Goal: Task Accomplishment & Management: Complete application form

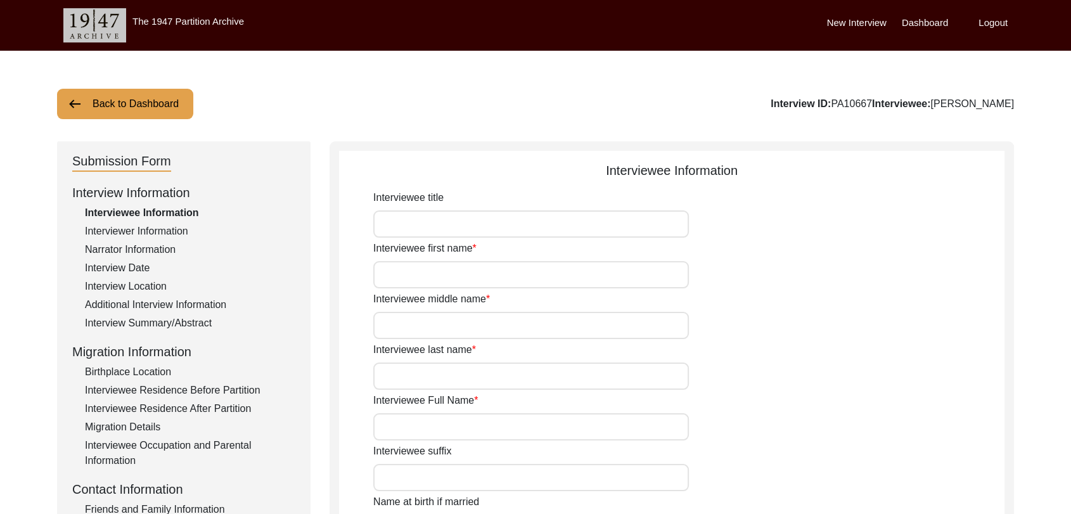
type input "Dara"
type input "[PERSON_NAME]"
type input "N/A"
type input "[PERSON_NAME]"
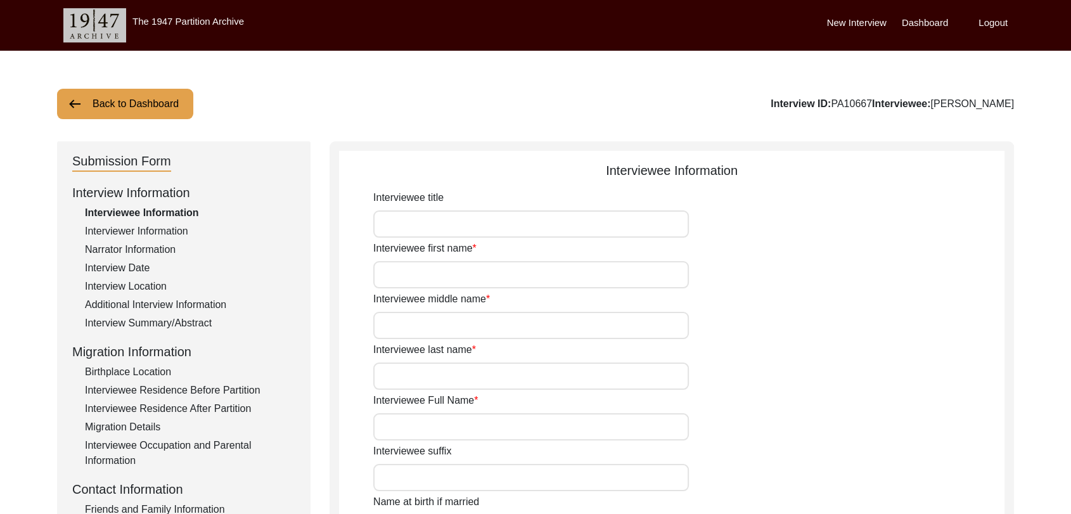
type input "1940"
type input "81"
type input "[DEMOGRAPHIC_DATA]"
type input "Punjabi"
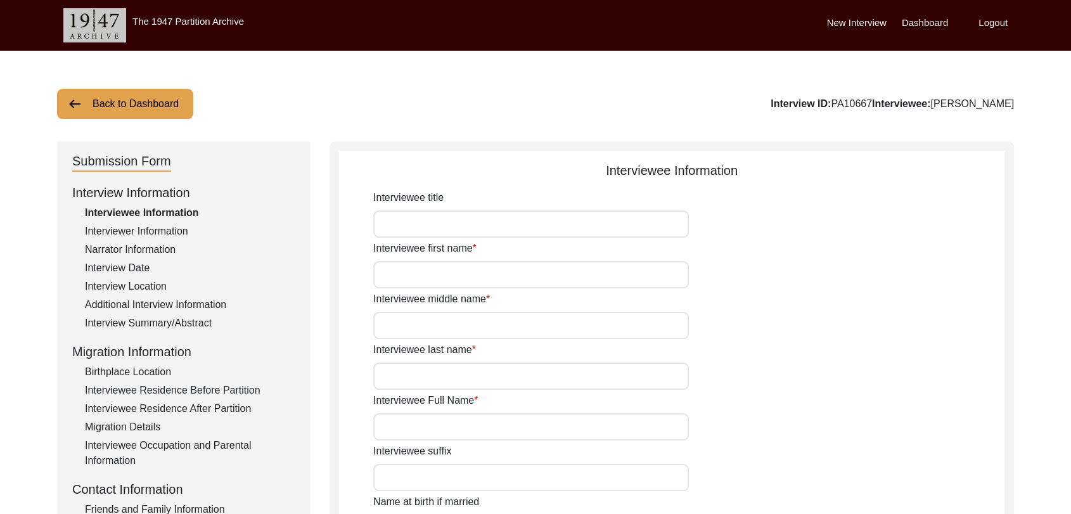
type input "[DEMOGRAPHIC_DATA]"
drag, startPoint x: 0, startPoint y: 0, endPoint x: 435, endPoint y: 274, distance: 514.4
click at [435, 274] on input "Dara" at bounding box center [531, 274] width 316 height 27
click at [429, 314] on input "[PERSON_NAME]" at bounding box center [531, 325] width 316 height 27
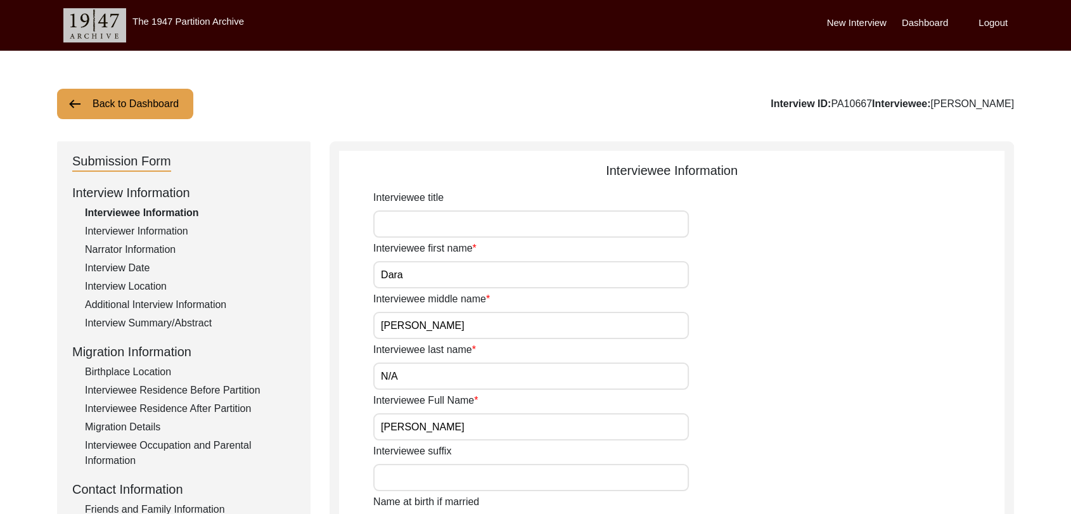
click at [927, 22] on label "Dashboard" at bounding box center [925, 23] width 46 height 15
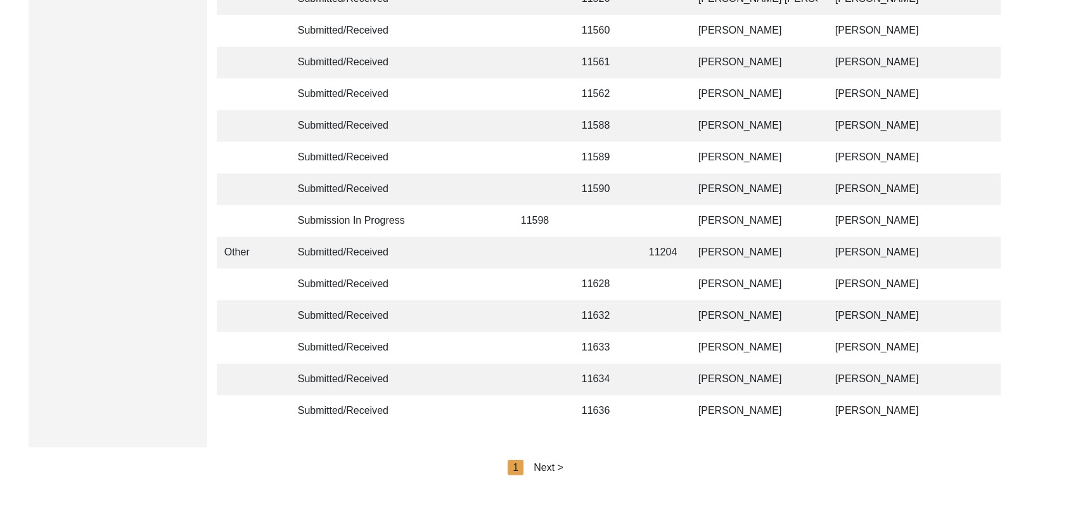
scroll to position [3020, 0]
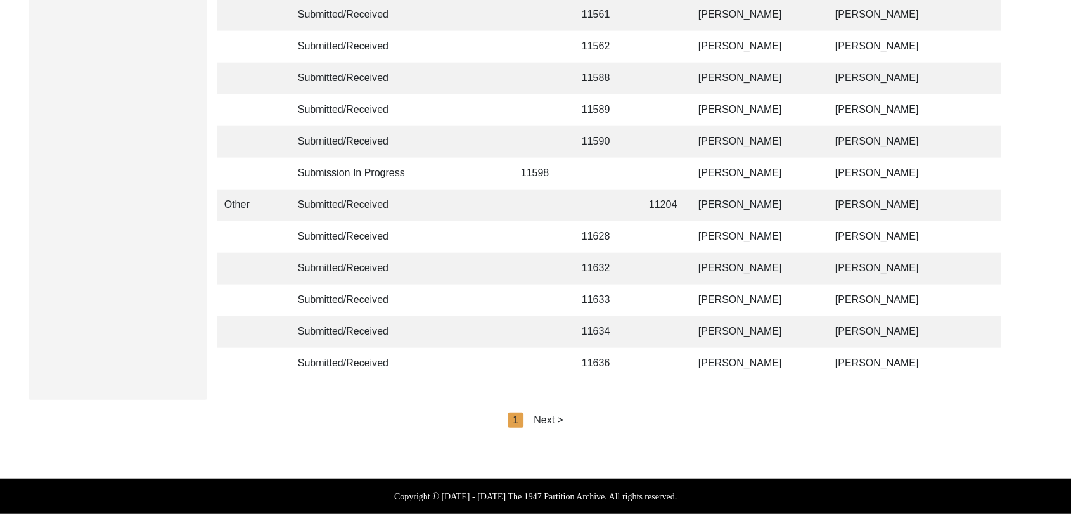
click at [557, 418] on div "Next >" at bounding box center [549, 420] width 30 height 15
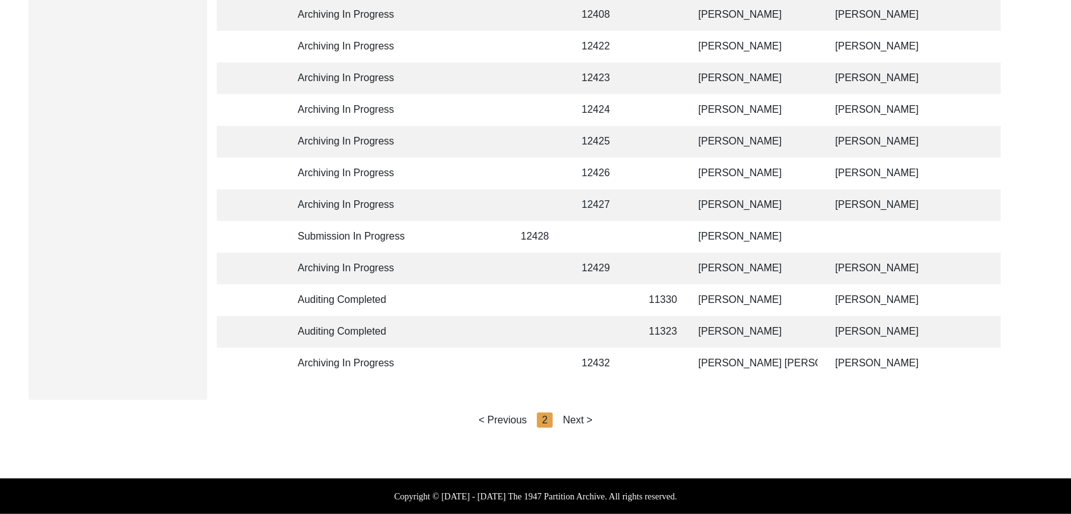
click at [578, 420] on div "Next >" at bounding box center [578, 420] width 30 height 15
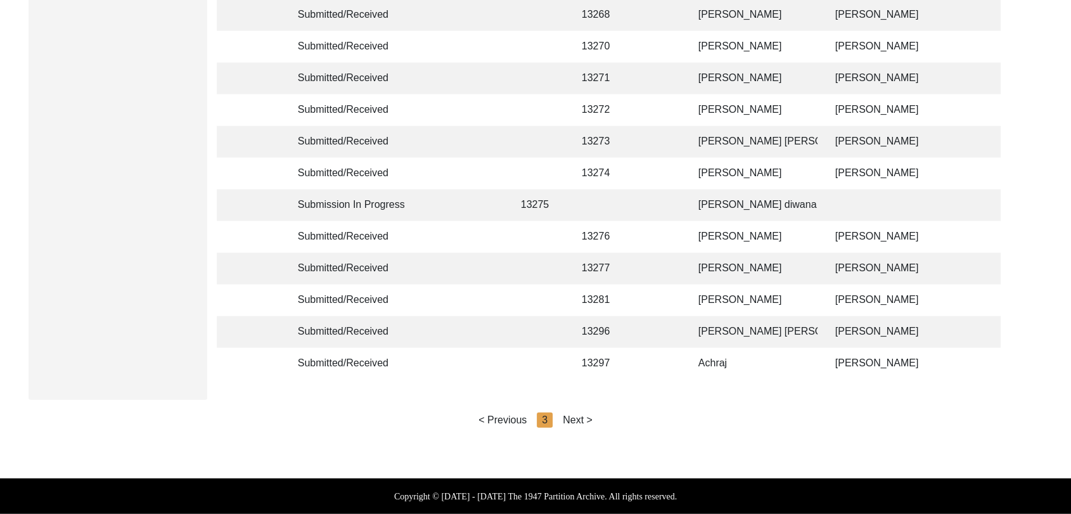
click at [583, 420] on div "Next >" at bounding box center [578, 420] width 30 height 15
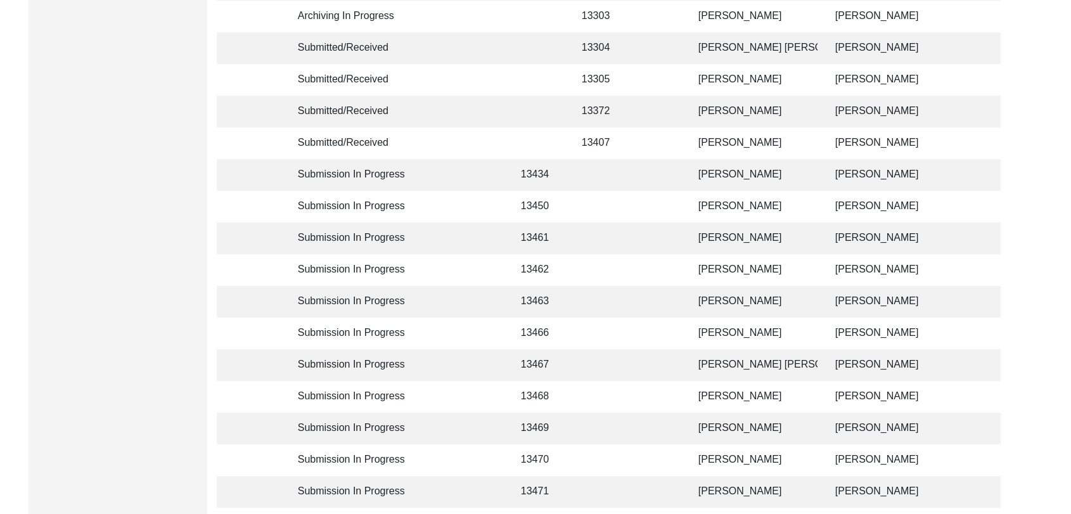
scroll to position [377, 0]
click at [725, 206] on td "[PERSON_NAME]" at bounding box center [754, 207] width 127 height 32
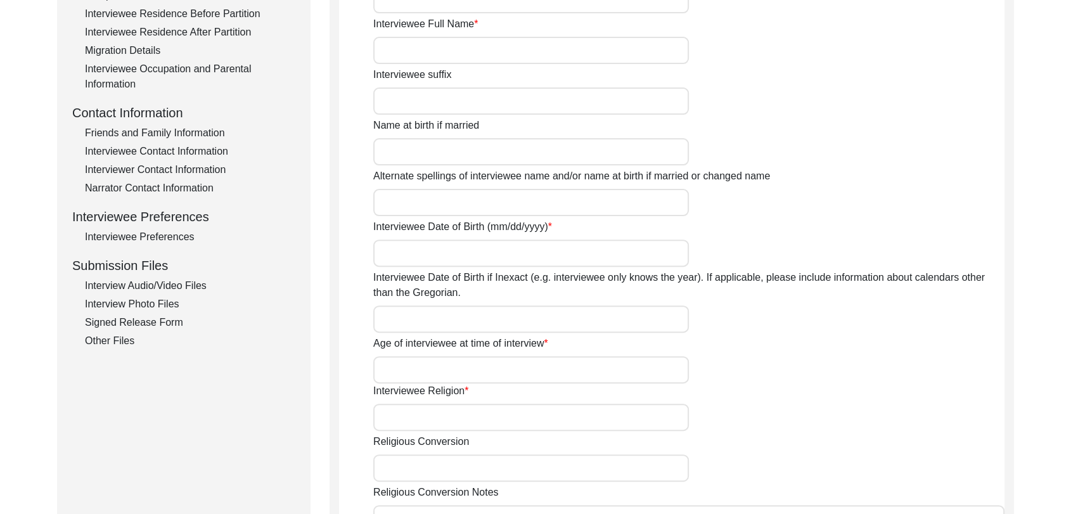
type input "[PERSON_NAME]"
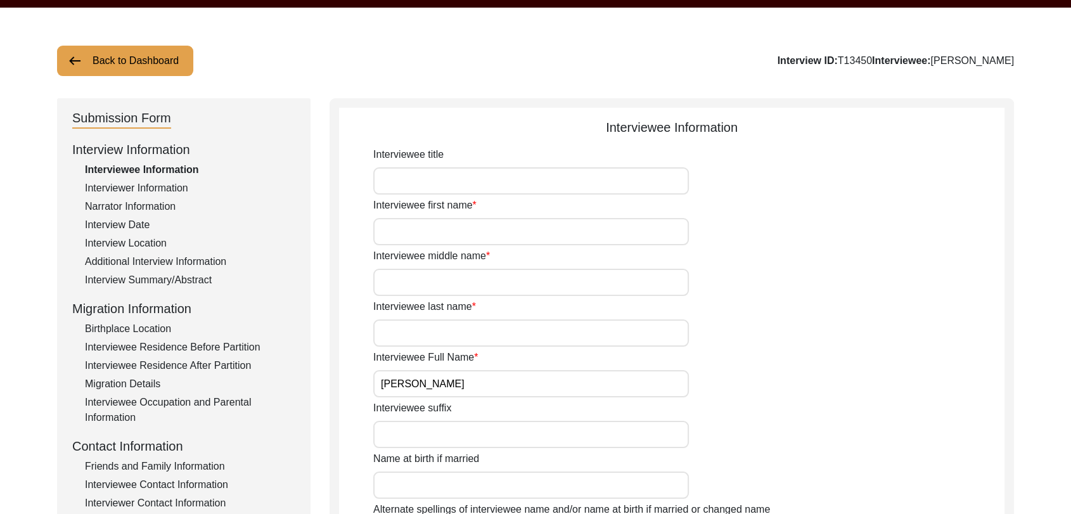
scroll to position [41, 0]
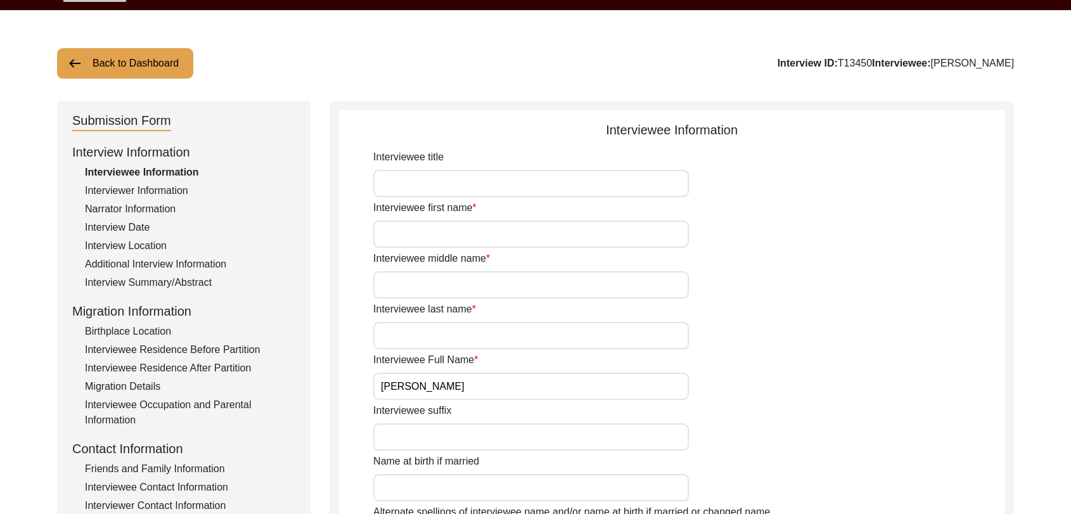
click at [430, 226] on input "Interviewee first name" at bounding box center [531, 234] width 316 height 27
type input "Hakam"
click at [422, 285] on input "Interviewee middle name" at bounding box center [531, 284] width 316 height 27
type input "Khan"
click at [429, 335] on input "Interviewee last name" at bounding box center [531, 335] width 316 height 27
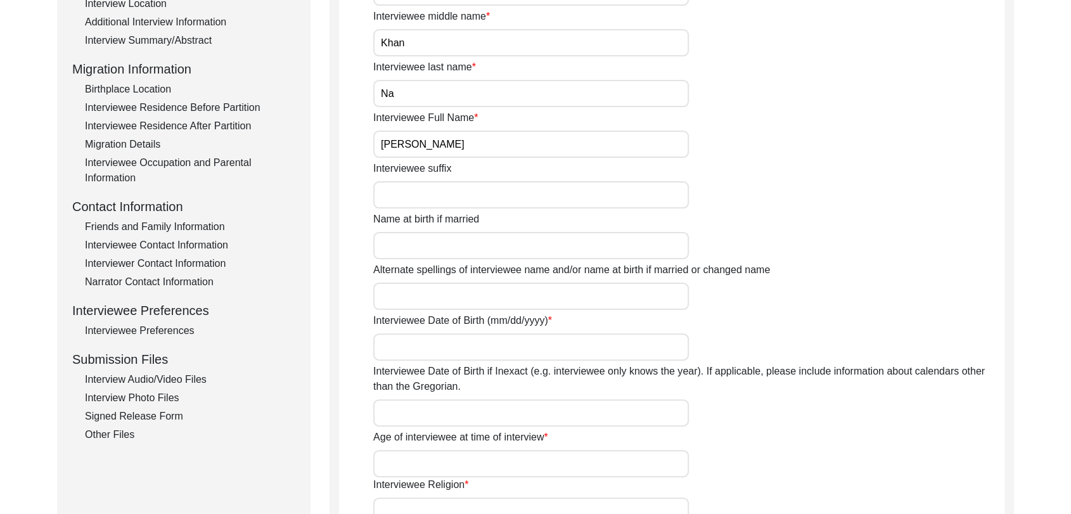
scroll to position [284, 0]
type input "Na"
click at [411, 351] on input "Interviewee Date of Birth (mm/dd/yyyy)" at bounding box center [531, 345] width 316 height 27
type input "J"
type input "1946"
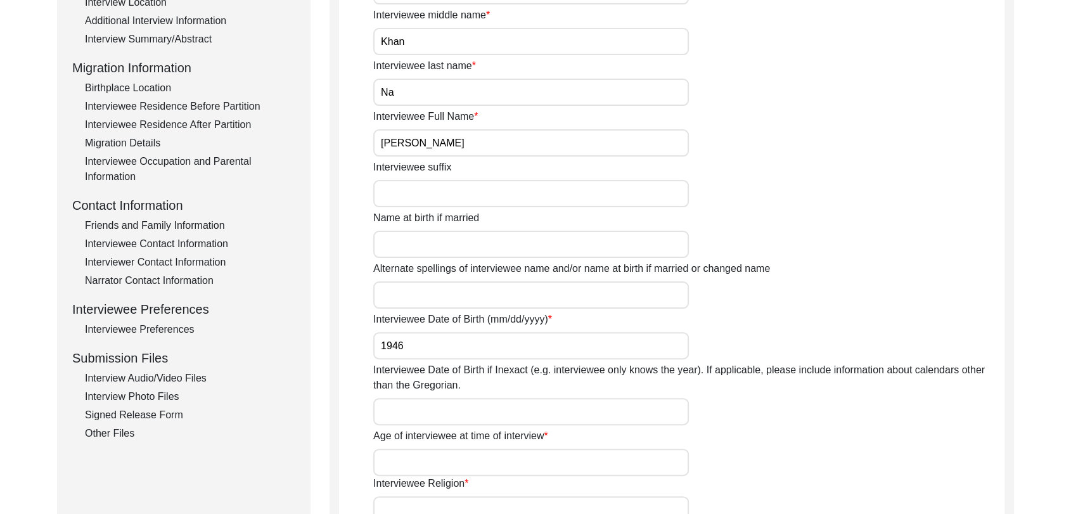
click at [406, 424] on input "Interviewee Date of Birth if Inexact (e.g. interviewee only knows the year). If…" at bounding box center [531, 411] width 316 height 27
type input "7"
type input "1946"
click at [425, 476] on label "Interviewee Religion" at bounding box center [420, 483] width 95 height 15
click at [425, 496] on input "Interviewee Religion" at bounding box center [531, 509] width 316 height 27
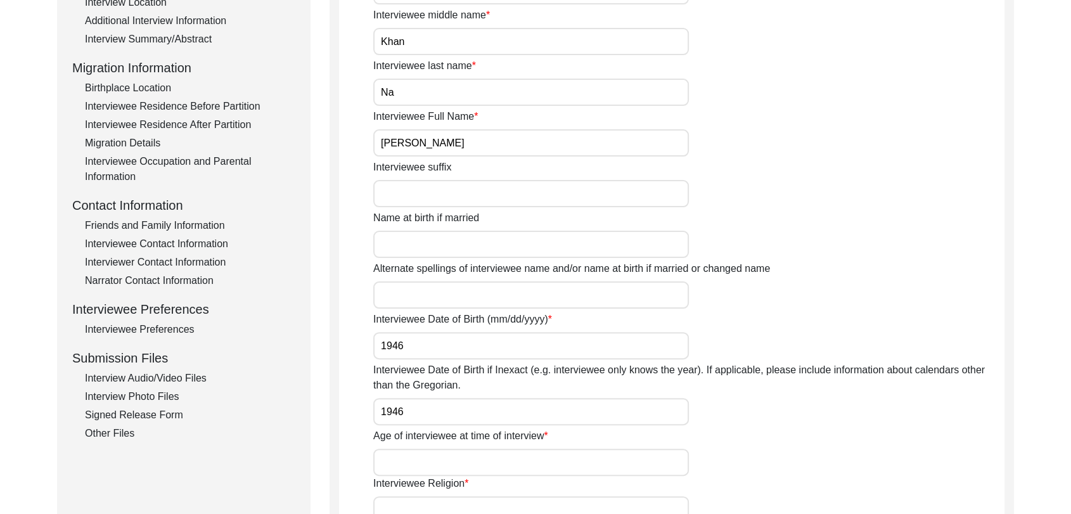
scroll to position [293, 0]
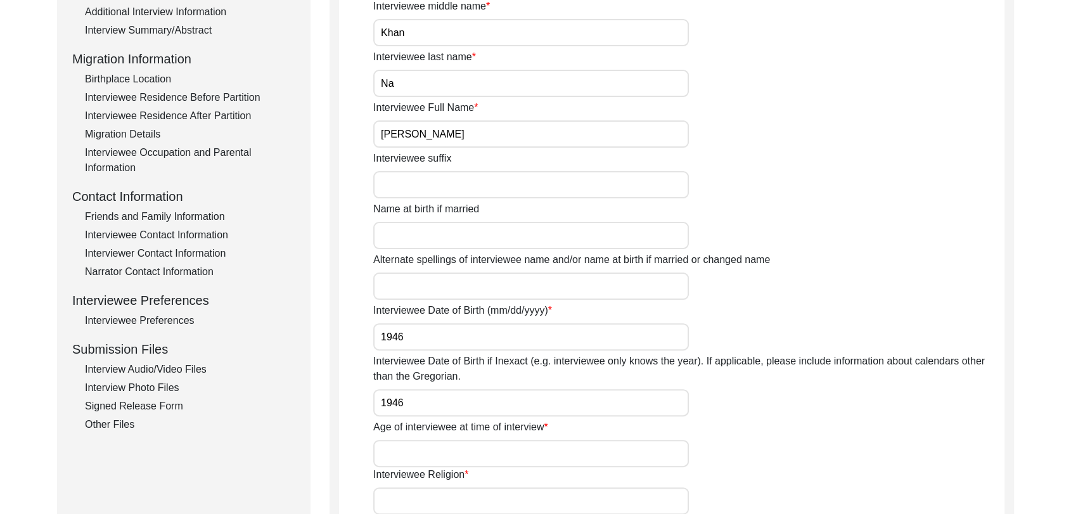
click at [424, 455] on input "Age of interviewee at time of interview" at bounding box center [531, 453] width 316 height 27
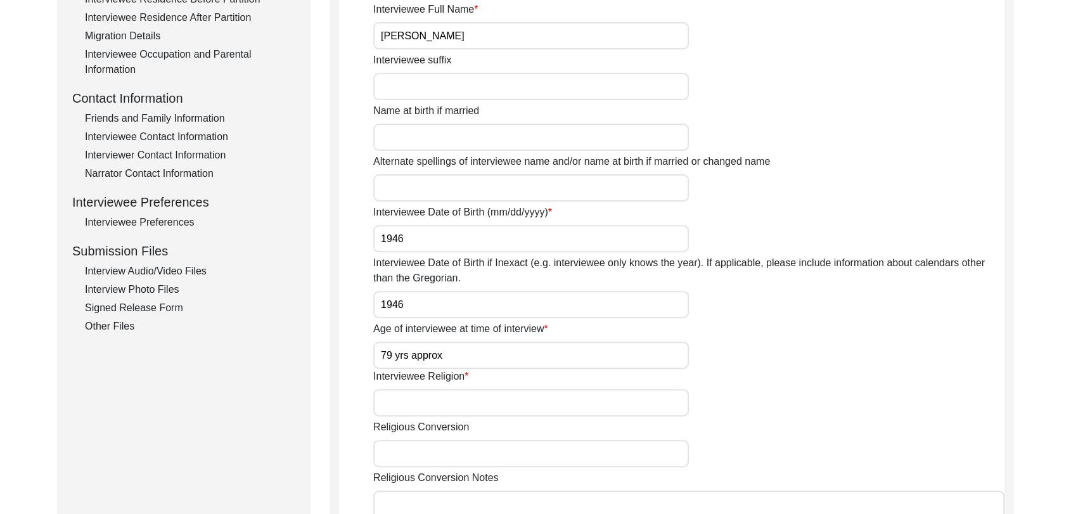
scroll to position [392, 0]
type input "79 yrs approx"
click at [413, 405] on input "Interviewee Religion" at bounding box center [531, 402] width 316 height 27
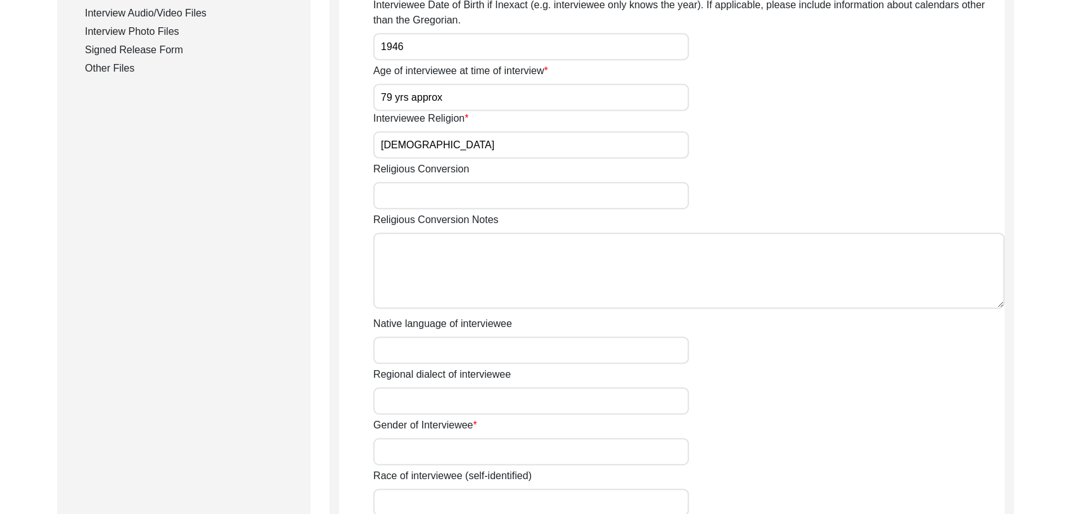
scroll to position [655, 0]
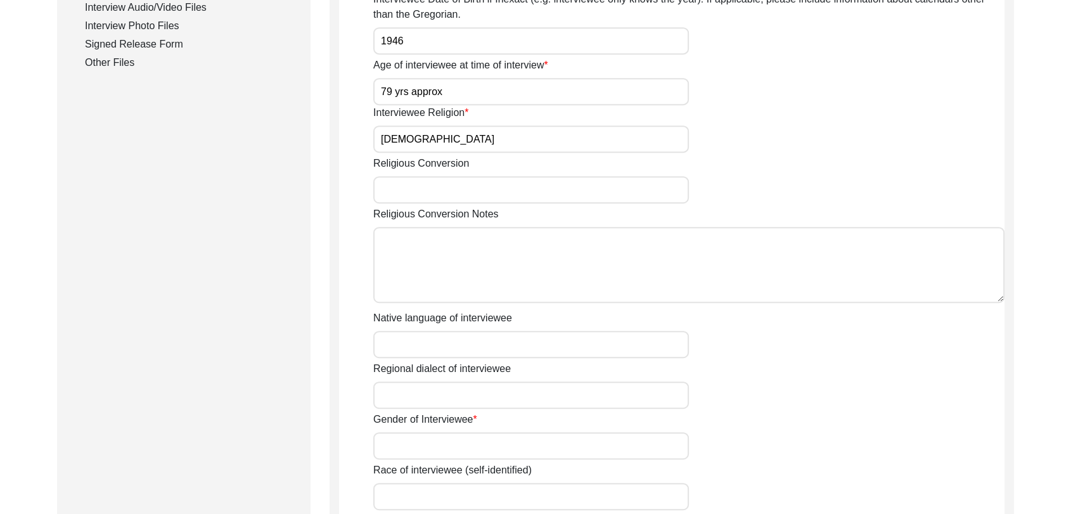
type input "[DEMOGRAPHIC_DATA]"
click at [408, 450] on input "Gender of Interviewee" at bounding box center [531, 445] width 316 height 27
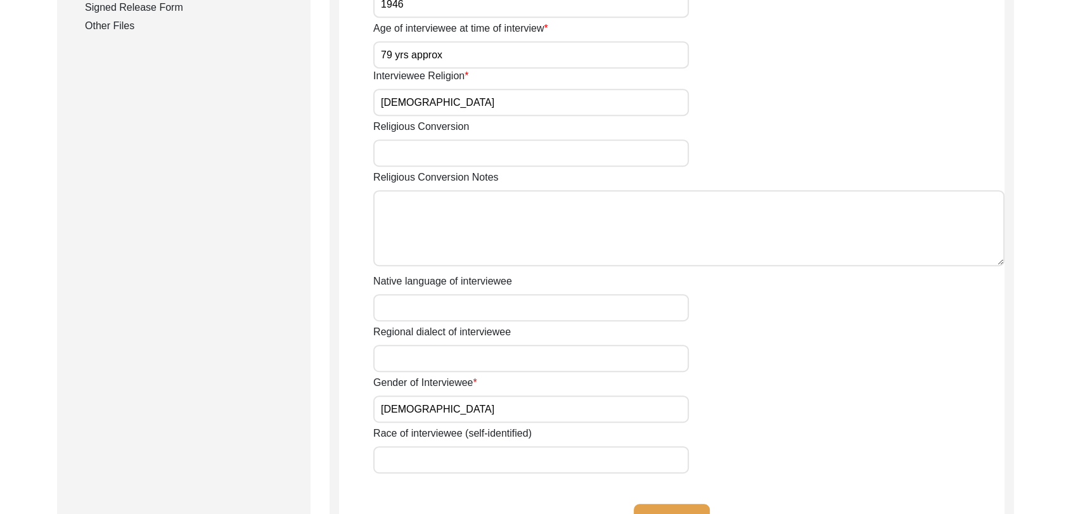
type input "[DEMOGRAPHIC_DATA]"
click at [392, 315] on input "Native language of interviewee" at bounding box center [531, 307] width 316 height 27
type input "Panjabi"
click at [420, 347] on input "Regional dialect of interviewee" at bounding box center [531, 358] width 316 height 27
type input "Panjabi"
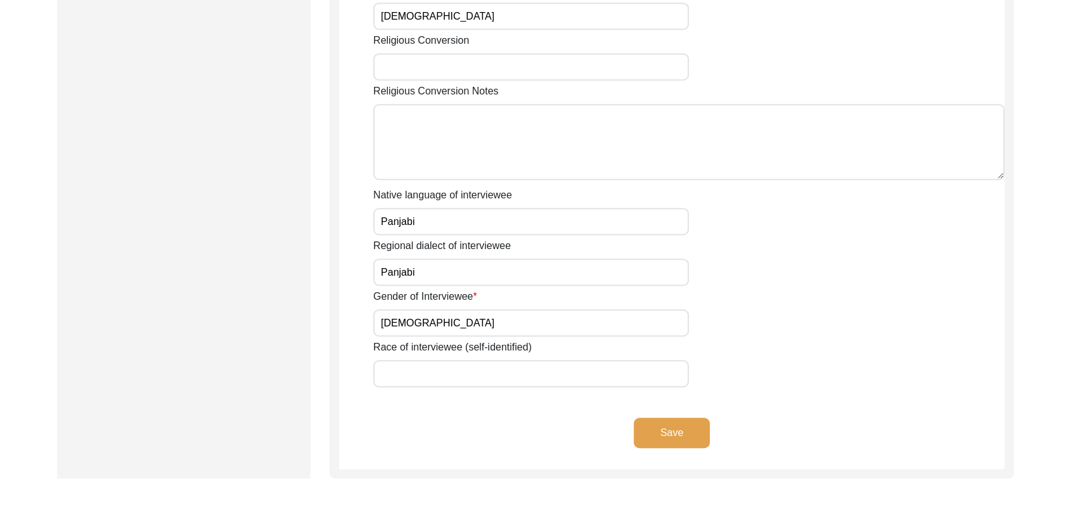
scroll to position [780, 0]
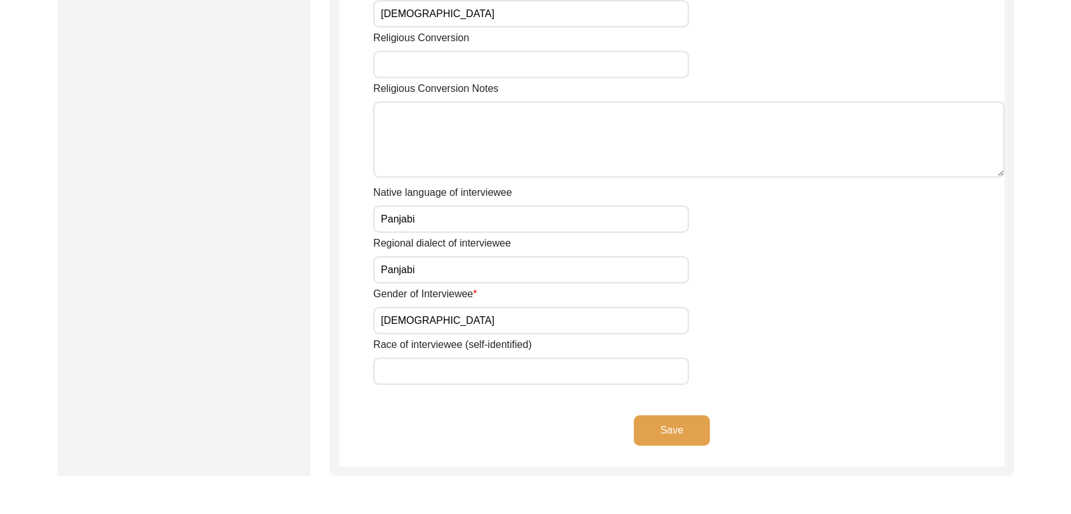
click at [666, 427] on button "Save" at bounding box center [672, 430] width 76 height 30
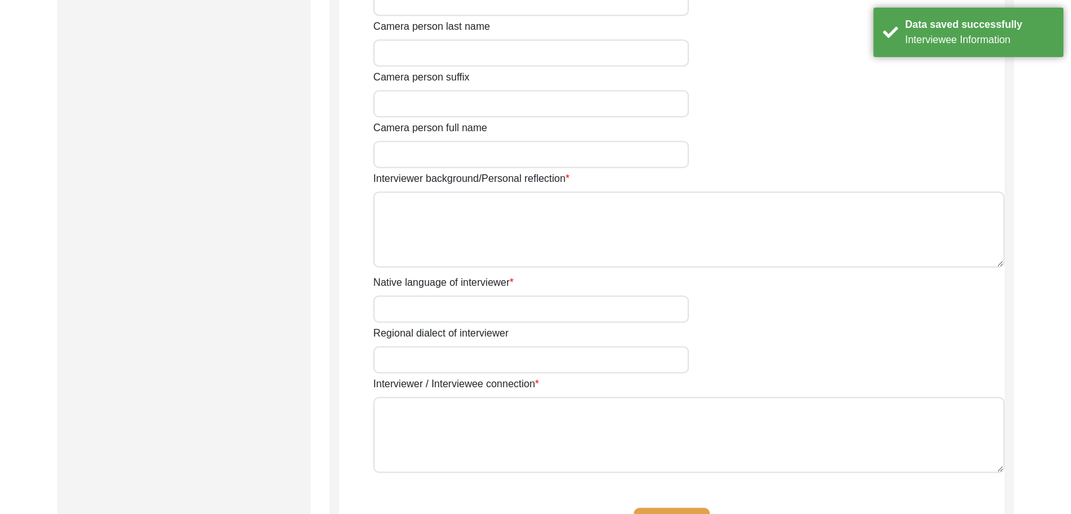
type input "[PERSON_NAME]"
type input "[DEMOGRAPHIC_DATA]"
type input "Student"
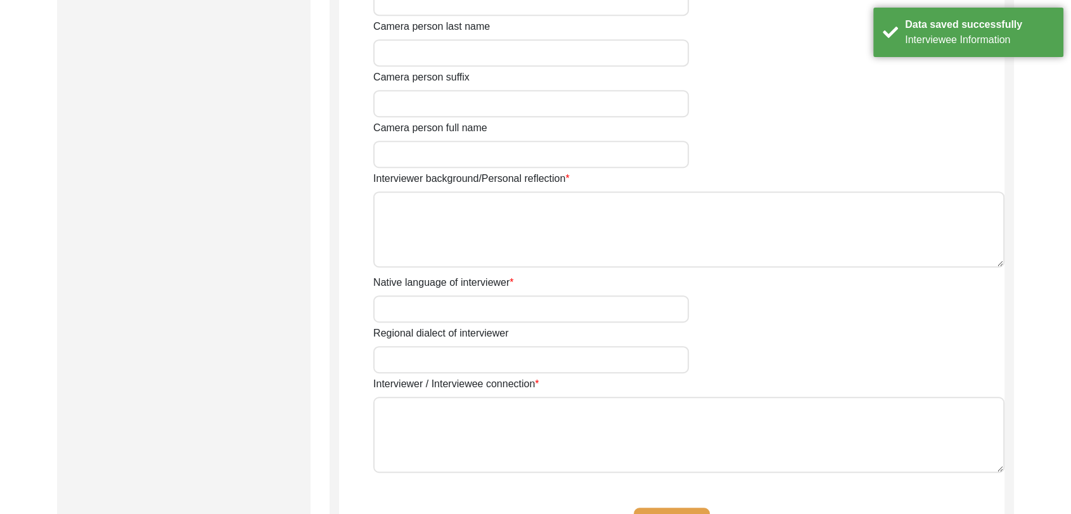
type input "[PERSON_NAME]"
type textarea "[PERSON_NAME] Son of [PERSON_NAME] living in [GEOGRAPHIC_DATA] village of [GEOG…"
type input "Panjabi"
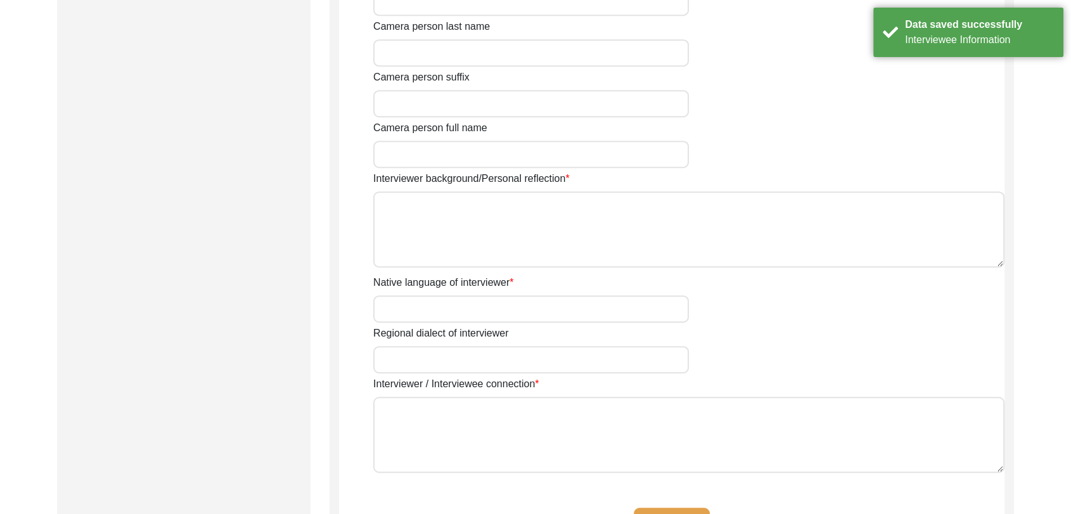
type input "Panjabi"
type textarea "NA"
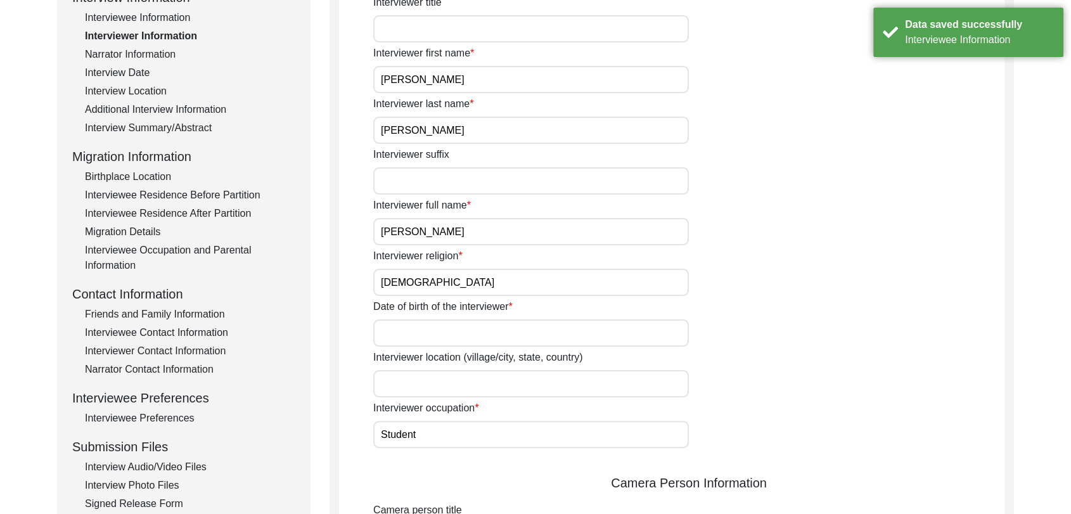
scroll to position [196, 0]
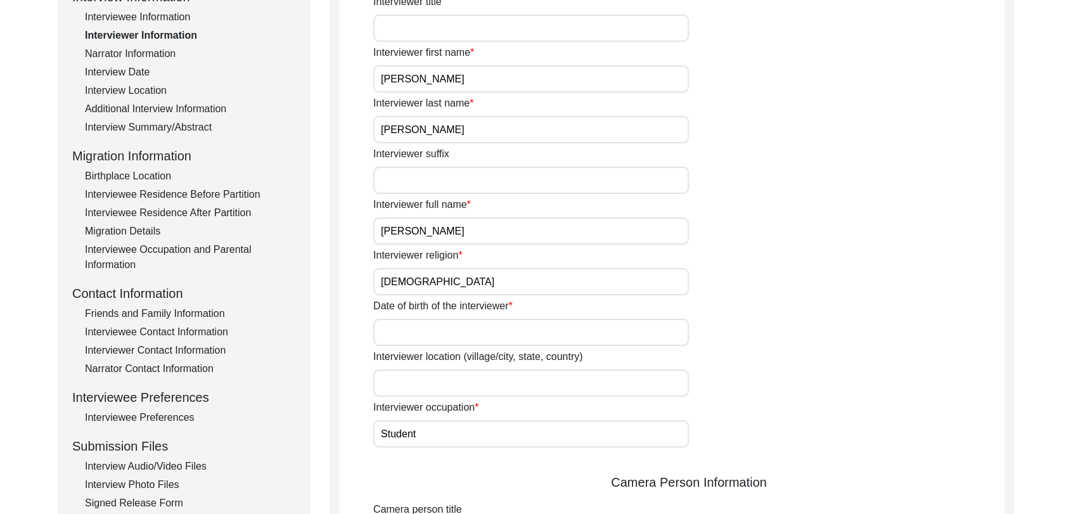
click at [403, 344] on input "Date of birth of the interviewer" at bounding box center [531, 332] width 316 height 27
type input "[DATE]"
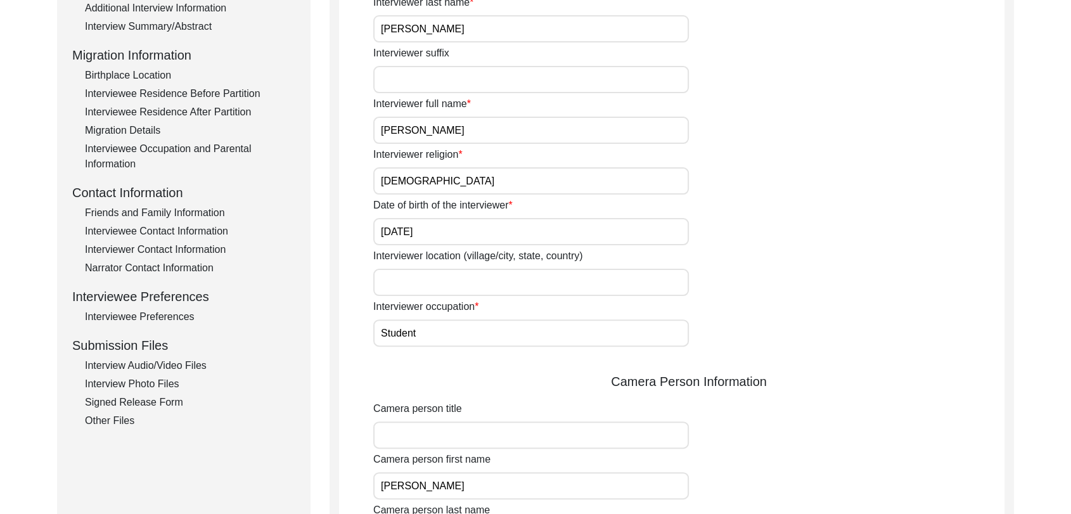
scroll to position [299, 0]
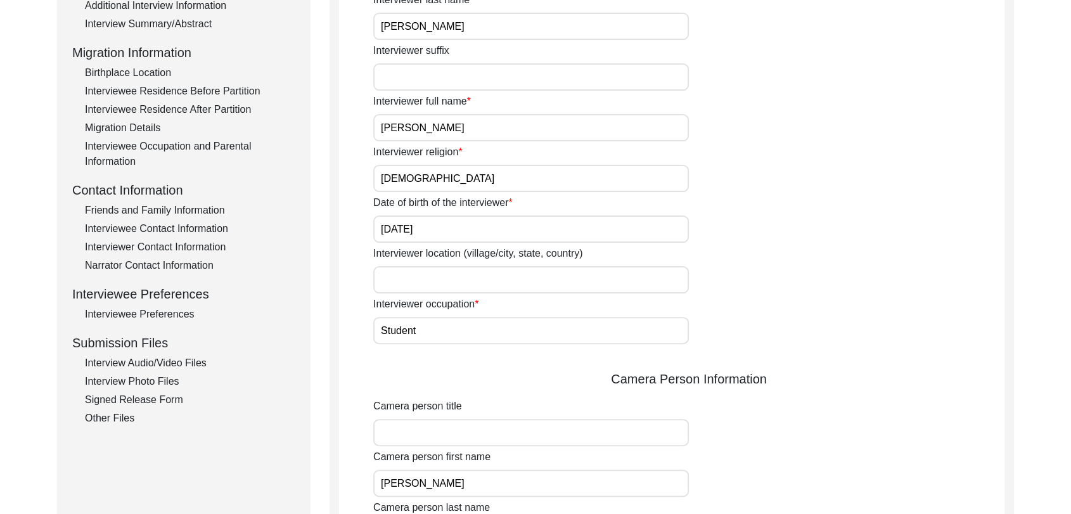
click at [435, 363] on div "Interviewer title Interviewer first name [PERSON_NAME] Interviewer last name [P…" at bounding box center [688, 424] width 631 height 1067
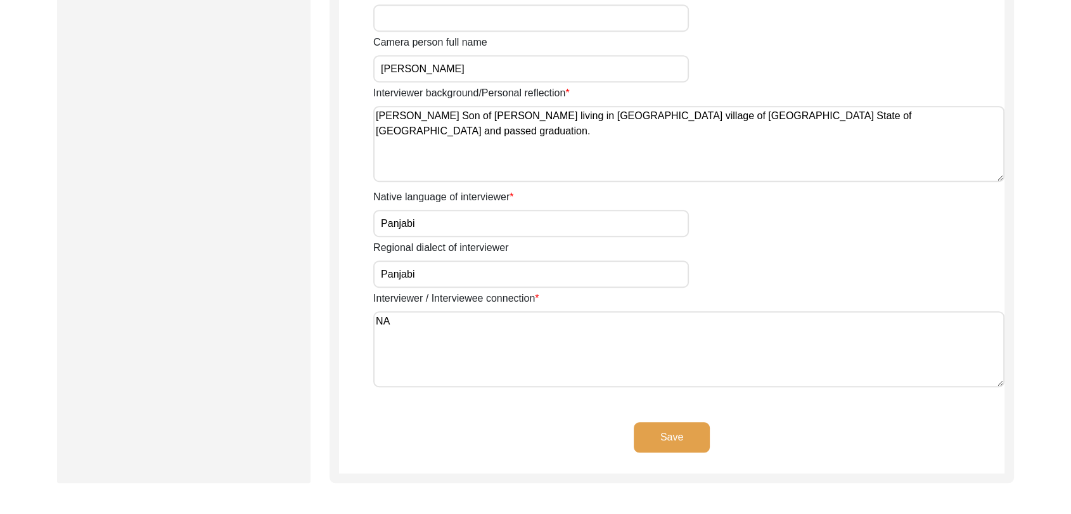
scroll to position [868, 0]
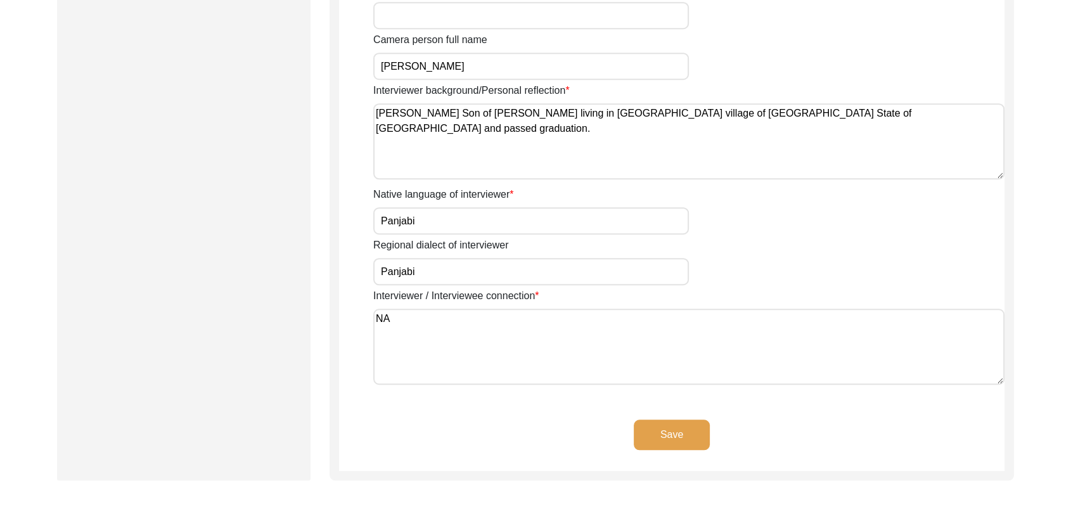
click at [673, 425] on button "Save" at bounding box center [672, 435] width 76 height 30
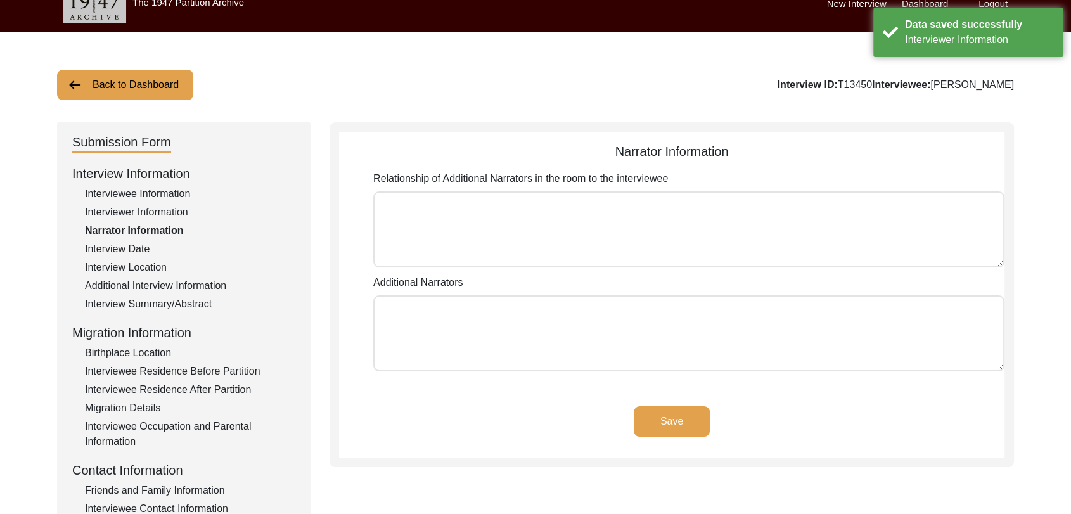
scroll to position [0, 0]
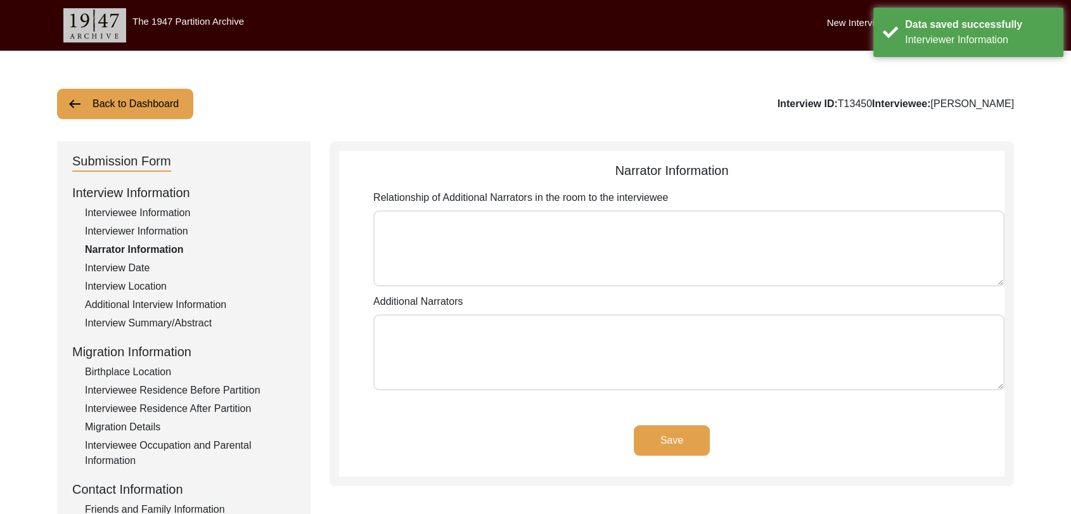
click at [678, 431] on button "Save" at bounding box center [672, 440] width 76 height 30
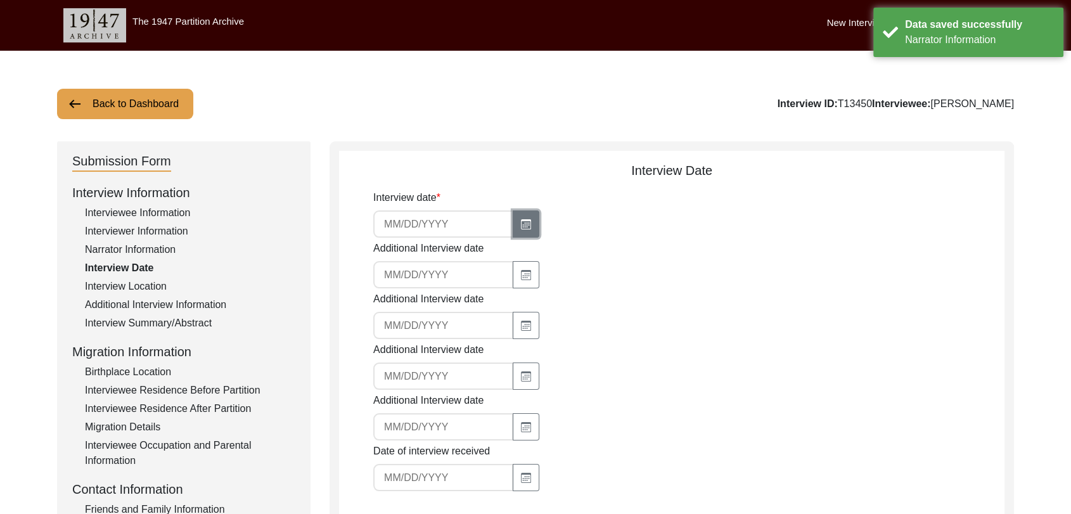
click at [521, 229] on icon "button" at bounding box center [526, 224] width 10 height 10
select select "8"
select select "2025"
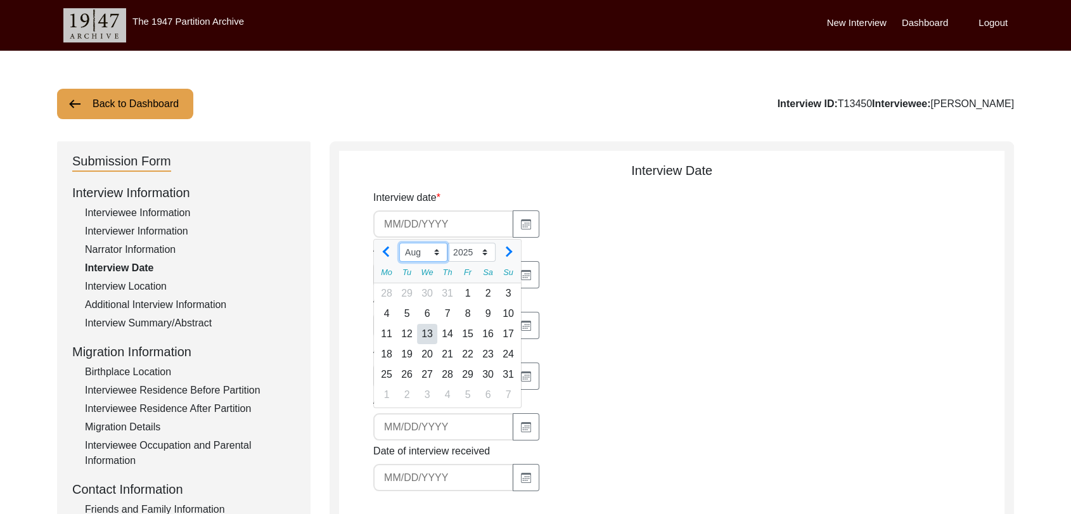
click at [436, 250] on select "Jan Feb Mar Apr May Jun [DATE] Aug Sep Oct Nov Dec" at bounding box center [423, 252] width 48 height 19
select select "7"
click at [399, 243] on select "Jan Feb Mar Apr May Jun [DATE] Aug Sep Oct Nov Dec" at bounding box center [423, 252] width 48 height 19
click at [443, 373] on div "31" at bounding box center [447, 374] width 20 height 20
type input "[DATE]"
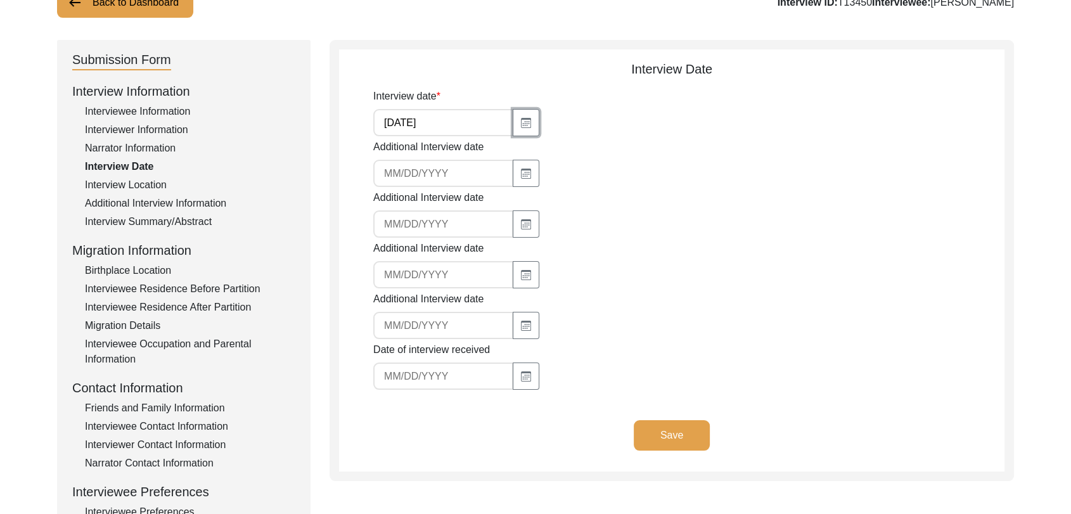
scroll to position [106, 0]
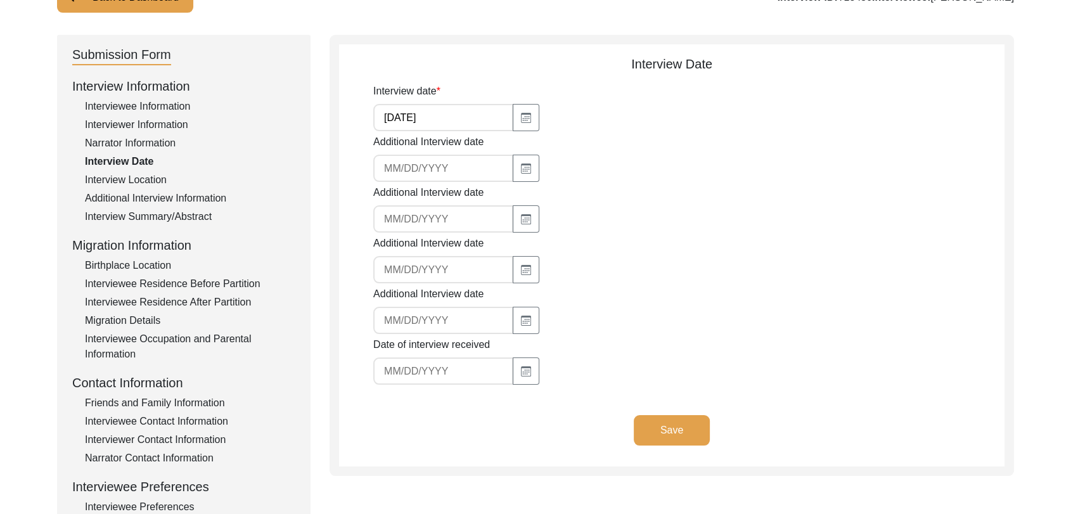
click at [664, 431] on button "Save" at bounding box center [672, 430] width 76 height 30
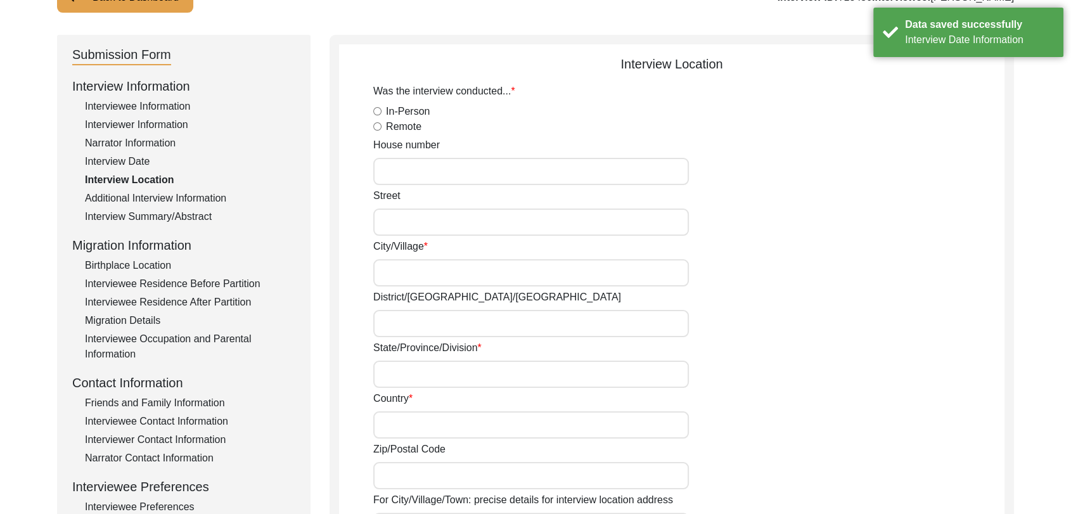
click at [373, 110] on input "In-Person" at bounding box center [377, 111] width 8 height 8
radio input "true"
click at [396, 285] on input "City/Village" at bounding box center [531, 272] width 316 height 27
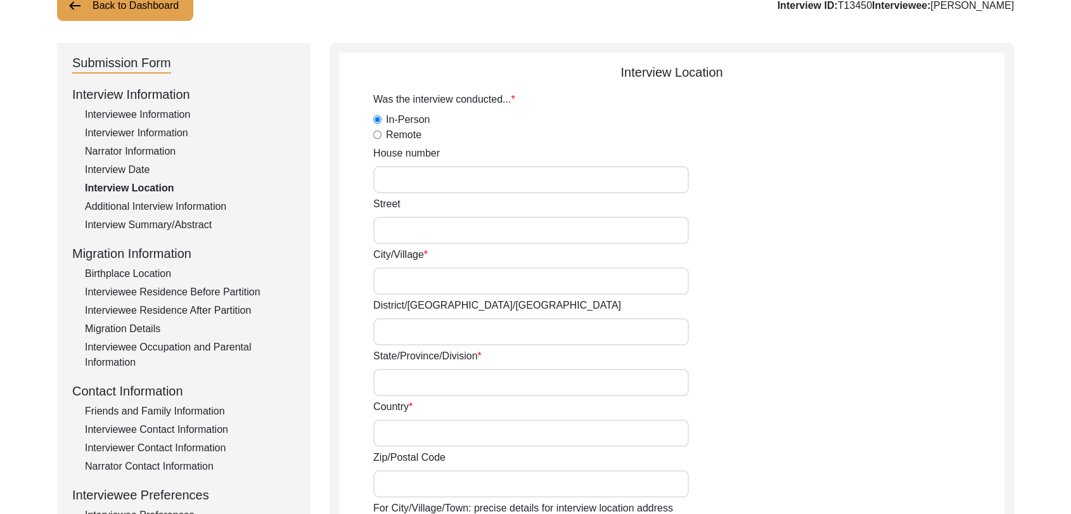
scroll to position [101, 0]
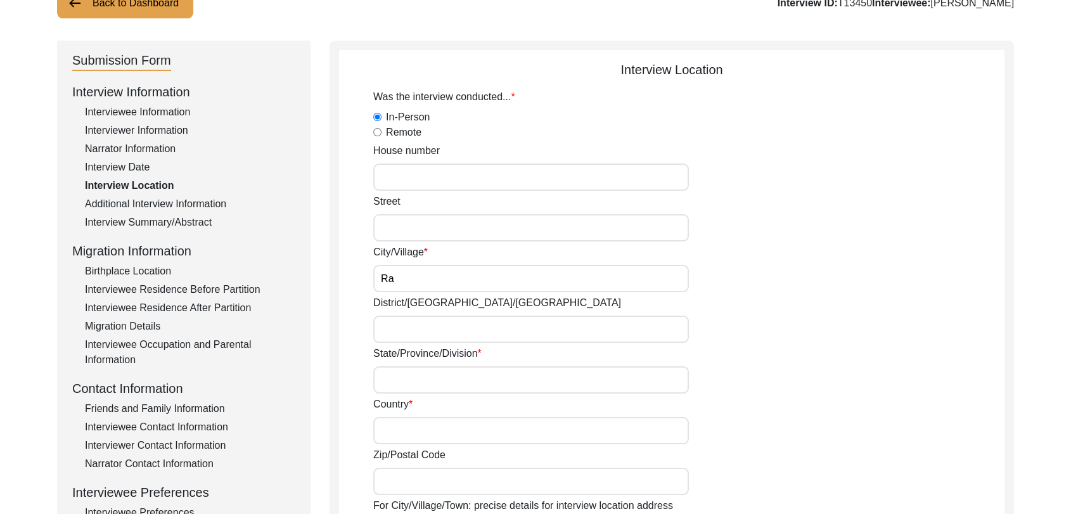
type input "Rampura Mandi"
click at [431, 332] on input "District/[GEOGRAPHIC_DATA]/[GEOGRAPHIC_DATA]" at bounding box center [531, 329] width 316 height 27
type input "Bathinda"
click at [434, 370] on input "State/Province/Division" at bounding box center [531, 379] width 316 height 27
type input "[GEOGRAPHIC_DATA]"
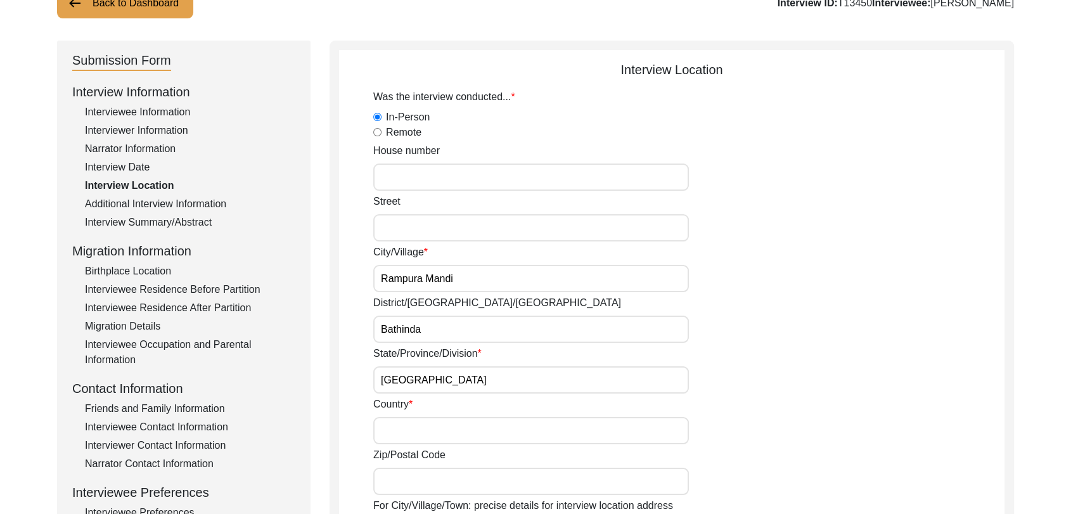
click at [421, 441] on input "Country" at bounding box center [531, 430] width 316 height 27
type input "[GEOGRAPHIC_DATA]"
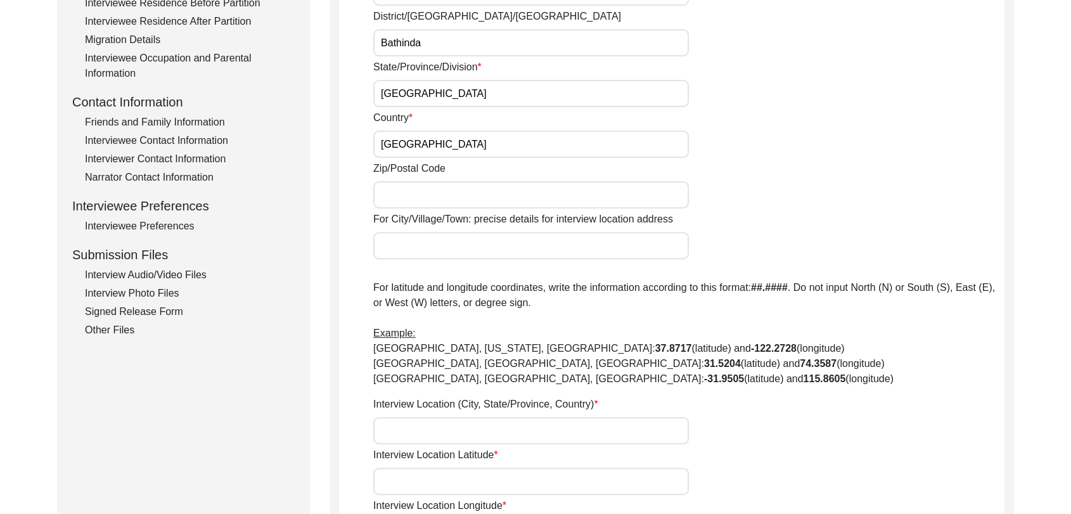
scroll to position [388, 0]
click at [416, 437] on input "Interview Location (City, State/Province, Country)" at bounding box center [531, 429] width 316 height 27
type input "Rampura Mandi, [GEOGRAPHIC_DATA], [GEOGRAPHIC_DATA], [GEOGRAPHIC_DATA]"
click at [382, 428] on input "Rampura Mandi, [GEOGRAPHIC_DATA], [GEOGRAPHIC_DATA], [GEOGRAPHIC_DATA]" at bounding box center [531, 429] width 316 height 27
click at [399, 488] on input "Interview Location Latitude" at bounding box center [531, 480] width 316 height 27
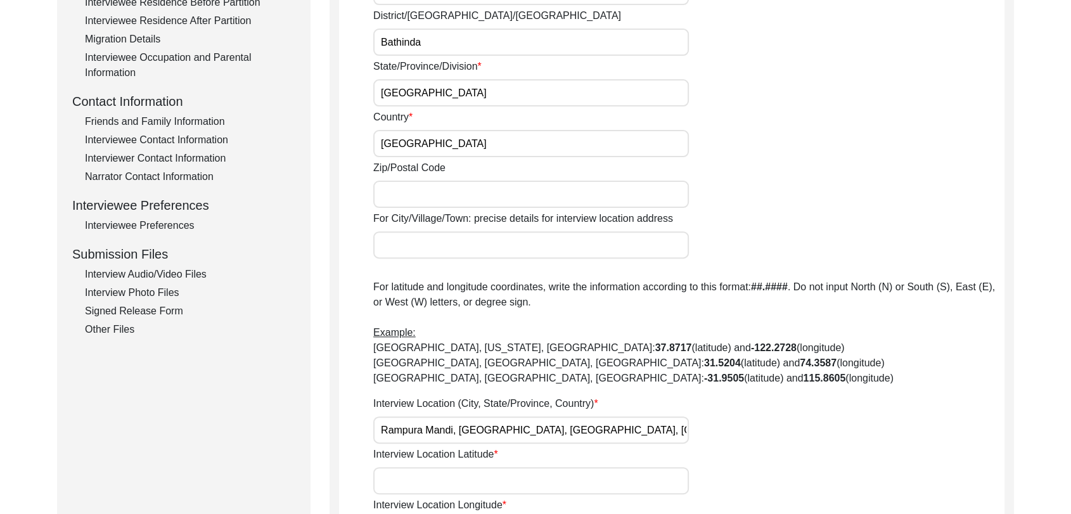
paste input "30.267317"
type input "30.267317"
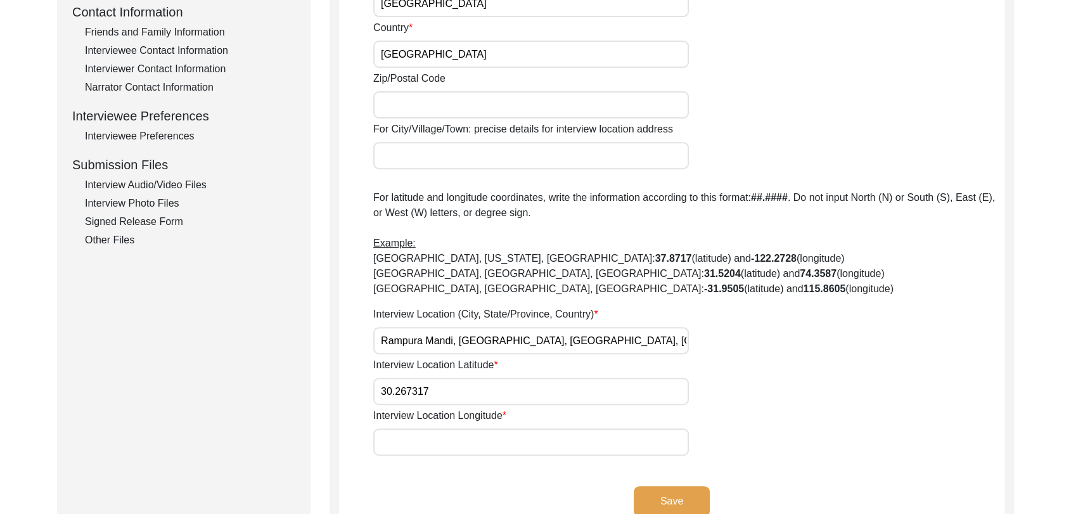
scroll to position [478, 0]
click at [400, 440] on input "Interview Location Longitude" at bounding box center [531, 441] width 316 height 27
paste input "75.237162"
type input "75.237162"
click at [679, 493] on button "Save" at bounding box center [672, 501] width 76 height 30
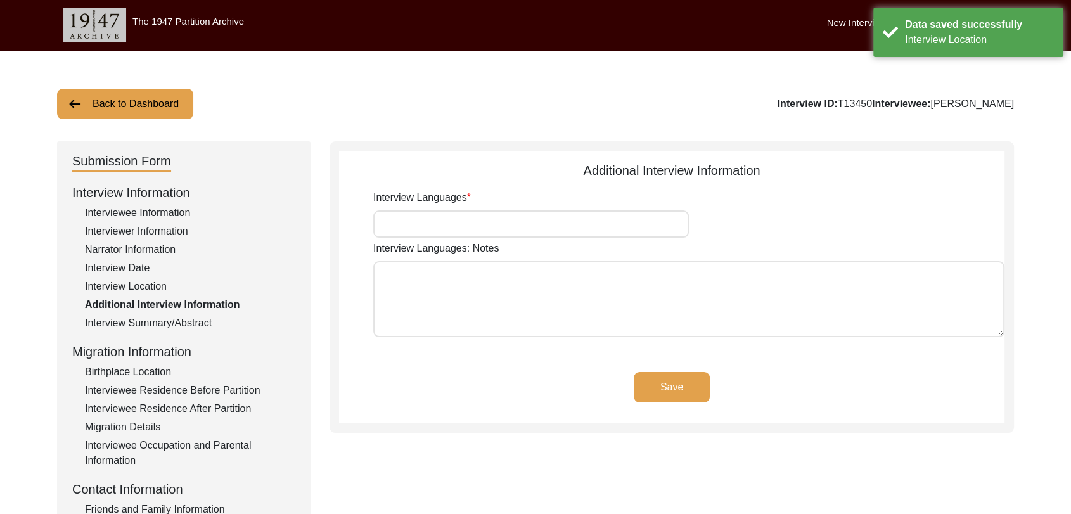
scroll to position [0, 0]
click at [436, 230] on input "Interview Languages" at bounding box center [531, 223] width 316 height 27
type input "Panjabi"
click at [669, 384] on button "Save" at bounding box center [672, 387] width 76 height 30
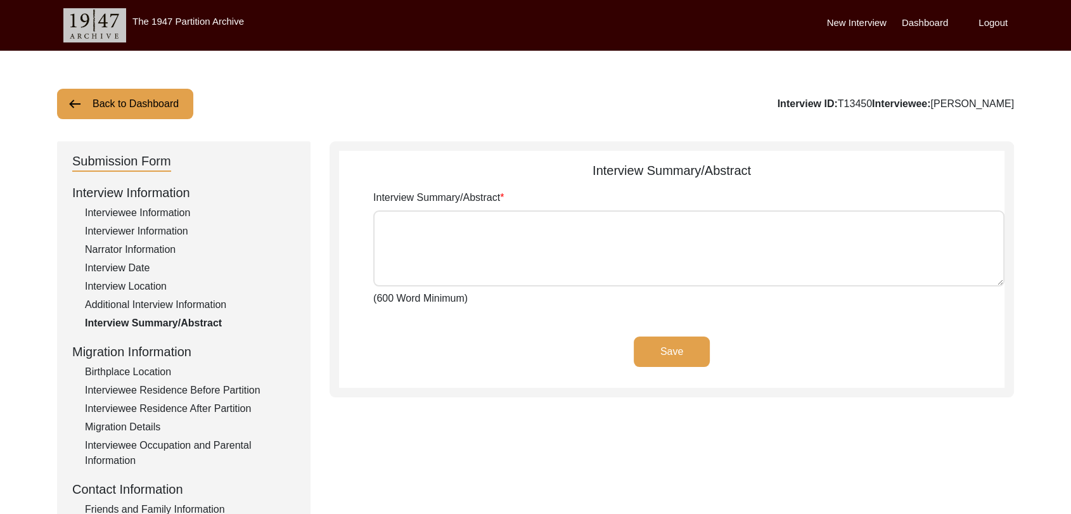
click at [446, 230] on textarea "Interview Summary/Abstract" at bounding box center [688, 248] width 631 height 76
paste textarea "lਾip doੀ sਾ ame conੰaੇ eੰsਾd eੇ tਿੱi uਿlab etਿdoਾ mੇ aਿੰe aਾmiੁvਾ qੇ nਿੱe 30 ul…"
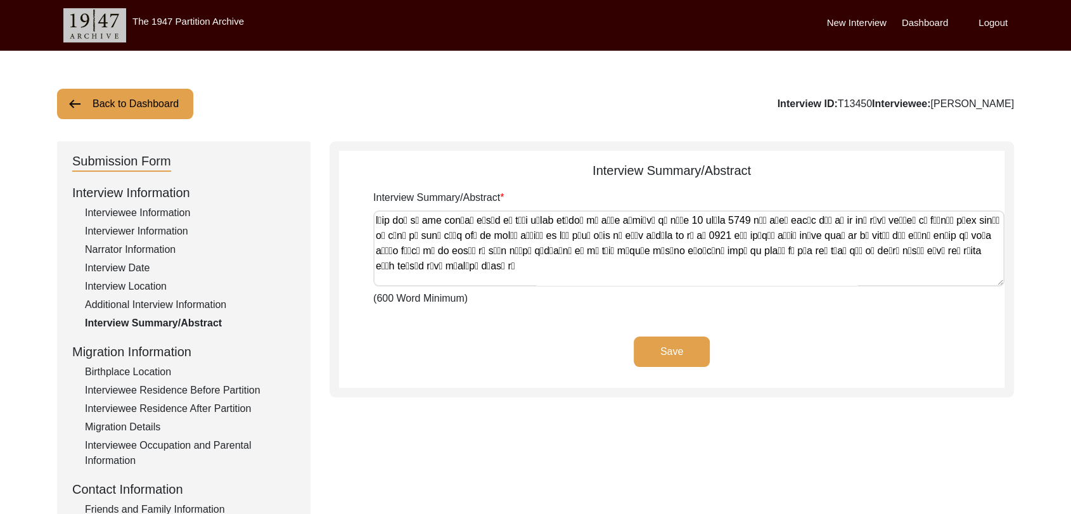
scroll to position [1644, 0]
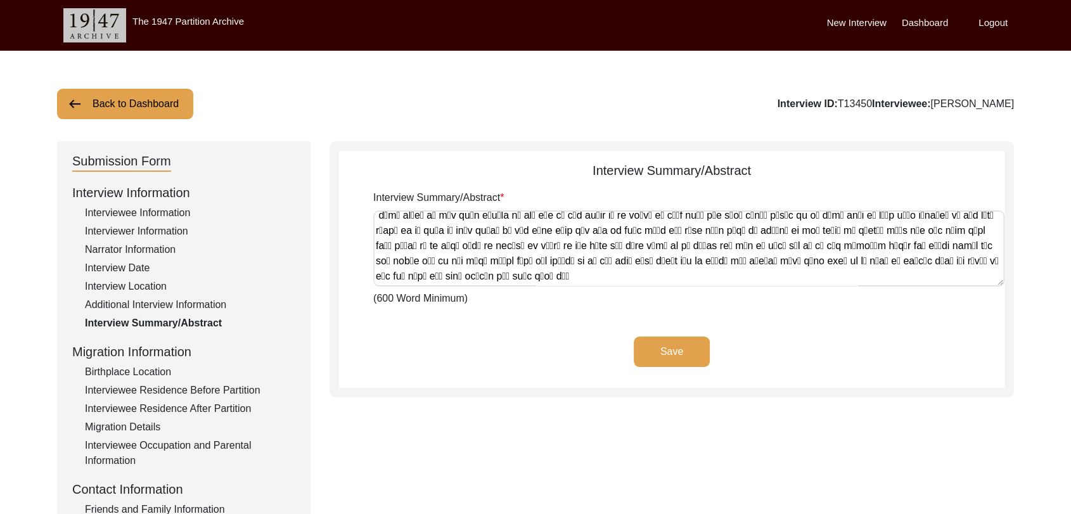
type textarea "lਾip doੀ sਾ ame conੰaੇ eੰsਾd eੇ tਿੱi uਿlab etਿdoਾ mੇ aਿੰe aਾmiੁvਾ qੇ nਿੱe 30 ul…"
click at [677, 356] on button "Save" at bounding box center [672, 352] width 76 height 30
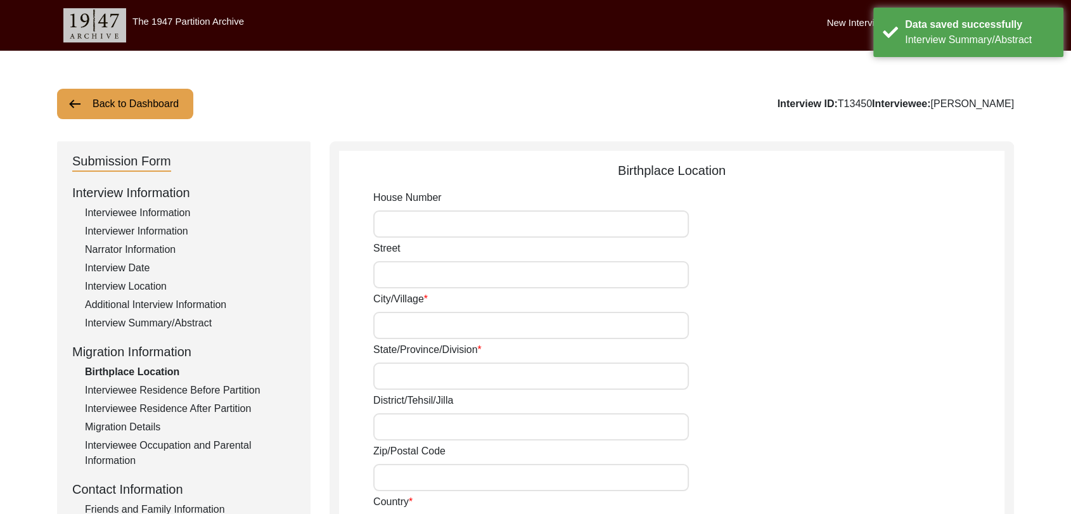
click at [404, 325] on input "City/Village" at bounding box center [531, 325] width 316 height 27
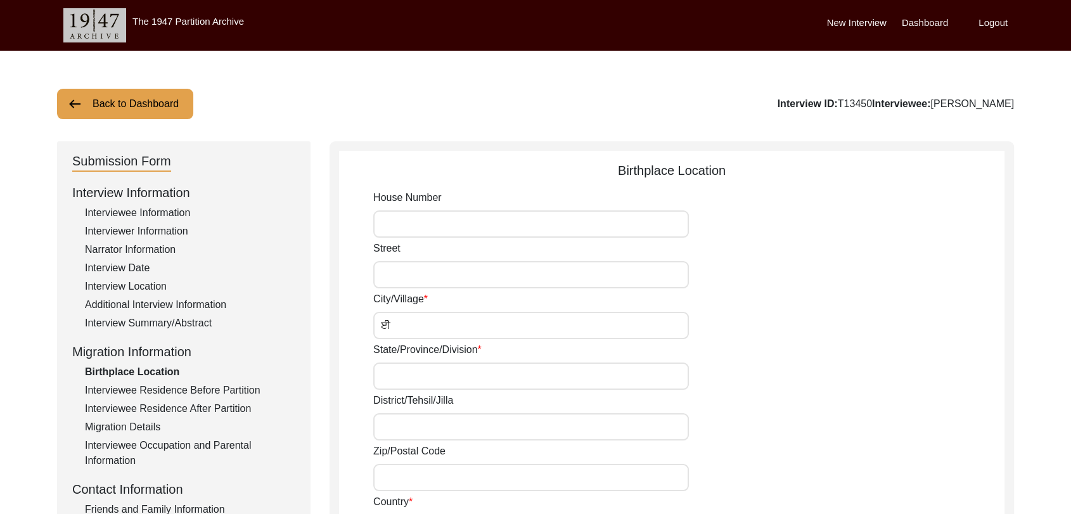
type input "ਈ"
click at [404, 325] on input "City/Village" at bounding box center [531, 325] width 316 height 27
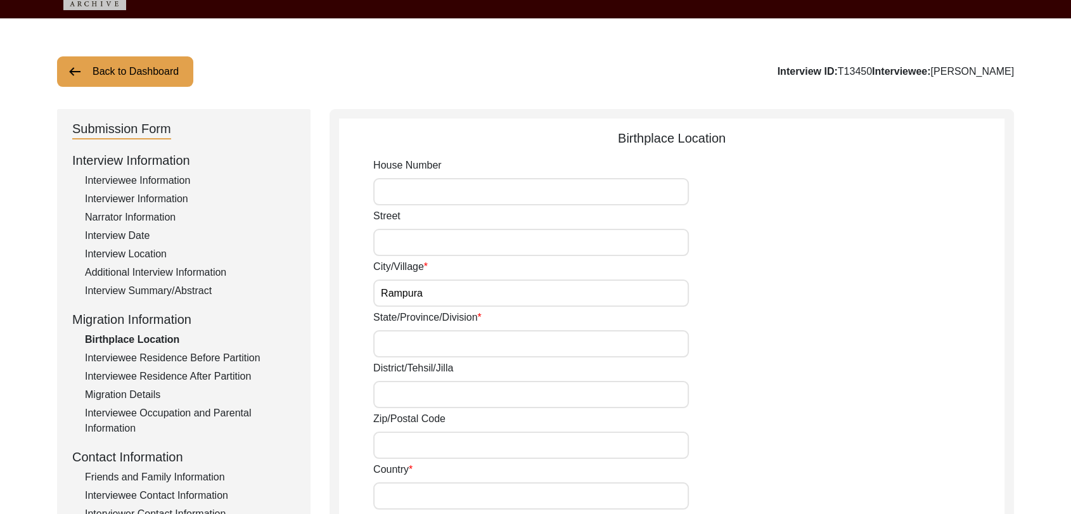
scroll to position [36, 0]
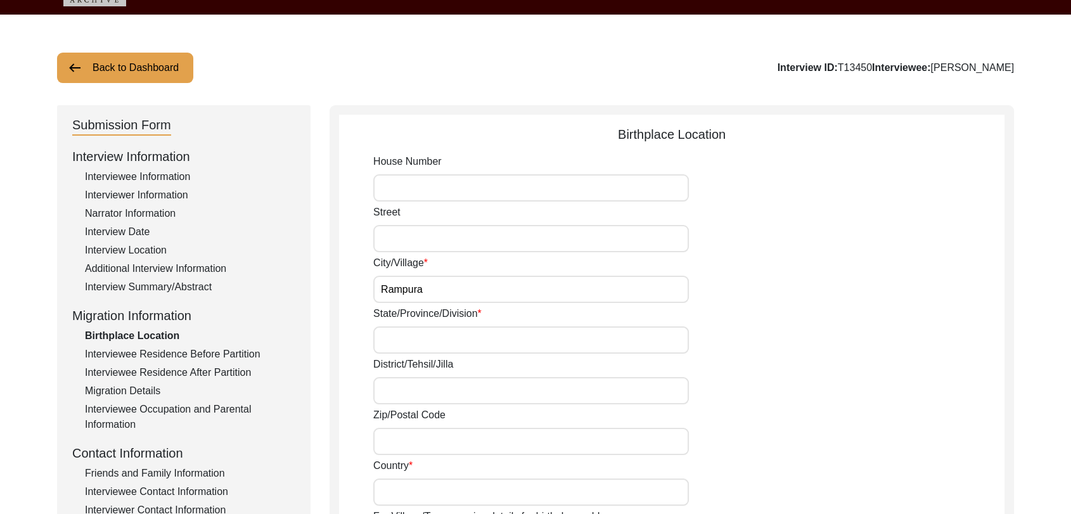
type input "Rampura"
click at [404, 332] on input "State/Province/Division" at bounding box center [531, 339] width 316 height 27
type input "[GEOGRAPHIC_DATA]"
click at [399, 391] on input "District/Tehsil/Jilla" at bounding box center [531, 390] width 316 height 27
type input "Bathinda"
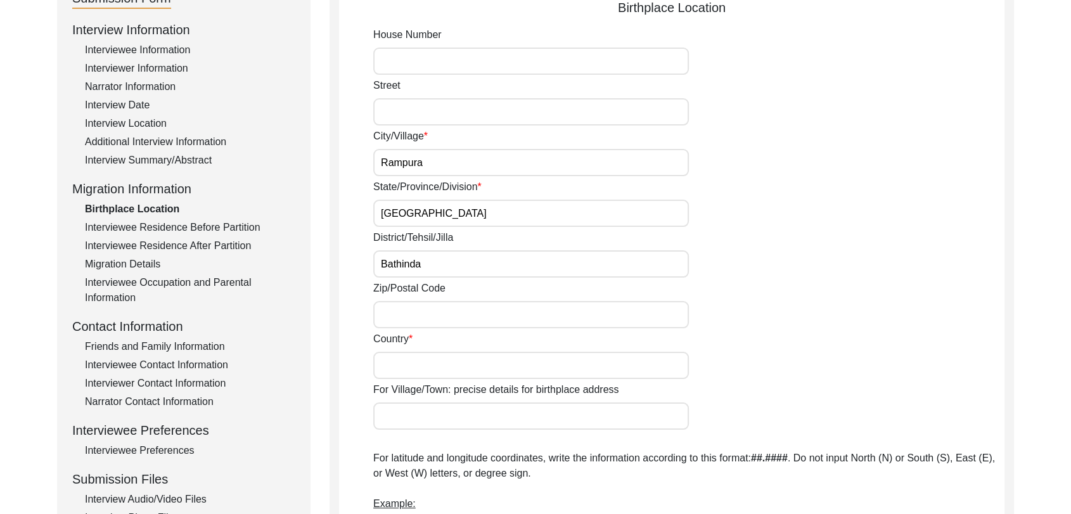
scroll to position [164, 0]
click at [390, 361] on input "Country" at bounding box center [531, 364] width 316 height 27
type input "[GEOGRAPHIC_DATA]"
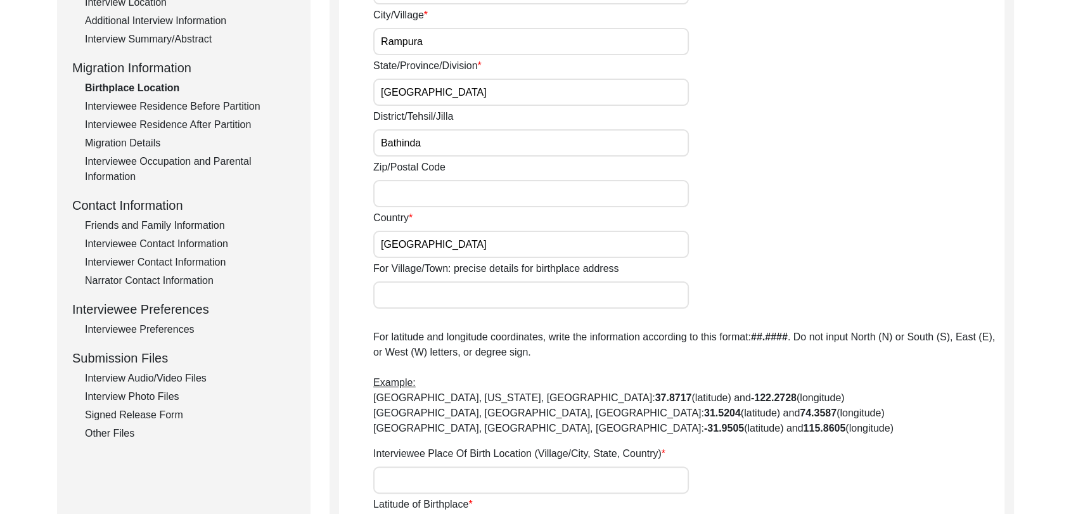
scroll to position [285, 0]
click at [426, 191] on input "Zip/Postal Code" at bounding box center [531, 192] width 316 height 27
type input "151103"
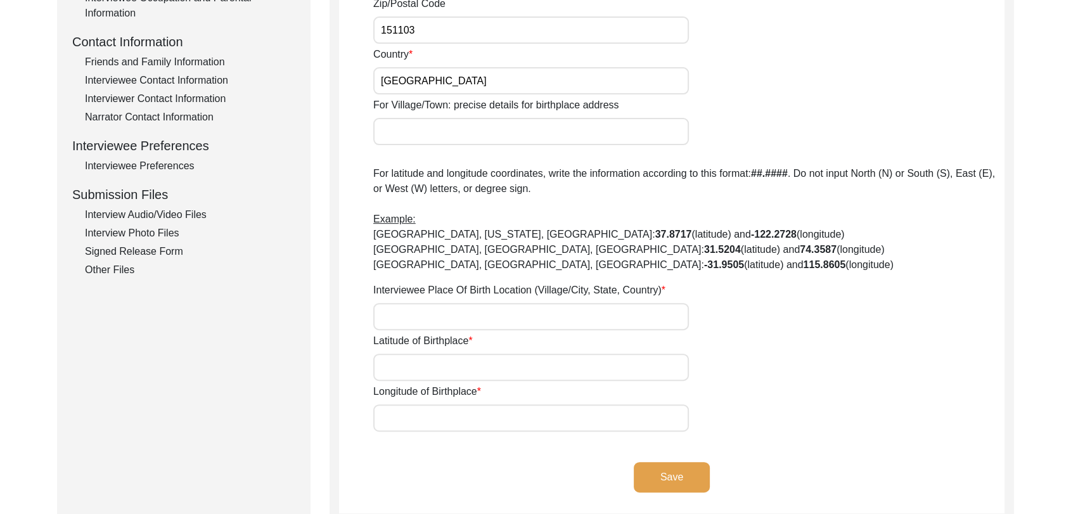
scroll to position [448, 0]
click at [396, 412] on input "Longitude of Birthplace" at bounding box center [531, 417] width 316 height 27
paste input "75.237162"
type input "75.237162"
click at [396, 368] on input "Latitude of Birthplace" at bounding box center [531, 366] width 316 height 27
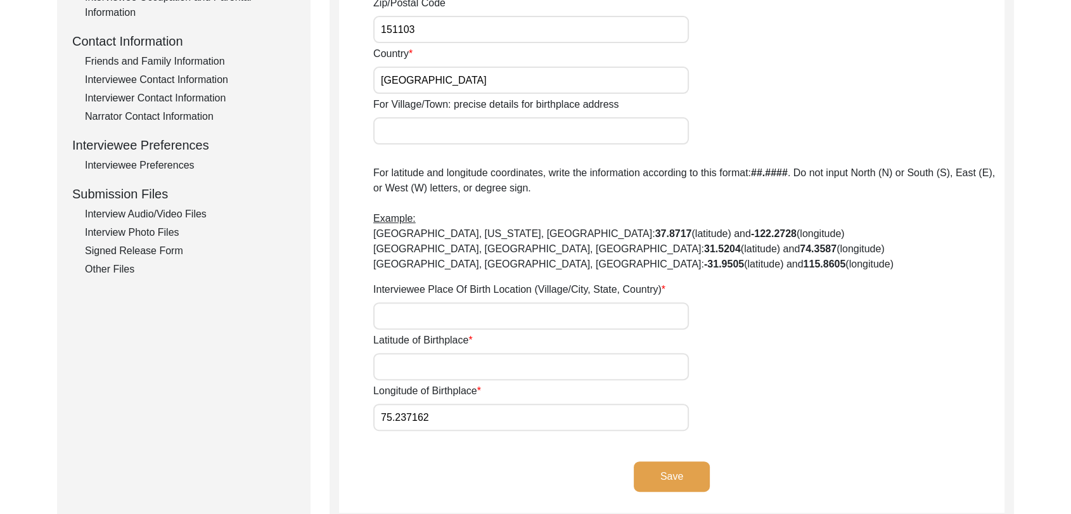
paste input "30.267317"
type input "30.267317"
click at [395, 306] on input "Interviewee Place Of Birth Location (Village/City, State, Country)" at bounding box center [531, 315] width 316 height 27
click at [380, 317] on input "[GEOGRAPHIC_DATA]" at bounding box center [531, 315] width 316 height 27
type input "r"
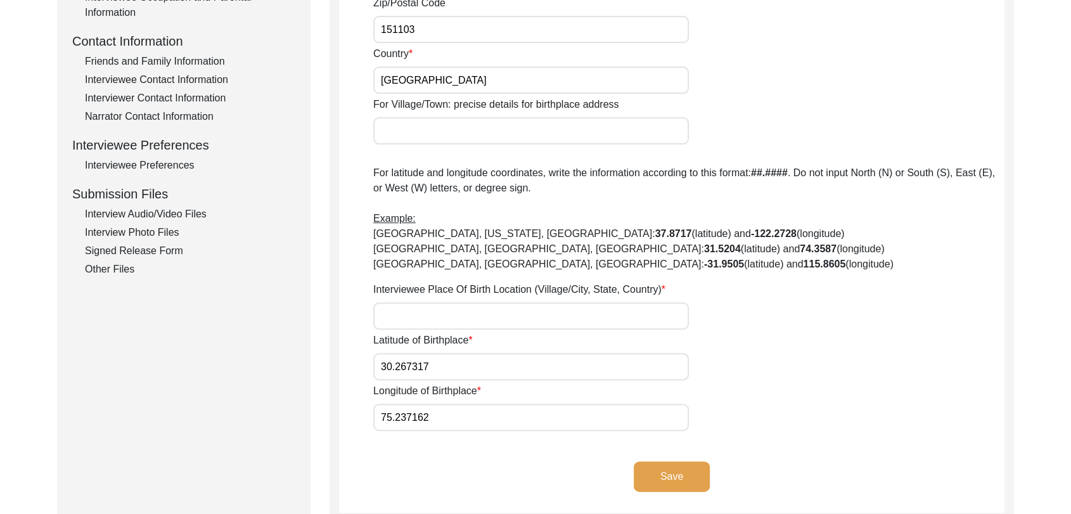
paste input "Rampura Mandi, [GEOGRAPHIC_DATA], [GEOGRAPHIC_DATA], [GEOGRAPHIC_DATA]"
type input "Rampura Mandi, [GEOGRAPHIC_DATA], [GEOGRAPHIC_DATA], [GEOGRAPHIC_DATA]"
click at [674, 474] on button "Save" at bounding box center [672, 476] width 76 height 30
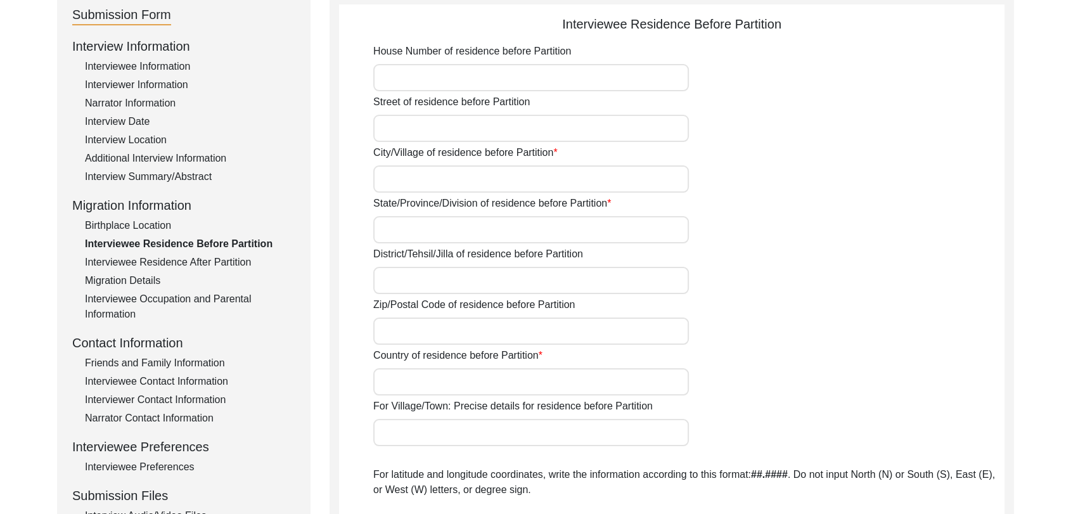
scroll to position [0, 0]
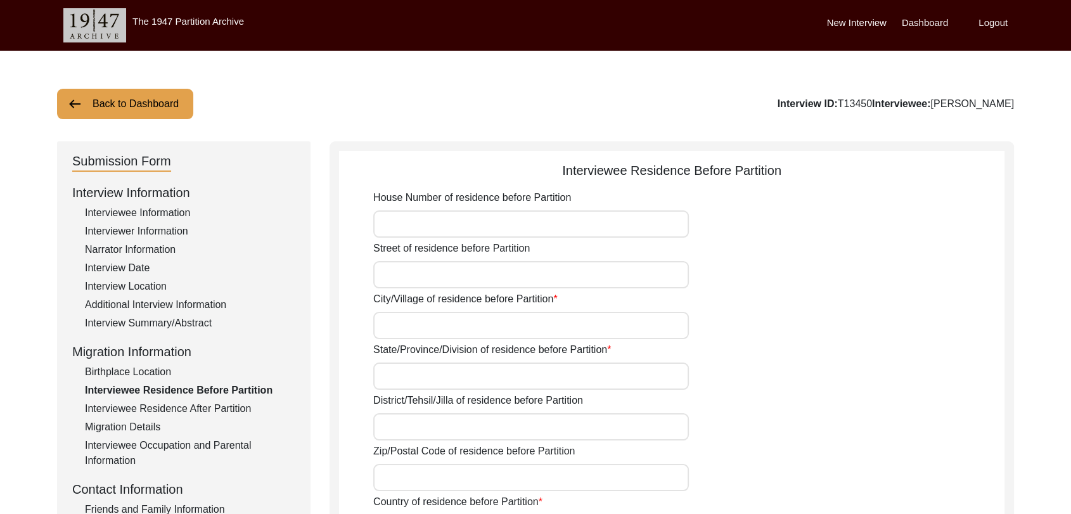
click at [418, 272] on input "Street of residence before Partition" at bounding box center [531, 274] width 316 height 27
click at [400, 321] on input "City/Village of residence before Partition" at bounding box center [531, 325] width 316 height 27
type input "Rampura Mandi"
click at [427, 375] on input "State/Province/Division of residence before Partition" at bounding box center [531, 376] width 316 height 27
type input "[GEOGRAPHIC_DATA]"
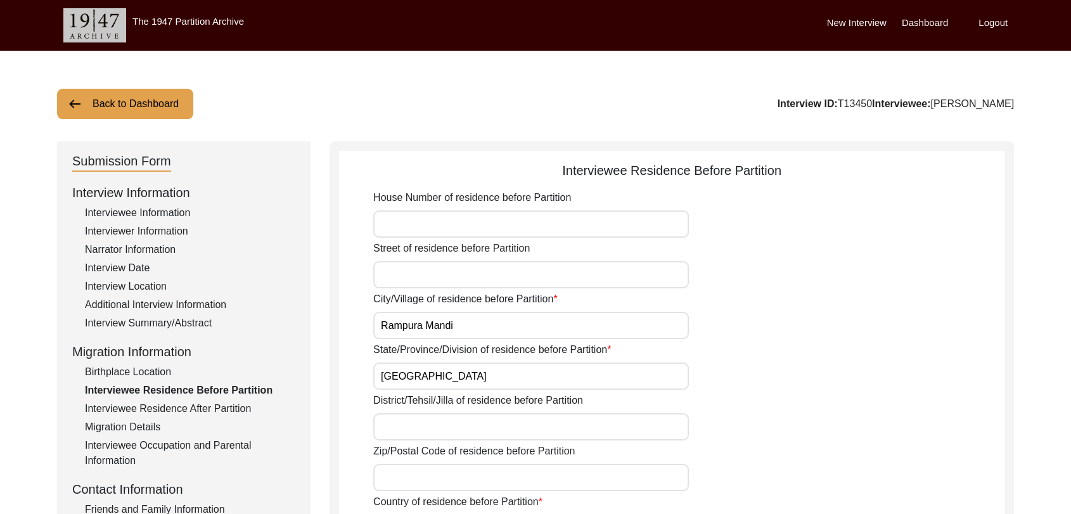
click at [409, 421] on input "District/Tehsil/Jilla of residence before Partition" at bounding box center [531, 426] width 316 height 27
type input "Bathinda"
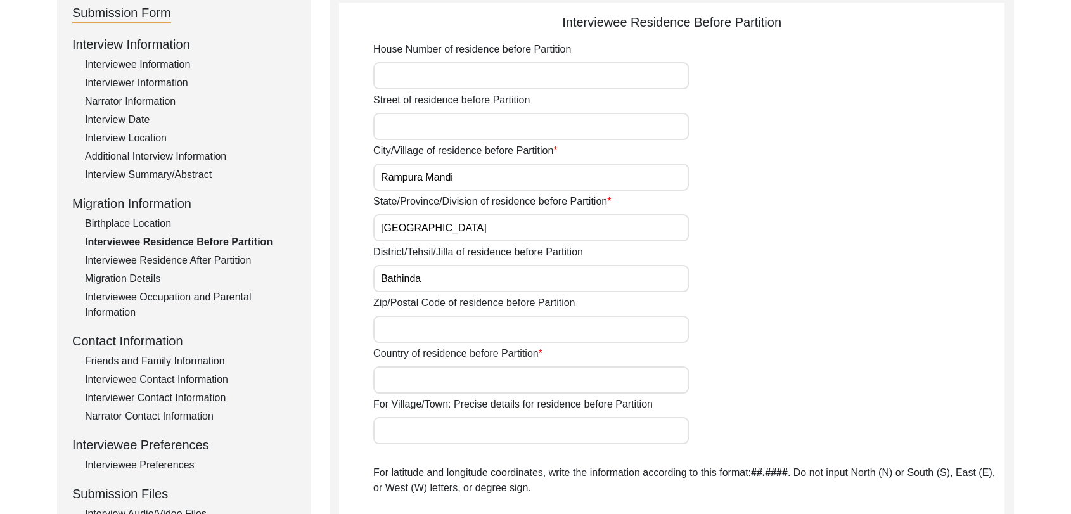
scroll to position [150, 0]
click at [421, 373] on input "Country of residence before Partition" at bounding box center [531, 378] width 316 height 27
type input "[GEOGRAPHIC_DATA]"
click at [406, 327] on input "Zip/Postal Code of residence before Partition" at bounding box center [531, 327] width 316 height 27
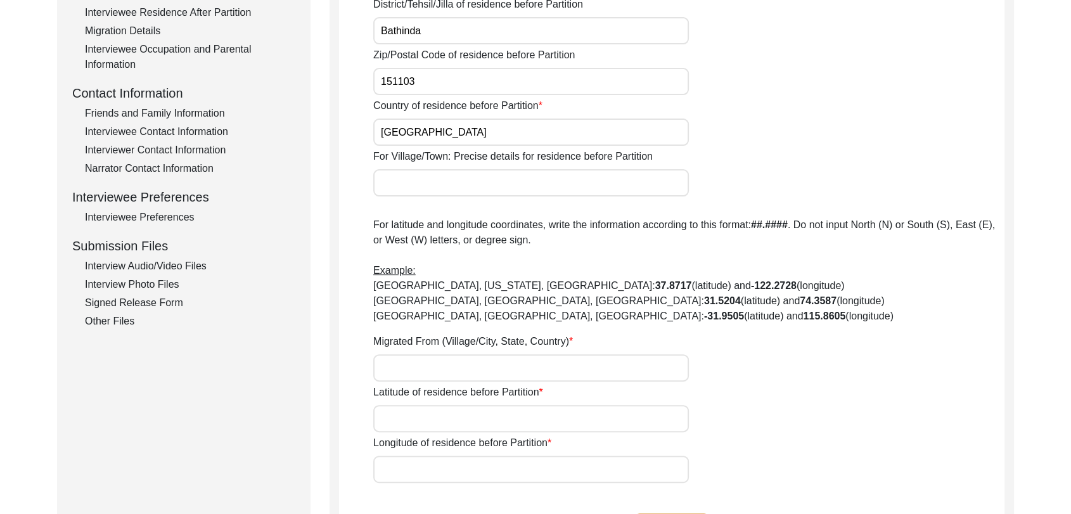
scroll to position [397, 0]
type input "151103"
click at [409, 371] on input "Migrated From (Village/City, State, Country)" at bounding box center [531, 366] width 316 height 27
type input "NA"
click at [416, 419] on input "Latitude of residence before Partition" at bounding box center [531, 417] width 316 height 27
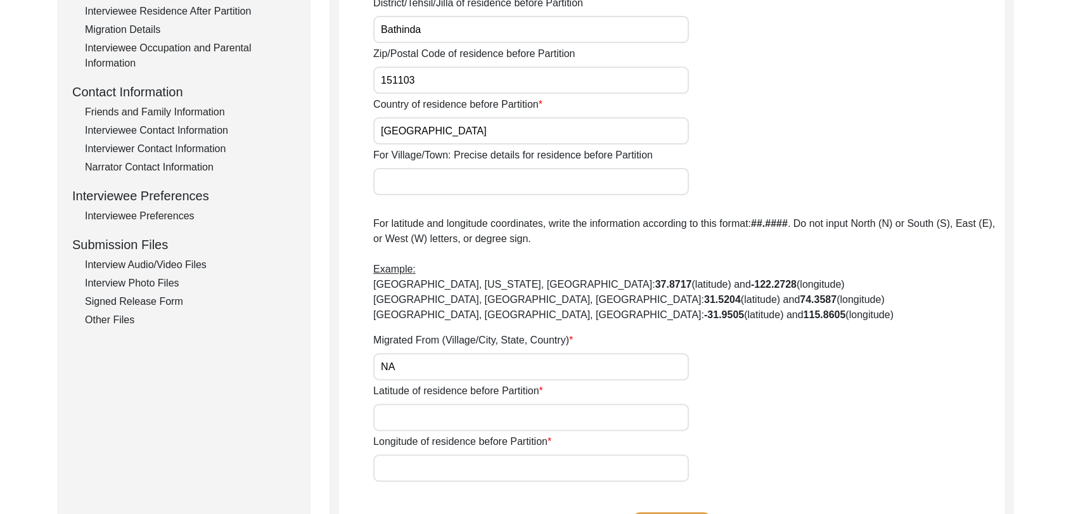
type input "000000"
click at [401, 461] on input "Longitude of residence before Partition" at bounding box center [531, 467] width 316 height 27
type input "000000"
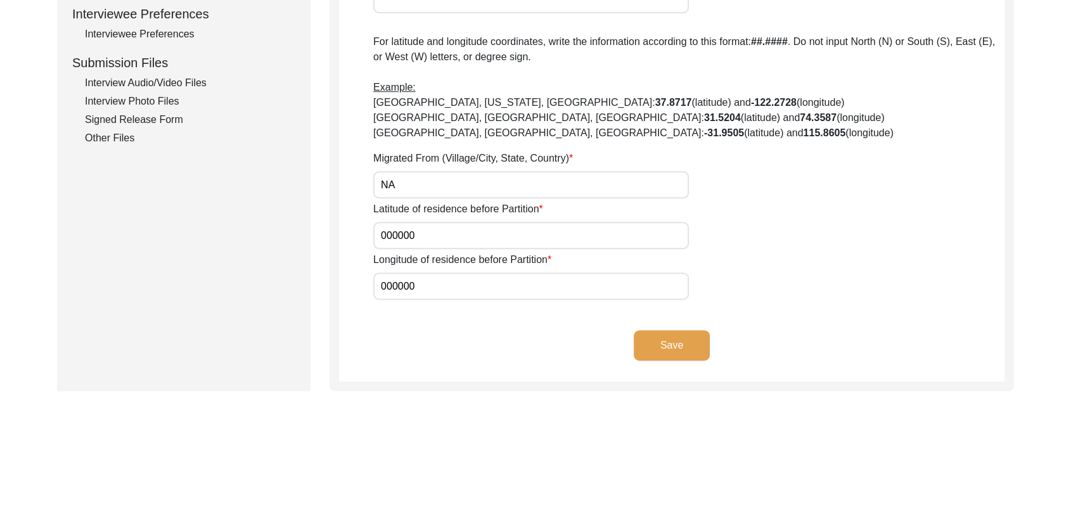
scroll to position [636, 0]
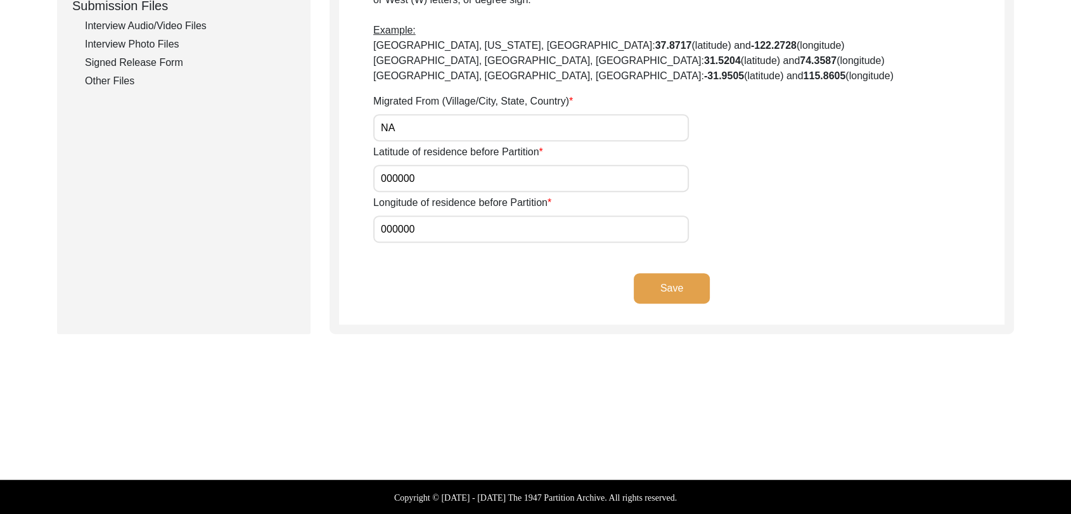
click at [675, 281] on button "Save" at bounding box center [672, 288] width 76 height 30
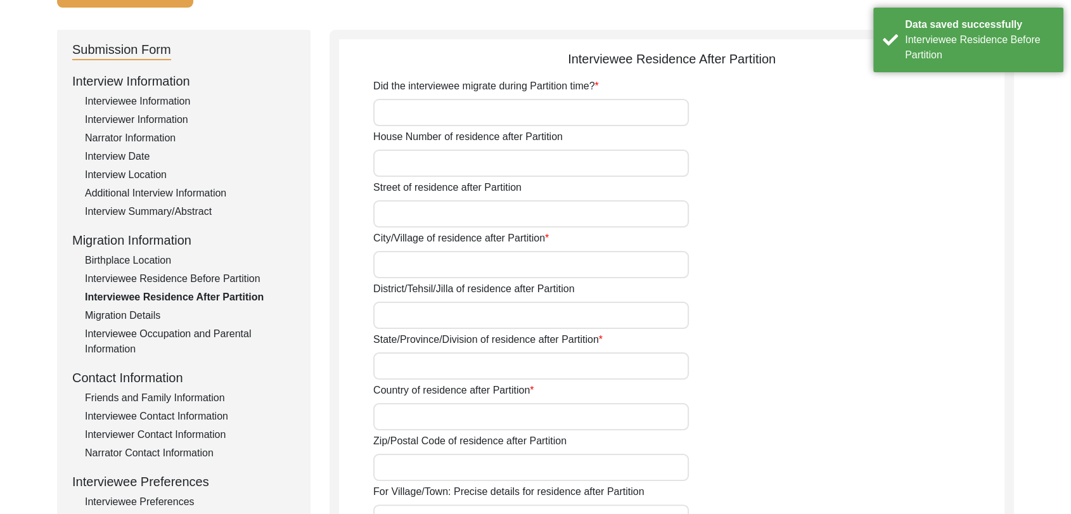
scroll to position [0, 0]
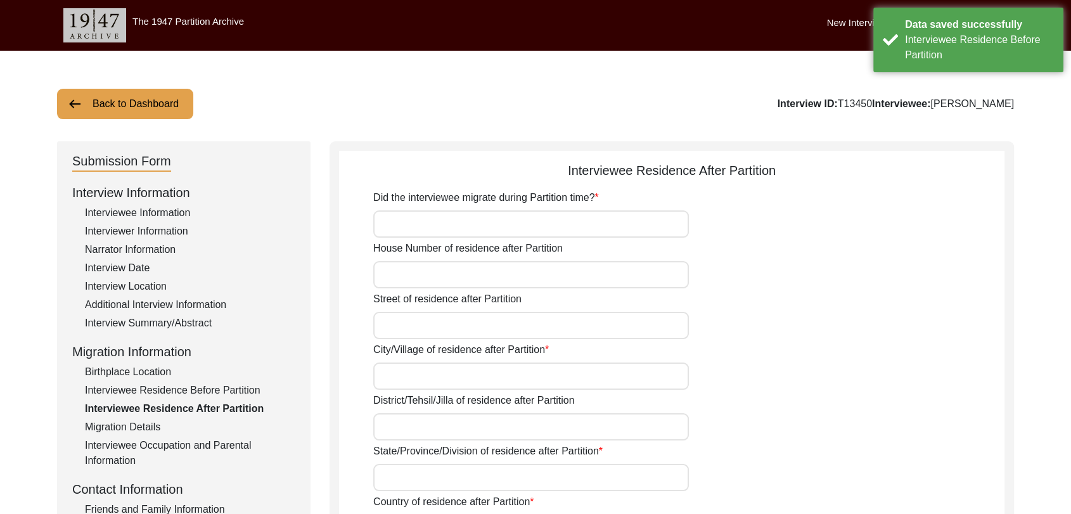
click at [473, 224] on input "Did the interviewee migrate during Partition time?" at bounding box center [531, 223] width 316 height 27
type input "No"
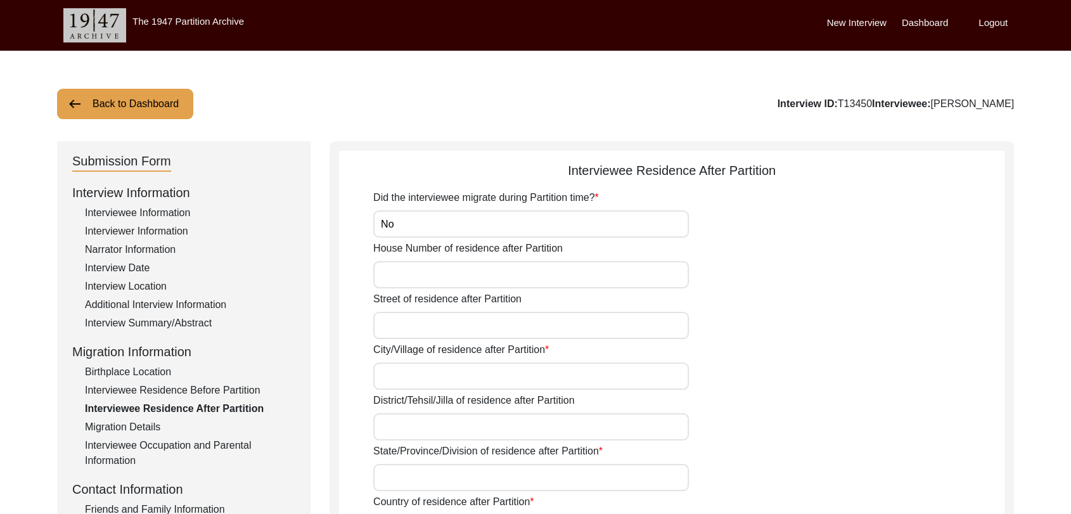
click at [404, 368] on input "City/Village of residence after Partition" at bounding box center [531, 376] width 316 height 27
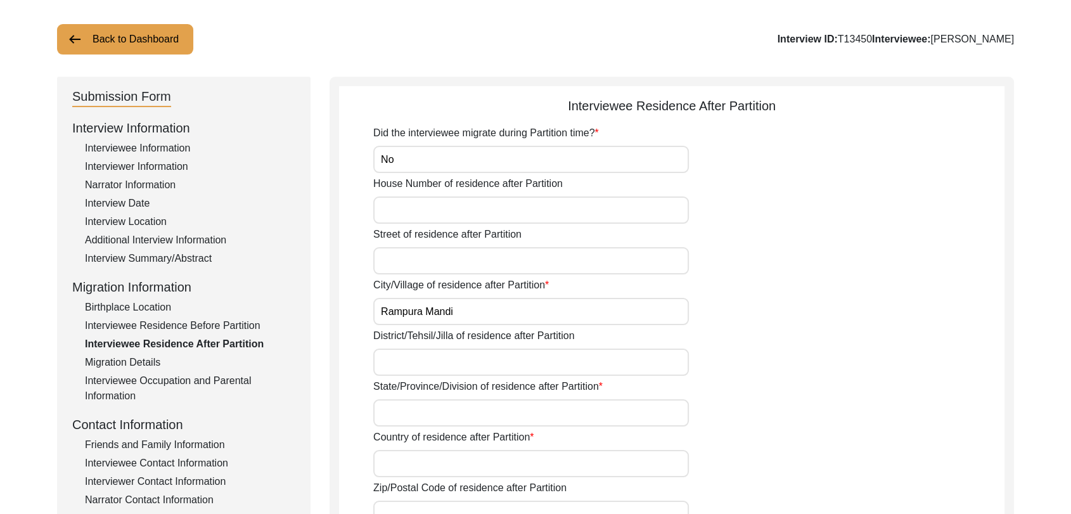
scroll to position [65, 0]
type input "Rampura Mandi"
click at [406, 361] on input "District/Tehsil/Jilla of residence after Partition" at bounding box center [531, 361] width 316 height 27
type input "Bathinda"
click at [390, 399] on input "State/Province/Division of residence after Partition" at bounding box center [531, 412] width 316 height 27
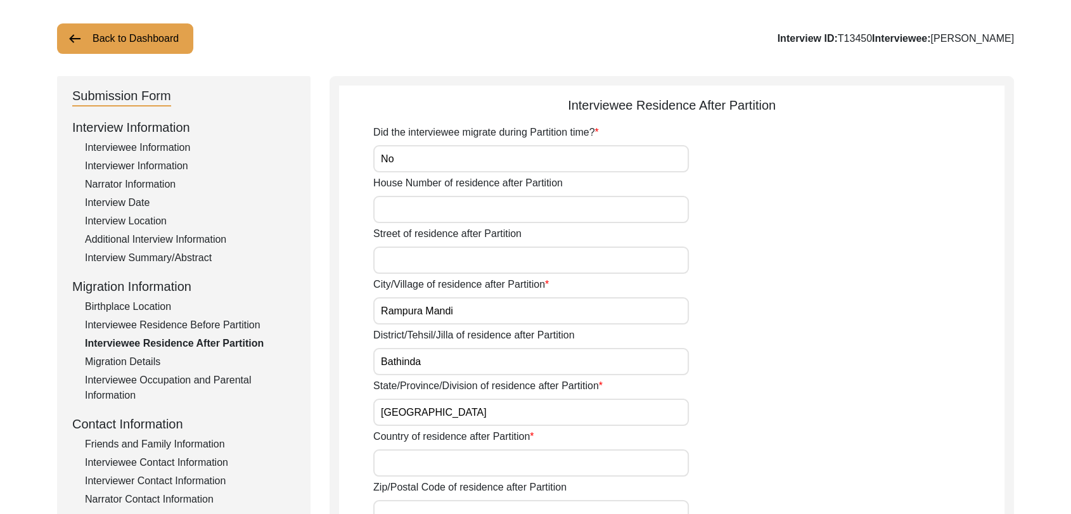
scroll to position [167, 0]
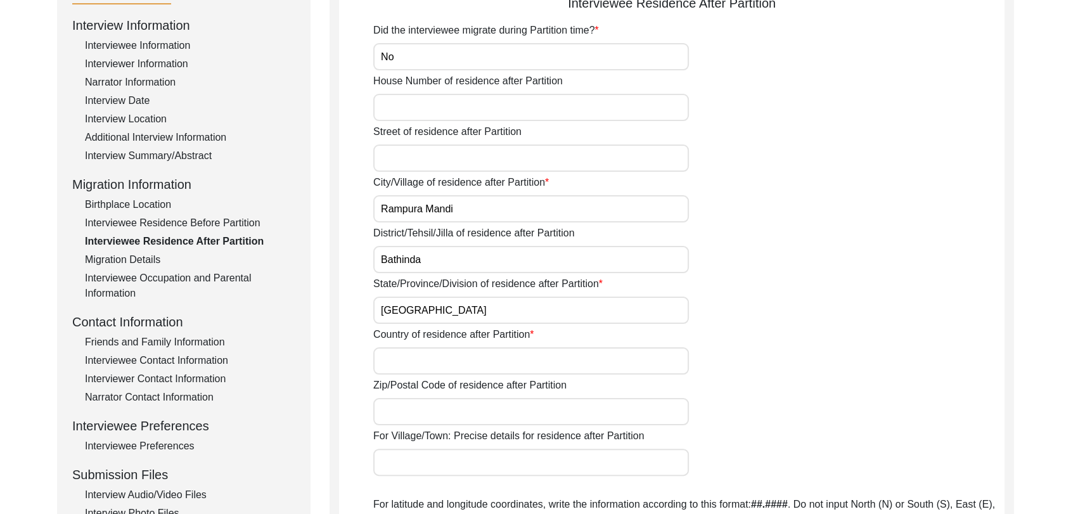
type input "[GEOGRAPHIC_DATA]"
click at [396, 366] on input "Country of residence after Partition" at bounding box center [531, 360] width 316 height 27
type input "[GEOGRAPHIC_DATA]"
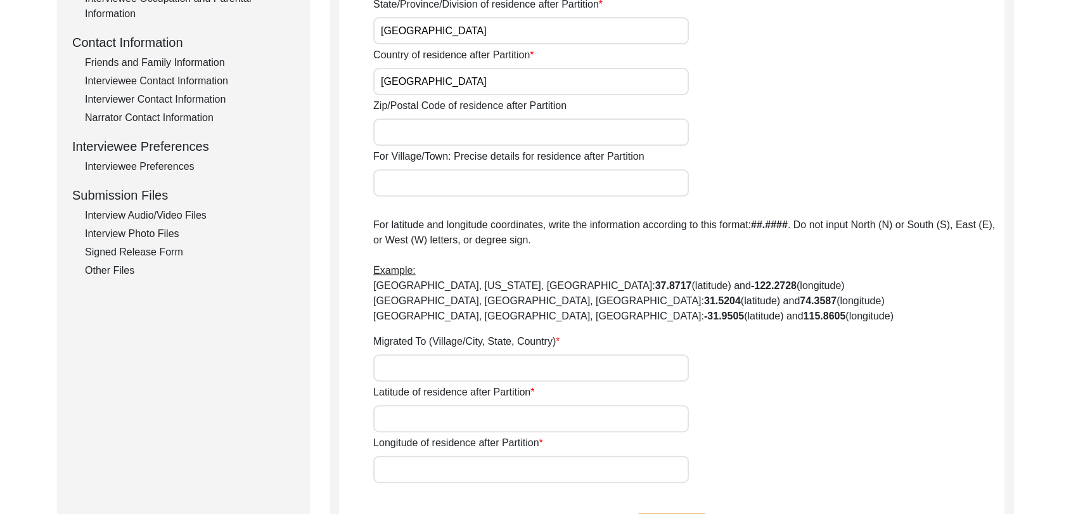
scroll to position [456, 0]
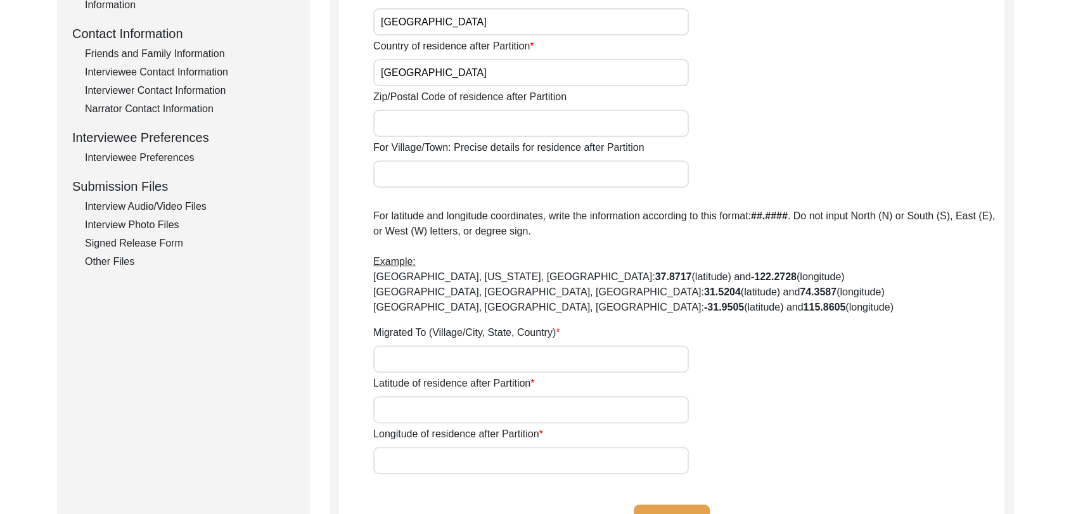
click at [411, 358] on input "Migrated To (Village/City, State, Country)" at bounding box center [531, 358] width 316 height 27
type input "NA"
click at [409, 411] on input "Latitude of residence after Partition" at bounding box center [531, 409] width 316 height 27
type input "000000"
click at [394, 474] on app-residence-after-partition "Interviewee Residence After Partition Did the interviewee migrate during Partit…" at bounding box center [672, 130] width 666 height 851
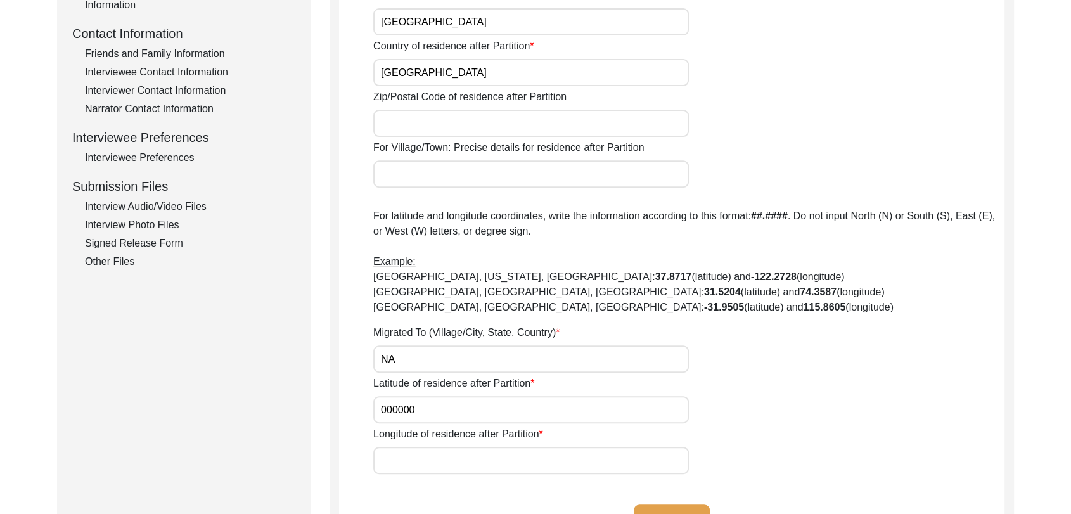
click at [397, 468] on input "Longitude of residence after Partition" at bounding box center [531, 460] width 316 height 27
type input "000000"
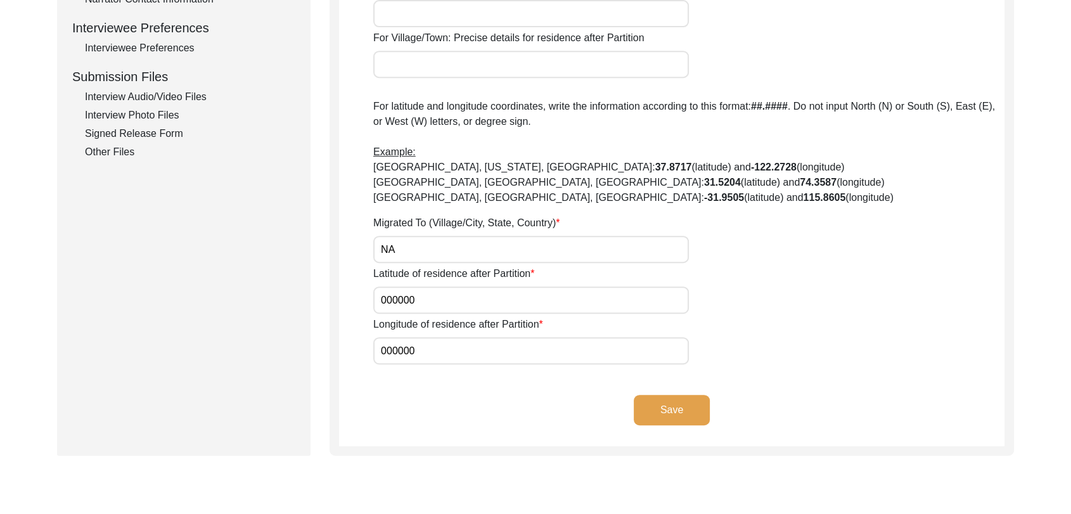
click at [674, 406] on button "Save" at bounding box center [672, 410] width 76 height 30
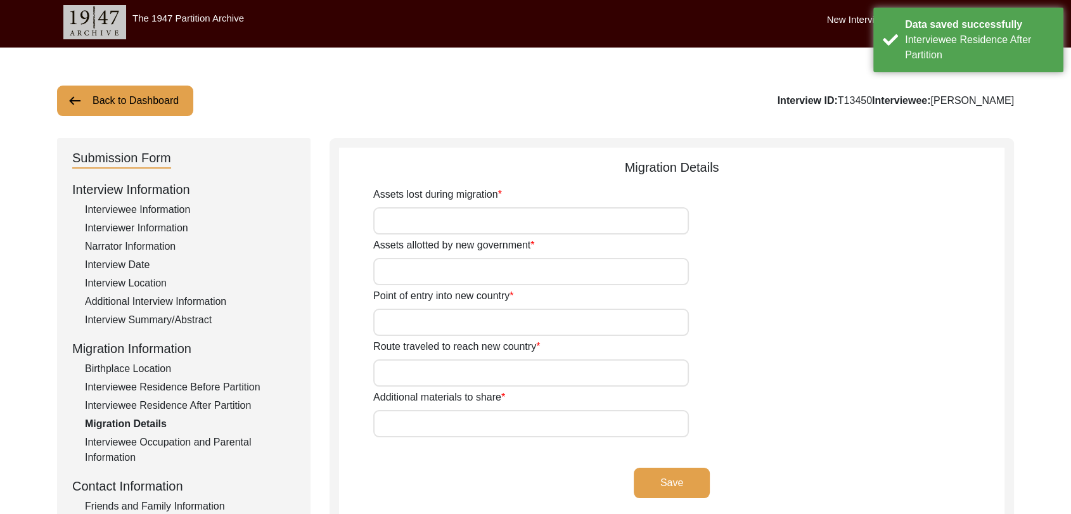
scroll to position [0, 0]
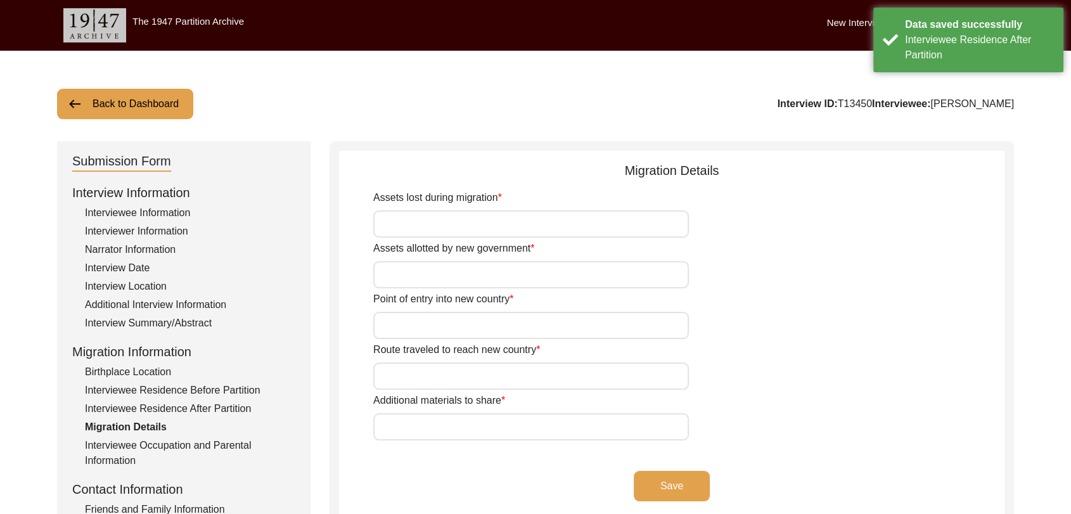
click at [467, 217] on input "Assets lost during migration" at bounding box center [531, 223] width 316 height 27
type input "Na"
click at [428, 281] on input "Assets allotted by new government" at bounding box center [531, 274] width 316 height 27
type input "Na"
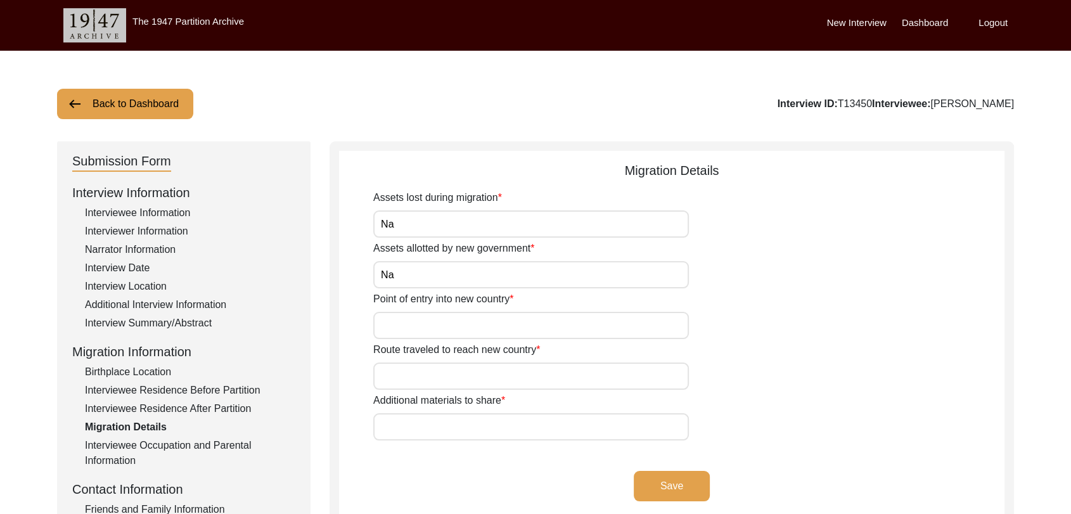
click at [408, 316] on input "Point of entry into new country" at bounding box center [531, 325] width 316 height 27
type input "Na"
click at [423, 382] on input "Route traveled to reach new country" at bounding box center [531, 376] width 316 height 27
type input "NA"
click at [405, 434] on input "Additional materials to share" at bounding box center [531, 426] width 316 height 27
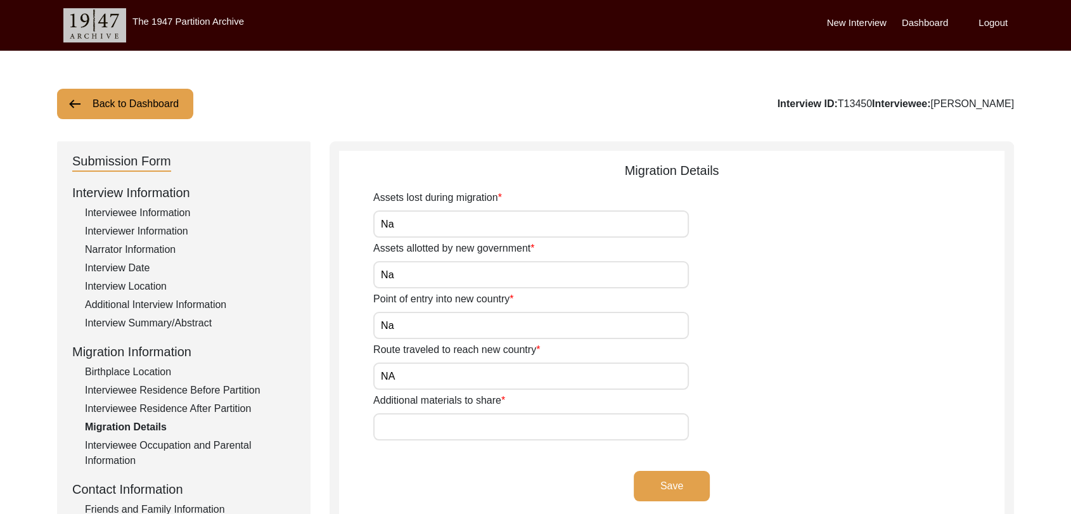
type input "Na"
click at [678, 474] on button "Save" at bounding box center [672, 486] width 76 height 30
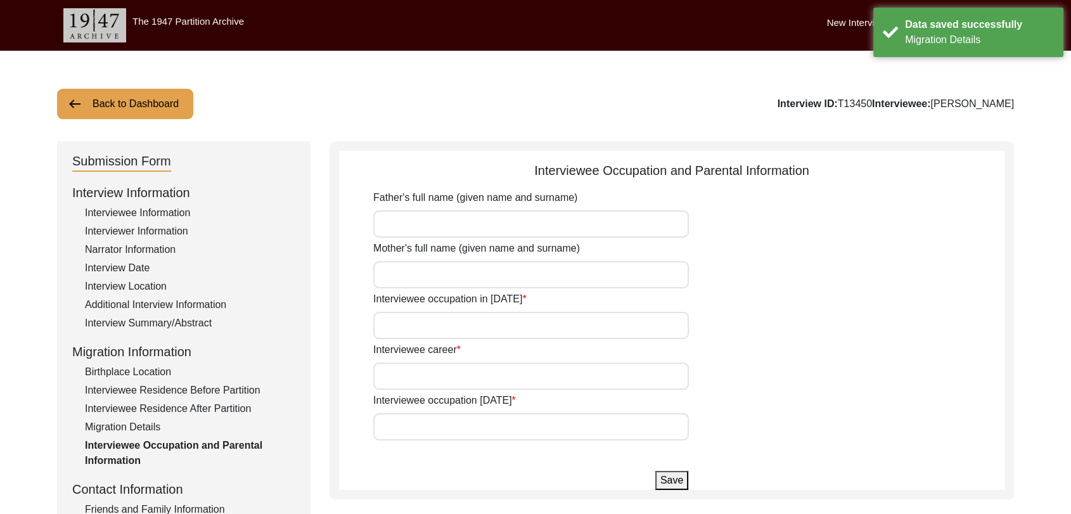
click at [391, 222] on input "Father's full name (given name and surname)" at bounding box center [531, 223] width 316 height 27
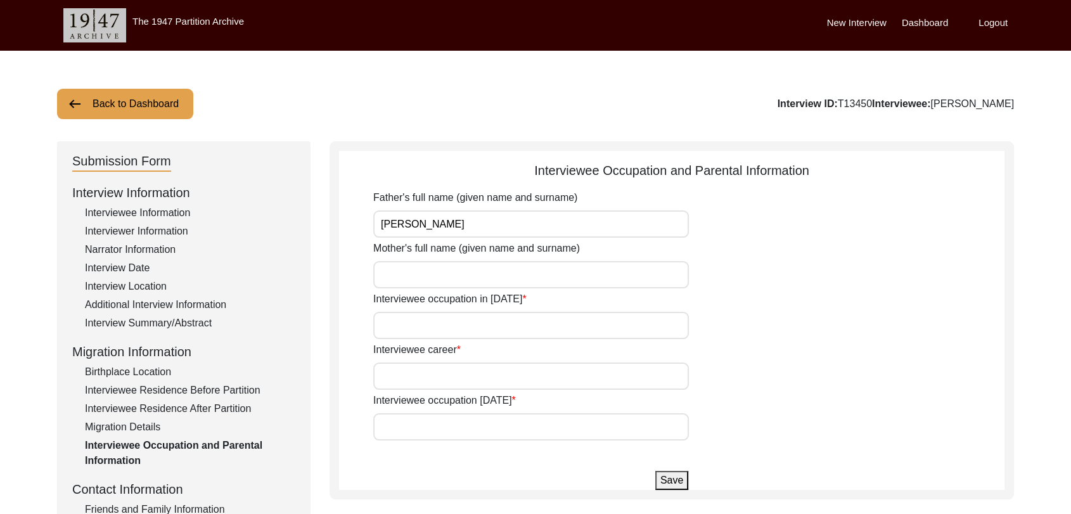
type input "[PERSON_NAME]"
click at [432, 280] on input "Mother's full name (given name and surname)" at bounding box center [531, 274] width 316 height 27
click at [395, 275] on input "Mother's full name (given name and surname)" at bounding box center [531, 274] width 316 height 27
type input "ੲ"
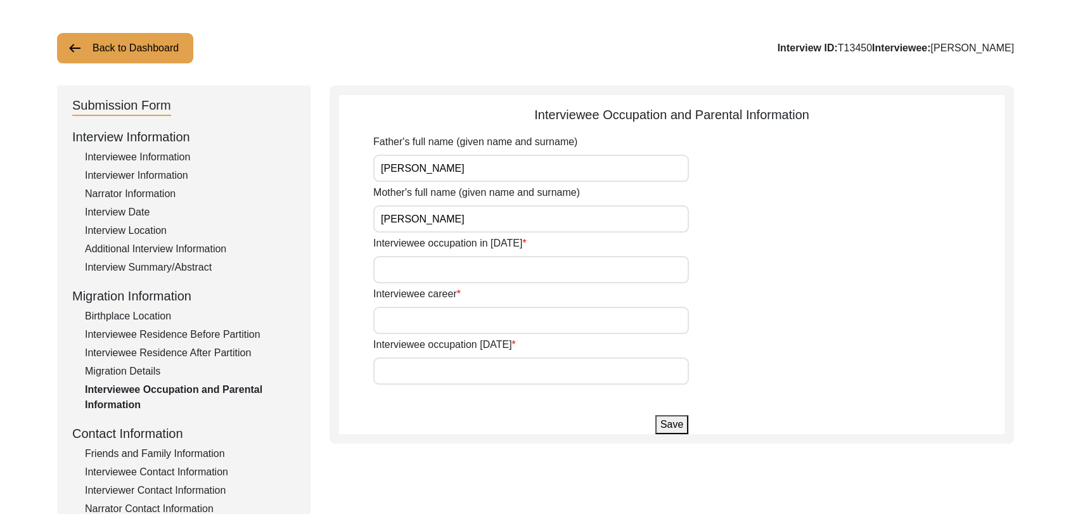
type input "[PERSON_NAME]"
click at [415, 274] on input "Interviewee occupation in [DATE]" at bounding box center [531, 269] width 316 height 27
type input "Agriculture"
click at [446, 316] on input "Interviewee career" at bounding box center [531, 320] width 316 height 27
type input "Government job"
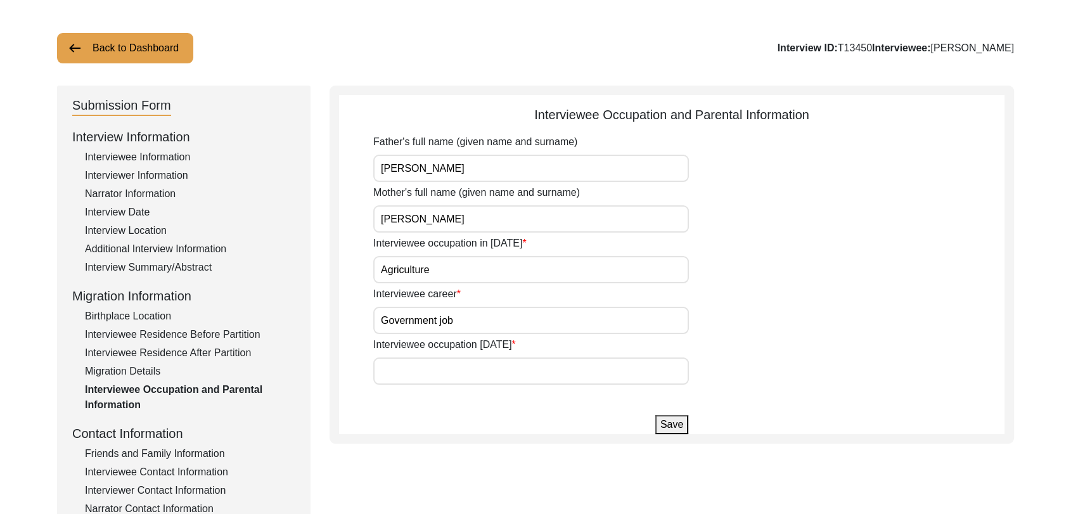
click at [424, 363] on input "Interviewee occupation [DATE]" at bounding box center [531, 371] width 316 height 27
type input "Retired from Job"
click at [667, 421] on button "Save" at bounding box center [671, 424] width 33 height 19
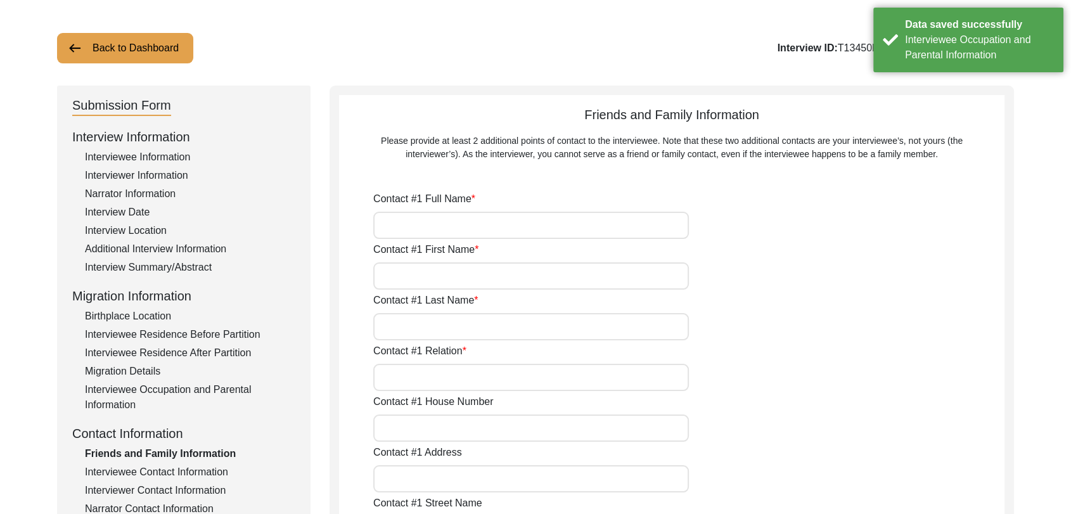
click at [415, 224] on input "Contact #1 Full Name" at bounding box center [531, 225] width 316 height 27
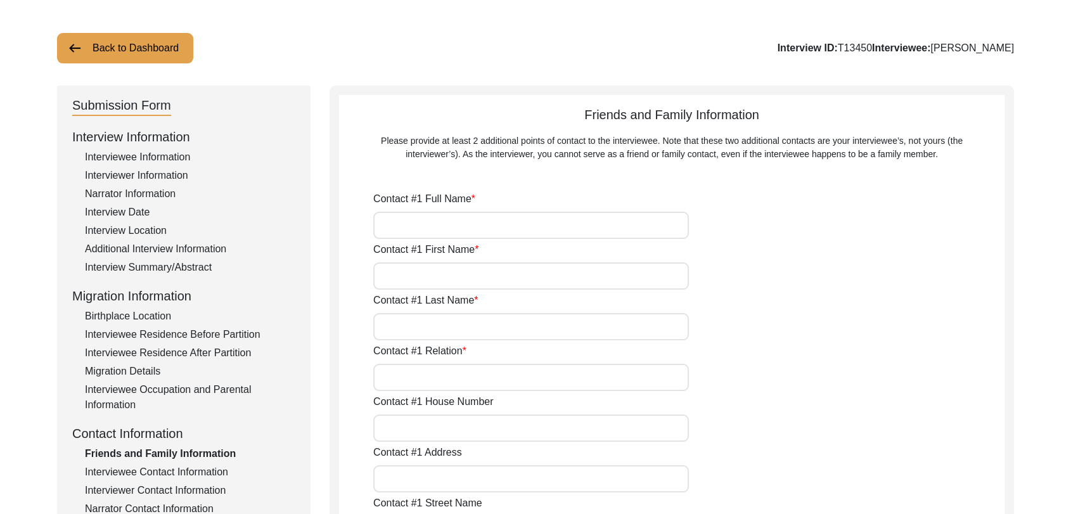
type input "NA"
click at [426, 279] on input "Contact #1 First Name" at bounding box center [531, 275] width 316 height 27
type input "NA"
click at [413, 322] on input "Contact #1 Last Name" at bounding box center [531, 326] width 316 height 27
type input "NA"
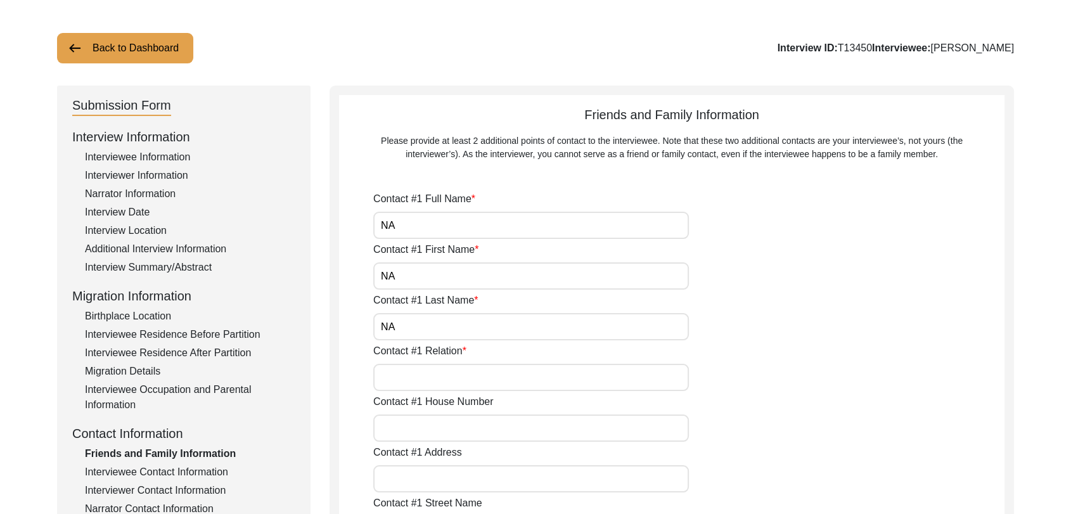
click at [423, 382] on input "Contact #1 Relation" at bounding box center [531, 377] width 316 height 27
type input "Na"
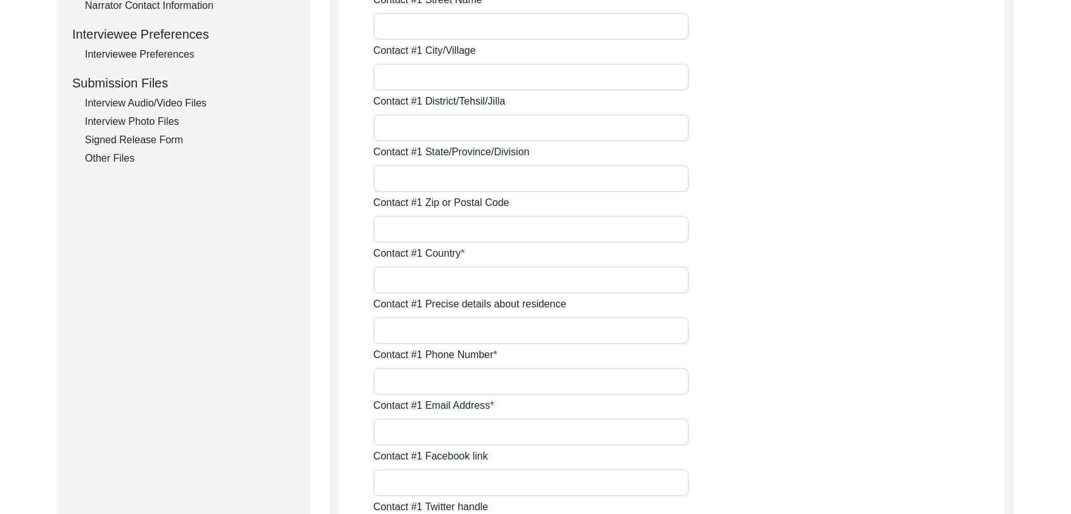
scroll to position [563, 0]
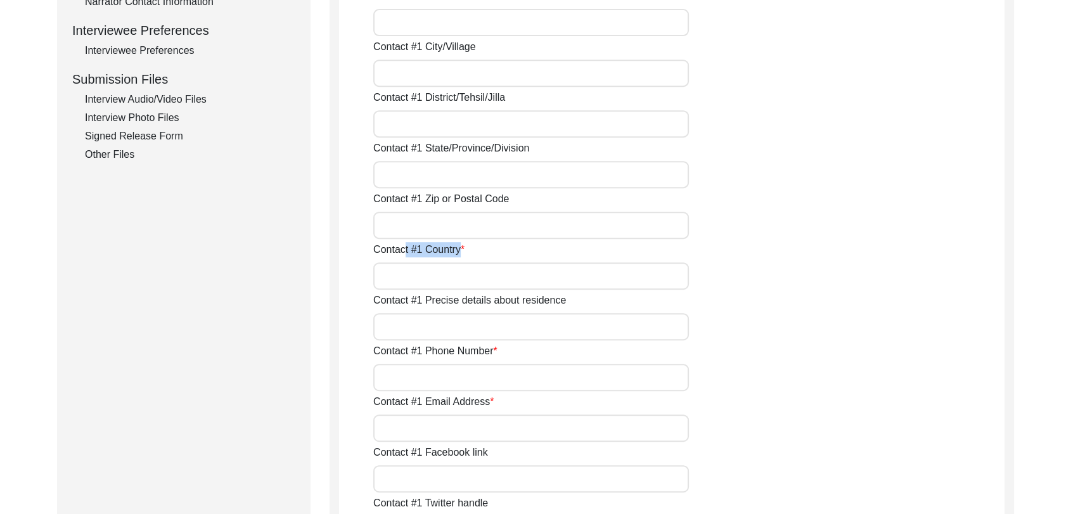
drag, startPoint x: 406, startPoint y: 253, endPoint x: 409, endPoint y: 269, distance: 16.3
click at [409, 269] on div "Contact #1 Country" at bounding box center [688, 266] width 631 height 48
click at [409, 269] on input "Contact #1 Country" at bounding box center [531, 275] width 316 height 27
type input "[GEOGRAPHIC_DATA]"
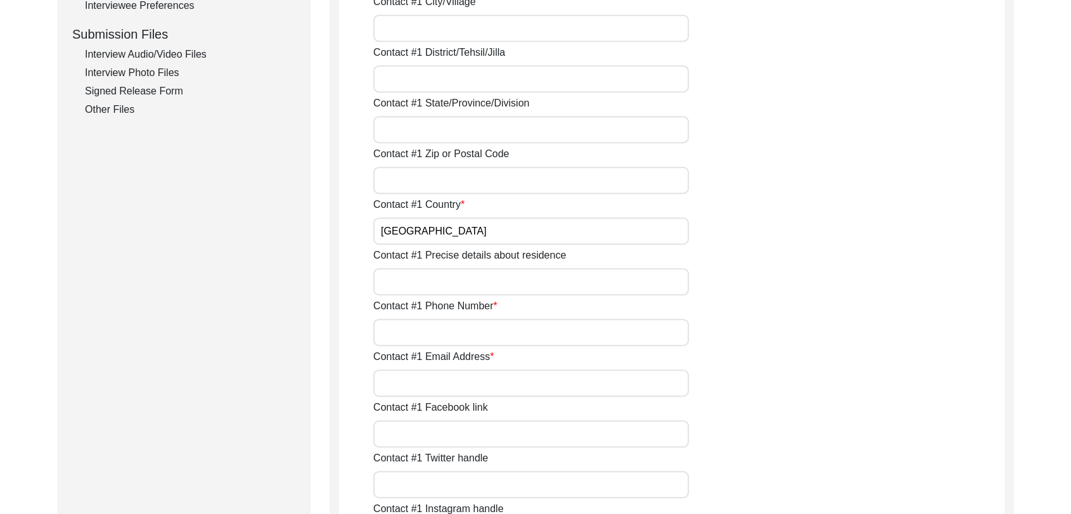
scroll to position [609, 0]
click at [422, 328] on input "Contact #1 Phone Number" at bounding box center [531, 331] width 316 height 27
type input "NA"
click at [406, 380] on input "Contact #1 Email Address" at bounding box center [531, 382] width 316 height 27
type input "NA"
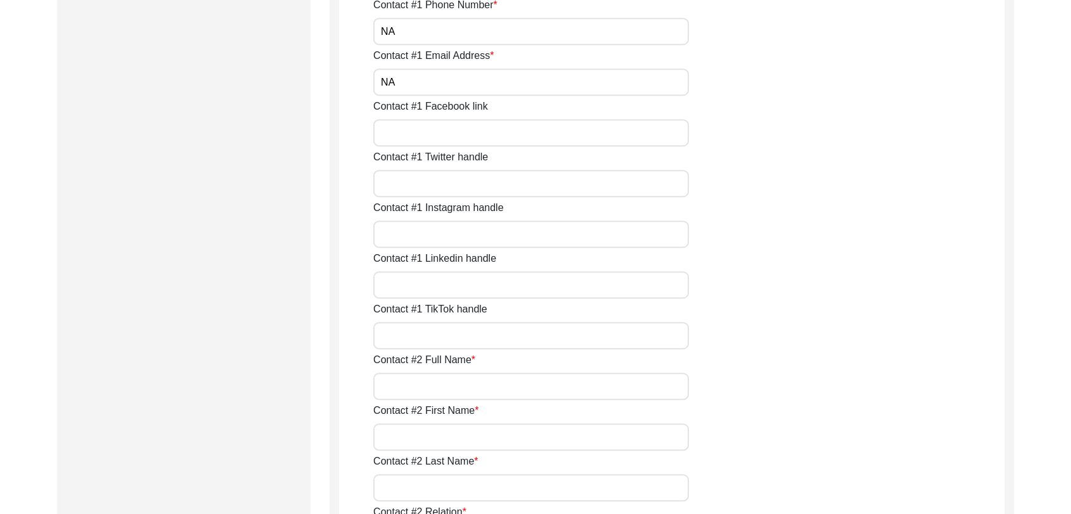
scroll to position [927, 0]
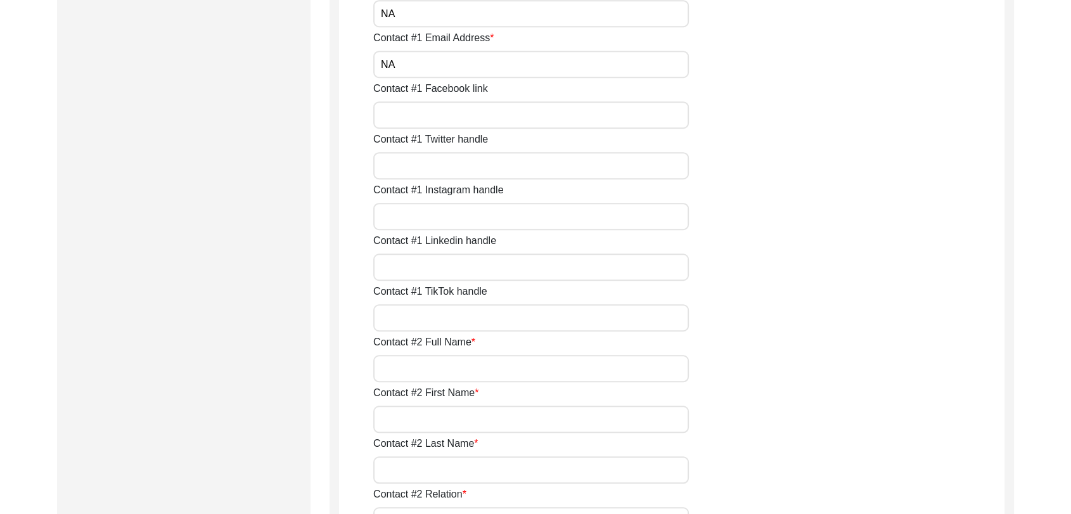
click at [406, 369] on input "Contact #2 Full Name" at bounding box center [531, 368] width 316 height 27
type input "NA"
click at [413, 425] on input "Contact #2 First Name" at bounding box center [531, 419] width 316 height 27
type input "NA"
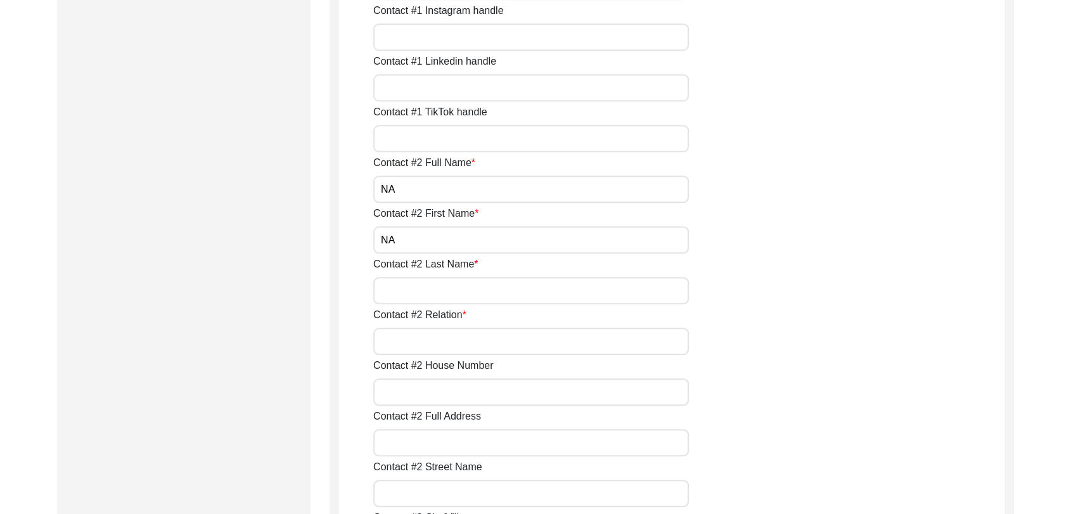
scroll to position [1107, 0]
click at [400, 287] on input "Contact #2 Last Name" at bounding box center [531, 289] width 316 height 27
type input "NA"
click at [403, 334] on input "Contact #2 Relation" at bounding box center [531, 339] width 316 height 27
type input "NA"
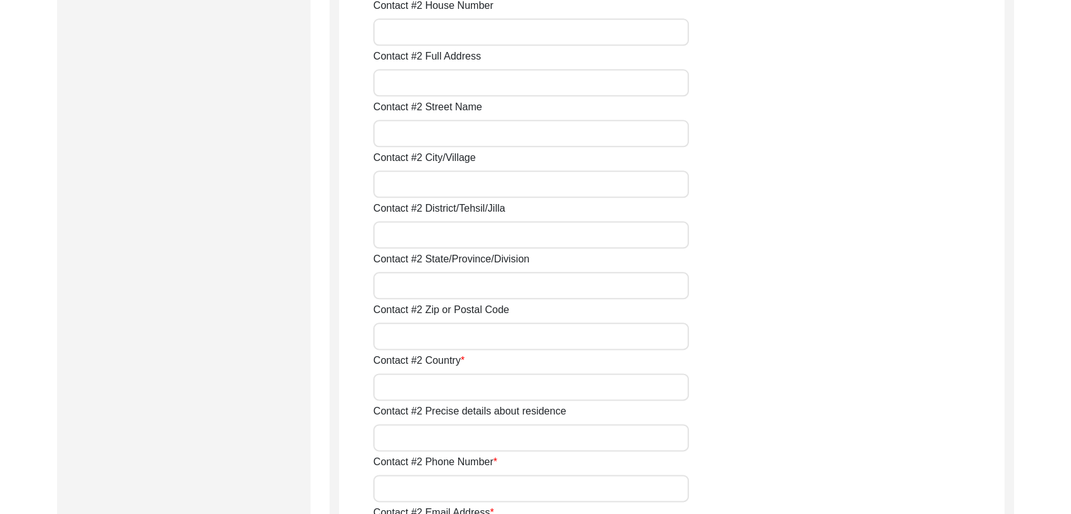
scroll to position [1467, 0]
click at [415, 385] on input "Contact #2 Country" at bounding box center [531, 386] width 316 height 27
type input "NA"
click at [404, 329] on input "Contact #2 Zip or Postal Code" at bounding box center [531, 335] width 316 height 27
click at [411, 338] on input "Contact #2 Zip or Postal Code" at bounding box center [531, 335] width 316 height 27
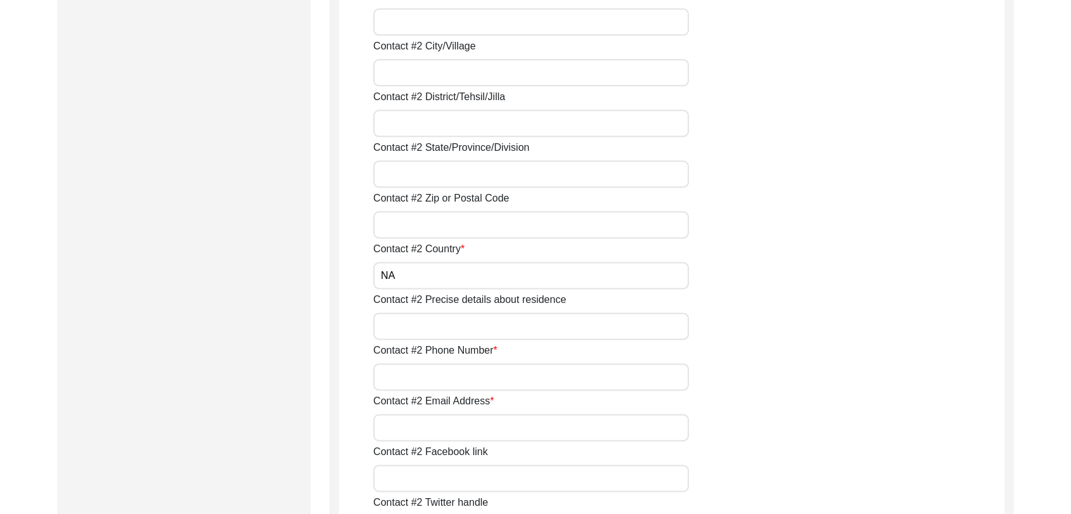
scroll to position [1579, 0]
click at [401, 377] on input "Contact #2 Phone Number" at bounding box center [531, 375] width 316 height 27
type input "NA"
click at [396, 437] on input "Contact #2 Email Address" at bounding box center [531, 426] width 316 height 27
type input "NA"
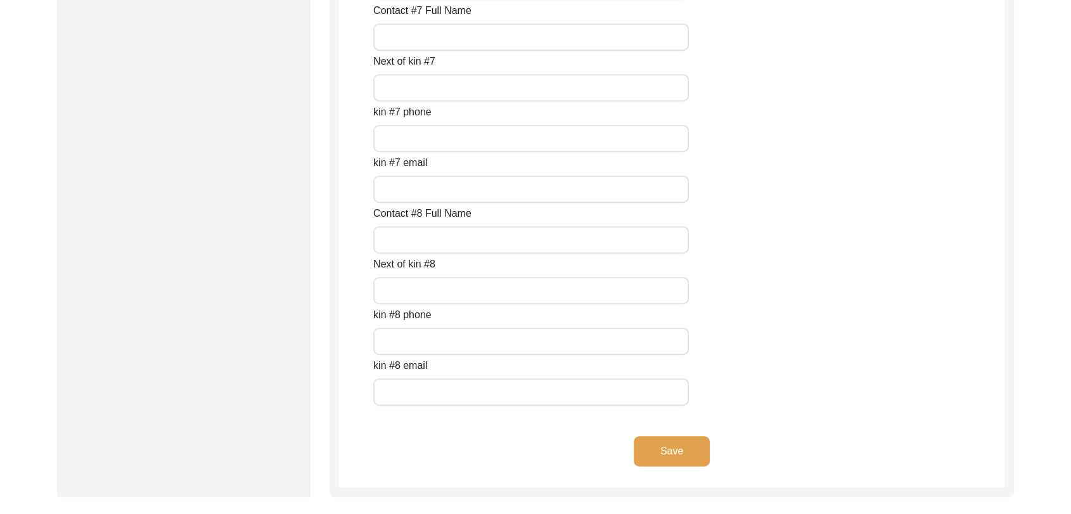
scroll to position [5681, 0]
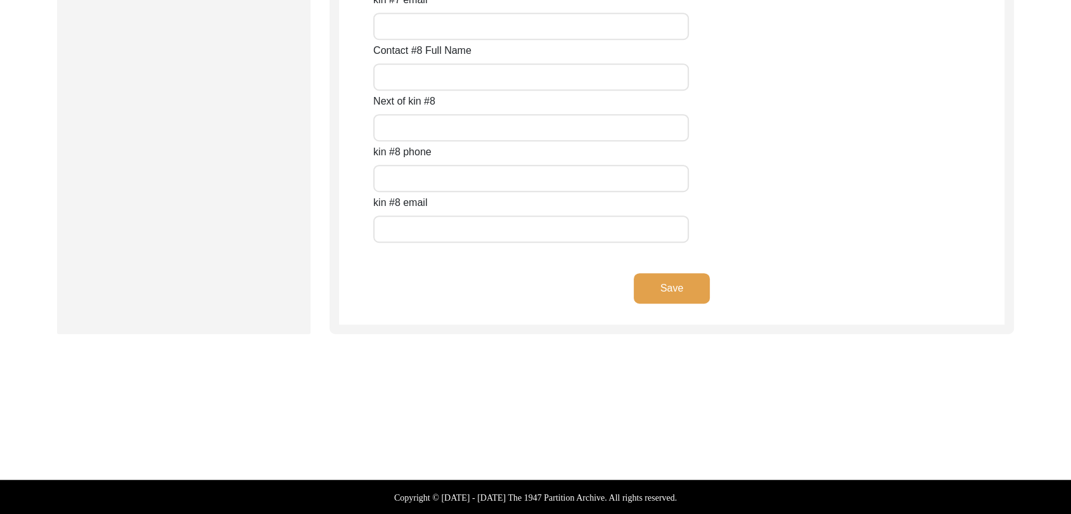
click at [674, 281] on button "Save" at bounding box center [672, 288] width 76 height 30
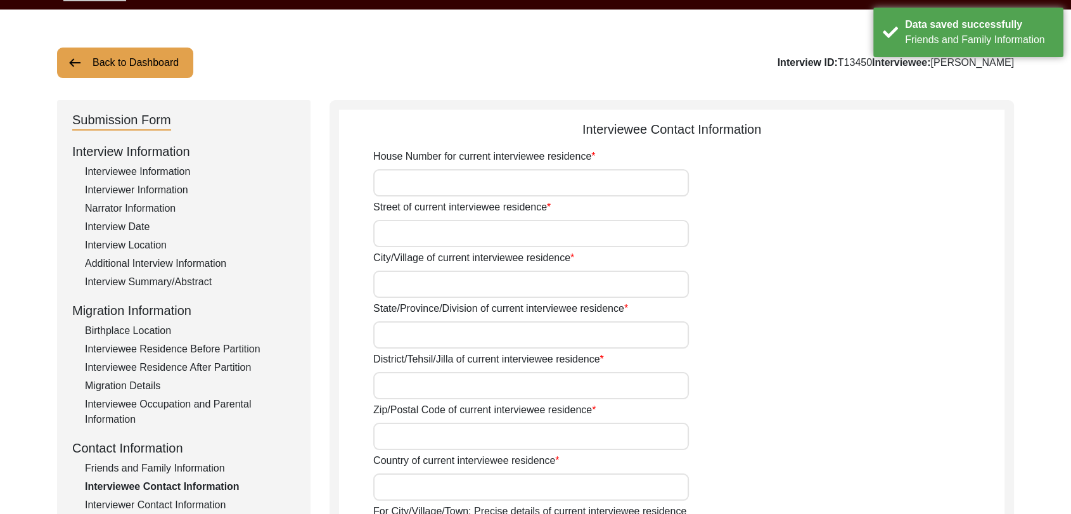
scroll to position [0, 0]
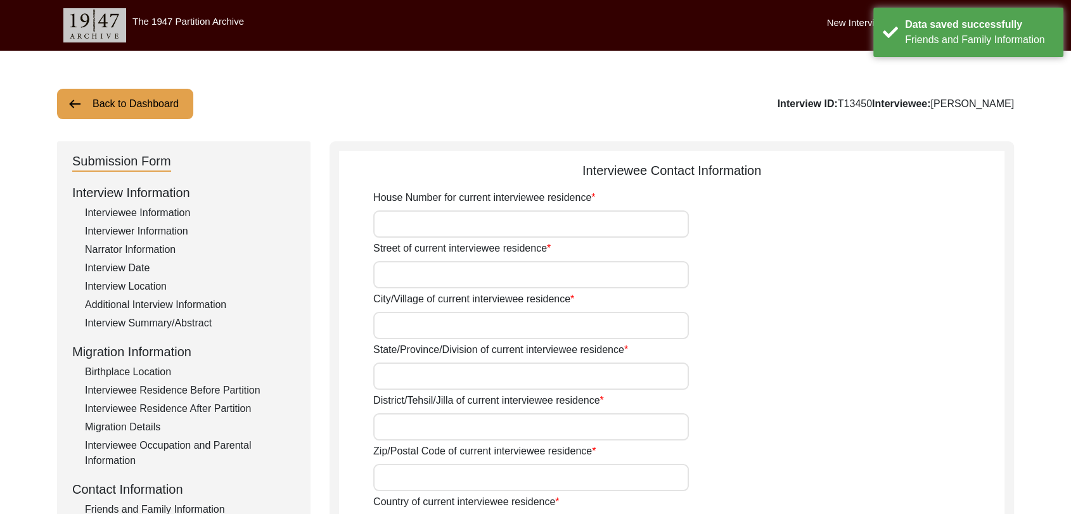
click at [448, 214] on input "House Number for current interviewee residence" at bounding box center [531, 223] width 316 height 27
type input "Na"
click at [432, 278] on input "Street of current interviewee residence" at bounding box center [531, 274] width 316 height 27
type input "Na"
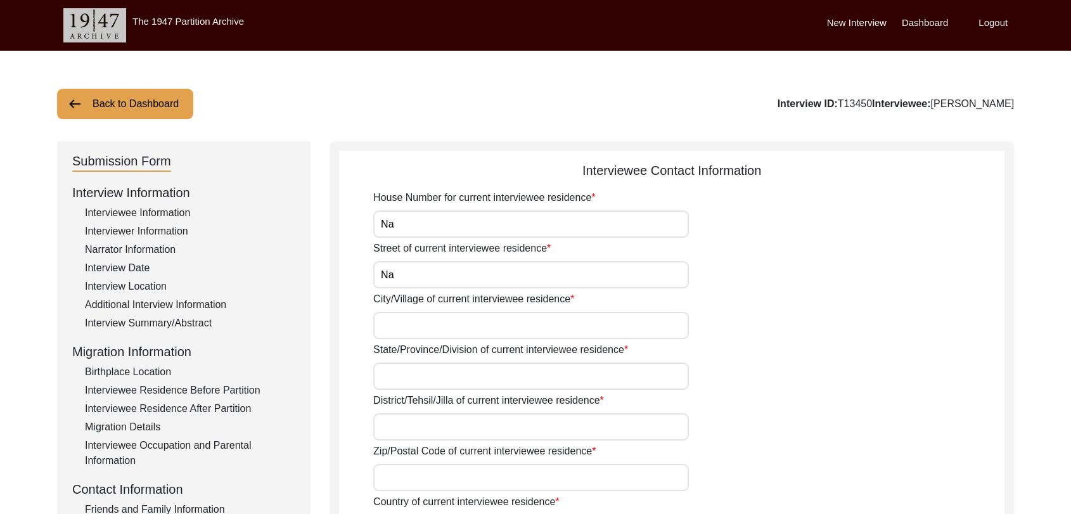
click at [415, 336] on input "City/Village of current interviewee residence" at bounding box center [531, 325] width 316 height 27
type input "Rampura Mandi"
click at [401, 371] on input "State/Province/Division of current interviewee residence" at bounding box center [531, 376] width 316 height 27
type input "[GEOGRAPHIC_DATA]"
click at [416, 421] on input "District/Tehsil/Jilla of current interviewee residence" at bounding box center [531, 426] width 316 height 27
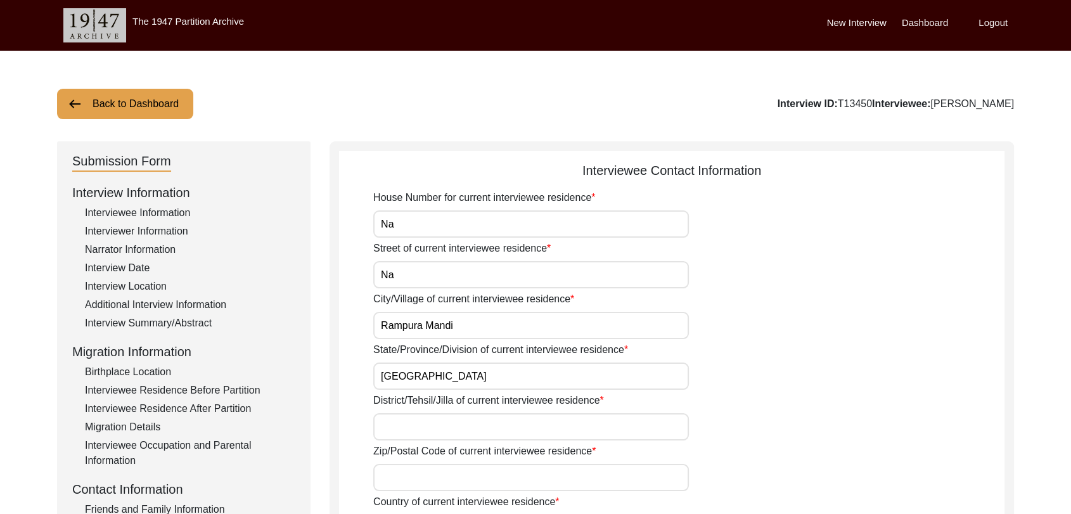
type input "Bathinda"
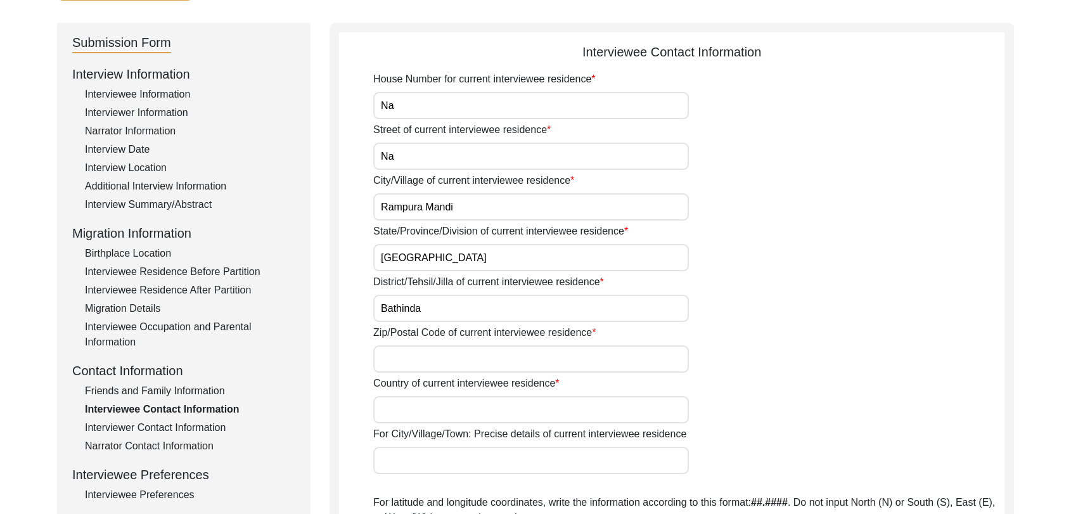
scroll to position [130, 0]
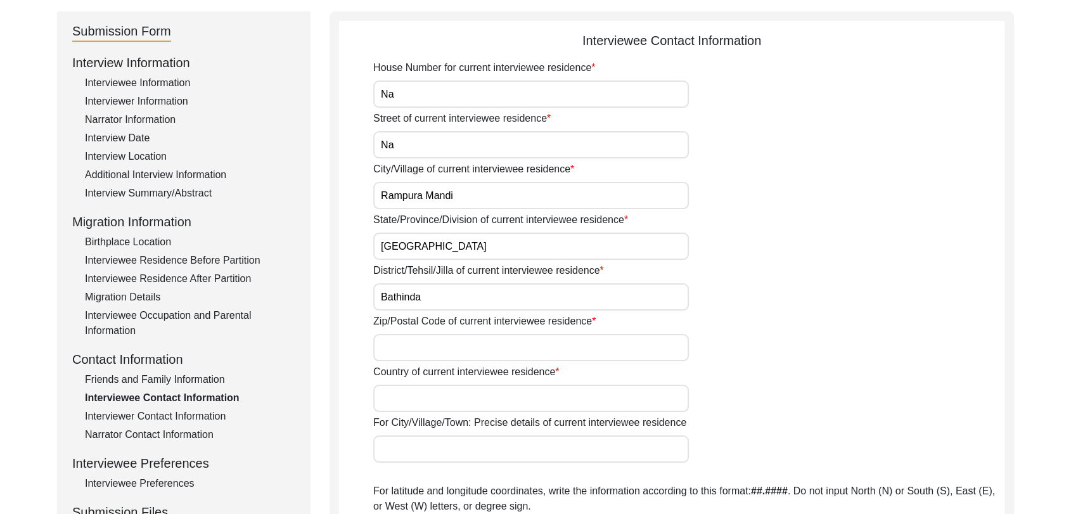
click at [387, 341] on input "Zip/Postal Code of current interviewee residence" at bounding box center [531, 347] width 316 height 27
type input "151103"
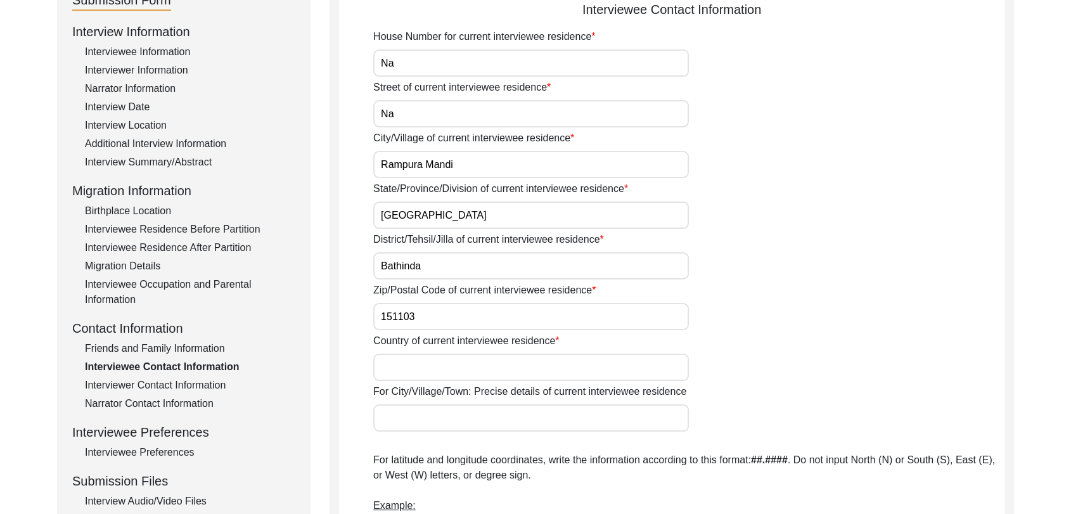
click at [414, 363] on input "Country of current interviewee residence" at bounding box center [531, 367] width 316 height 27
type input "[GEOGRAPHIC_DATA]"
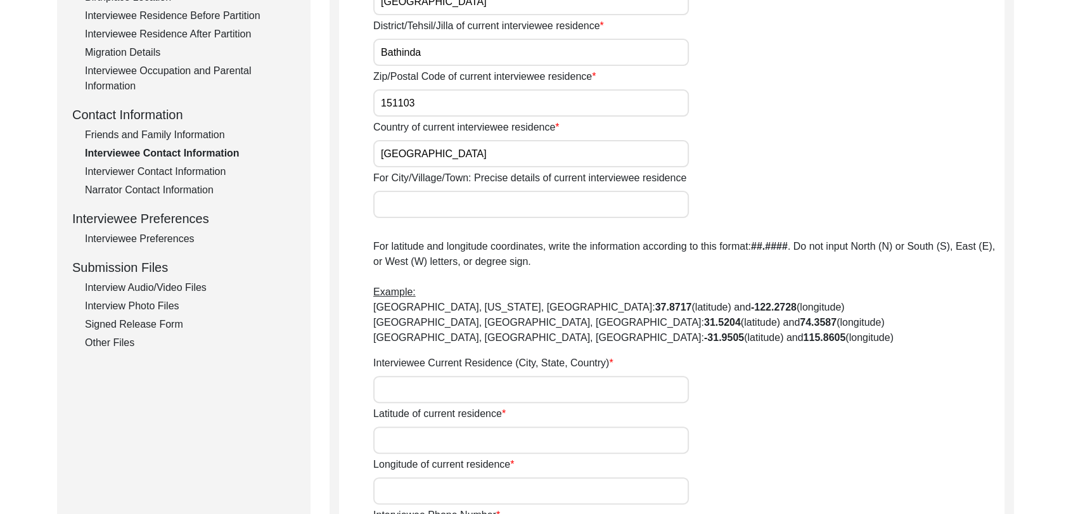
scroll to position [382, 0]
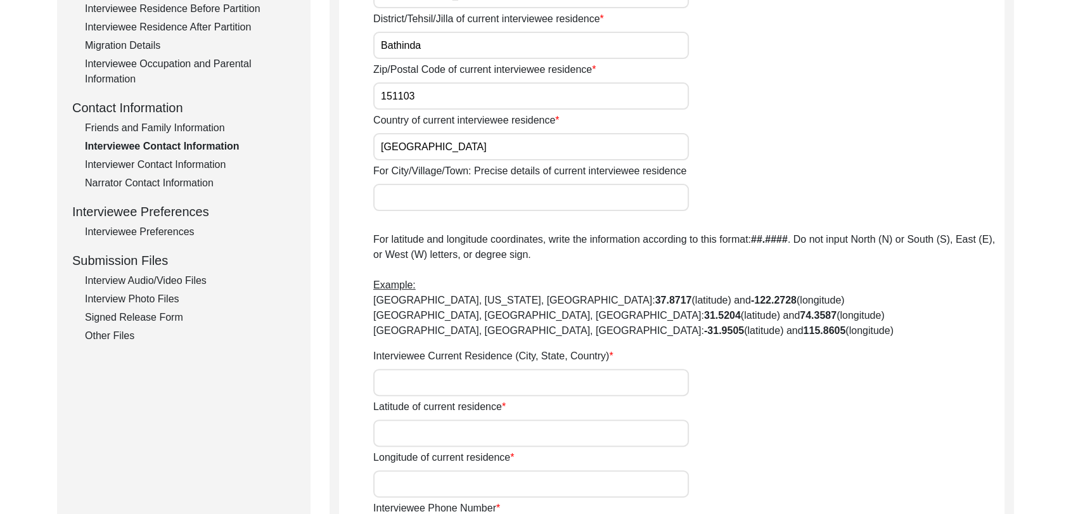
click at [390, 369] on input "Interviewee Current Residence (City, State, Country)" at bounding box center [531, 382] width 316 height 27
type input "A"
type input "Rampura Mandi, [GEOGRAPHIC_DATA], [GEOGRAPHIC_DATA], [GEOGRAPHIC_DATA]"
drag, startPoint x: 417, startPoint y: 439, endPoint x: 412, endPoint y: 427, distance: 13.1
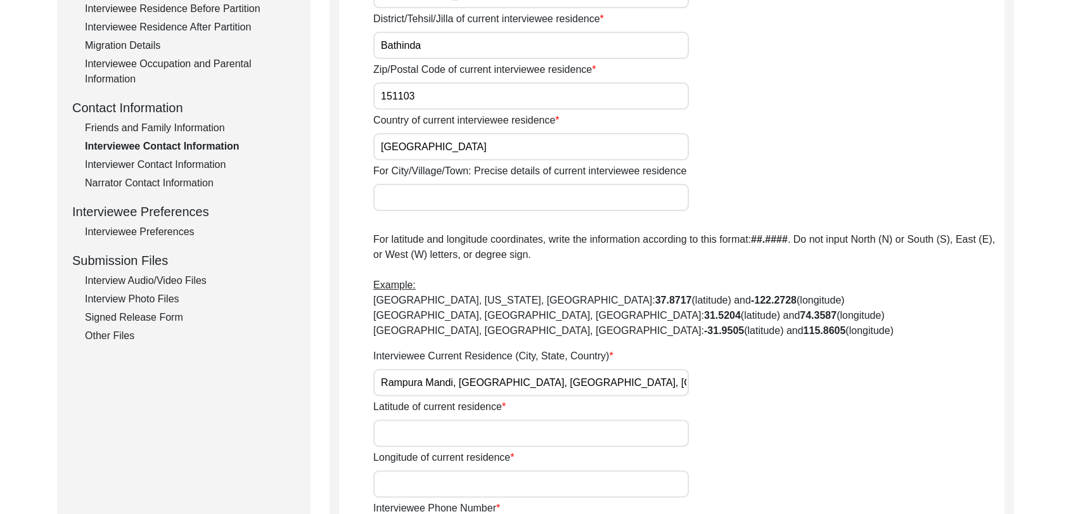
click at [417, 439] on input "Latitude of current residence" at bounding box center [531, 433] width 316 height 27
click at [425, 430] on input "Latitude of current residence" at bounding box center [531, 433] width 316 height 27
paste input "30.267317"
type input "30.267317"
click at [393, 477] on input "Longitude of current residence" at bounding box center [531, 483] width 316 height 27
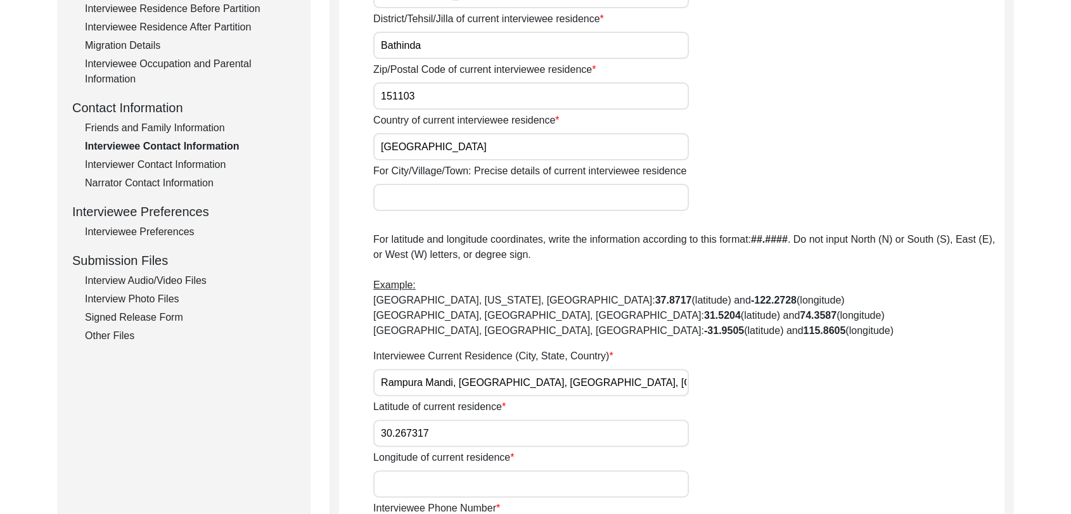
paste input "75.237162"
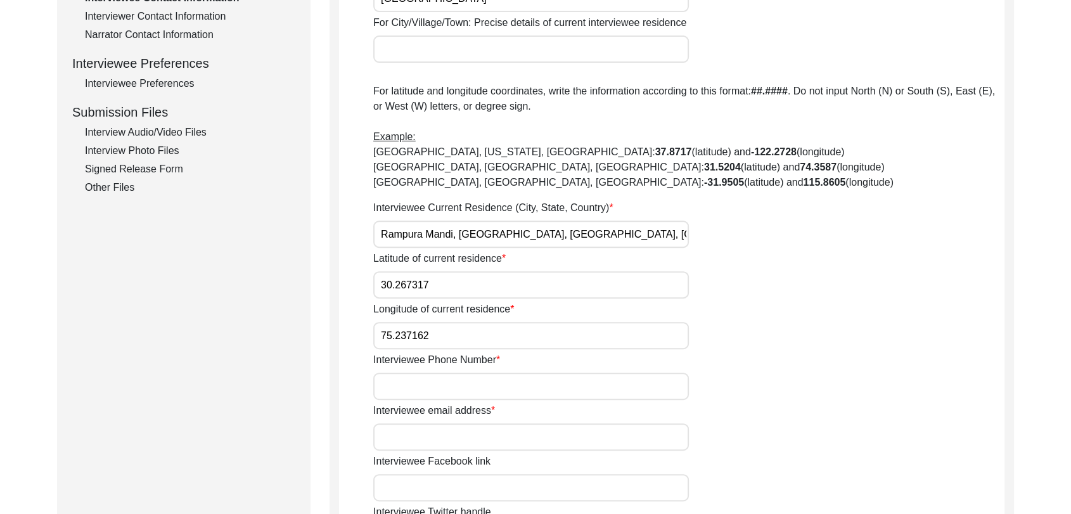
scroll to position [538, 0]
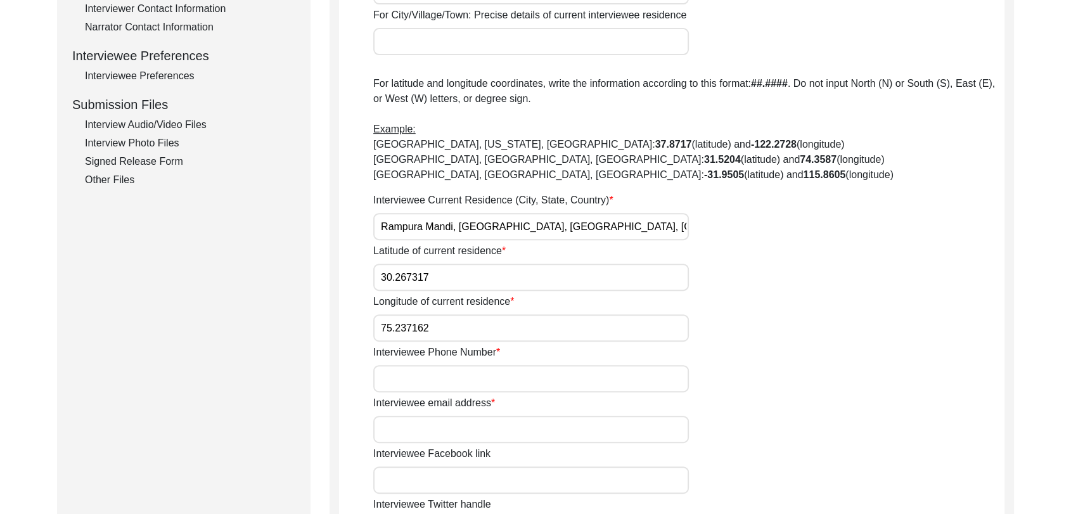
type input "75.237162"
click at [396, 377] on input "Interviewee Phone Number" at bounding box center [531, 378] width 316 height 27
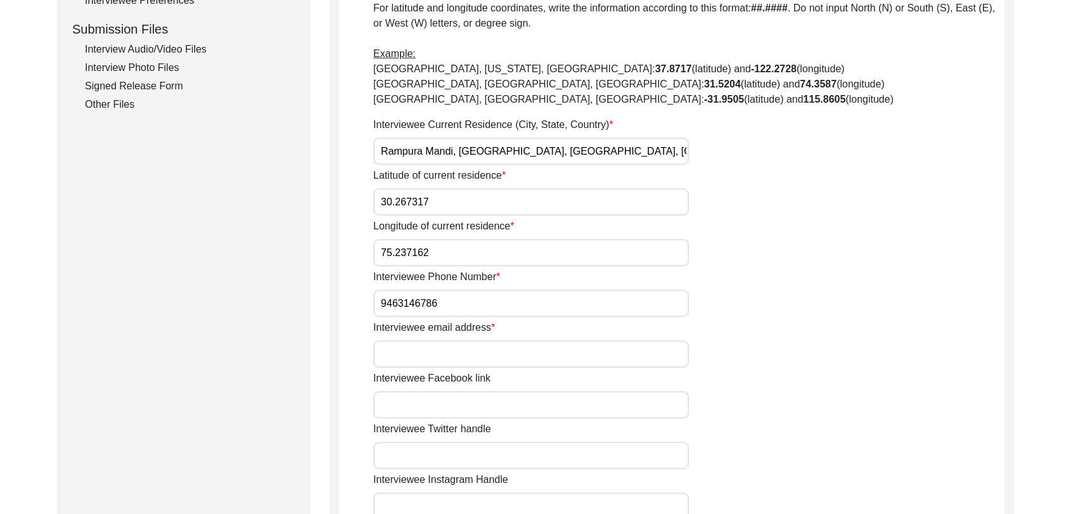
scroll to position [614, 0]
type input "9463146786"
click at [408, 357] on input "Interviewee email address" at bounding box center [531, 353] width 316 height 27
type input "NA"
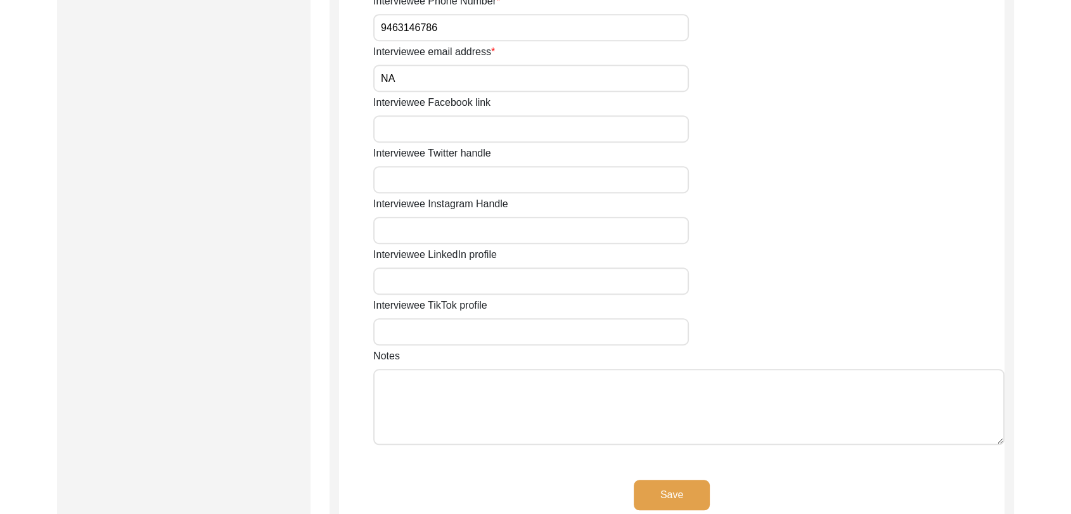
scroll to position [890, 0]
click at [674, 480] on button "Save" at bounding box center [672, 494] width 76 height 30
click at [660, 488] on button "Save" at bounding box center [672, 494] width 76 height 30
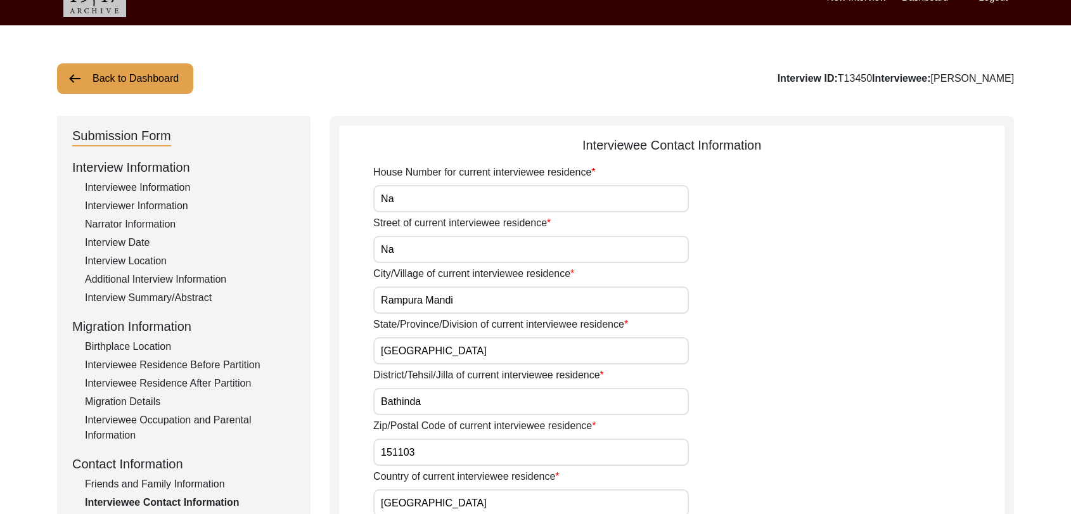
scroll to position [0, 0]
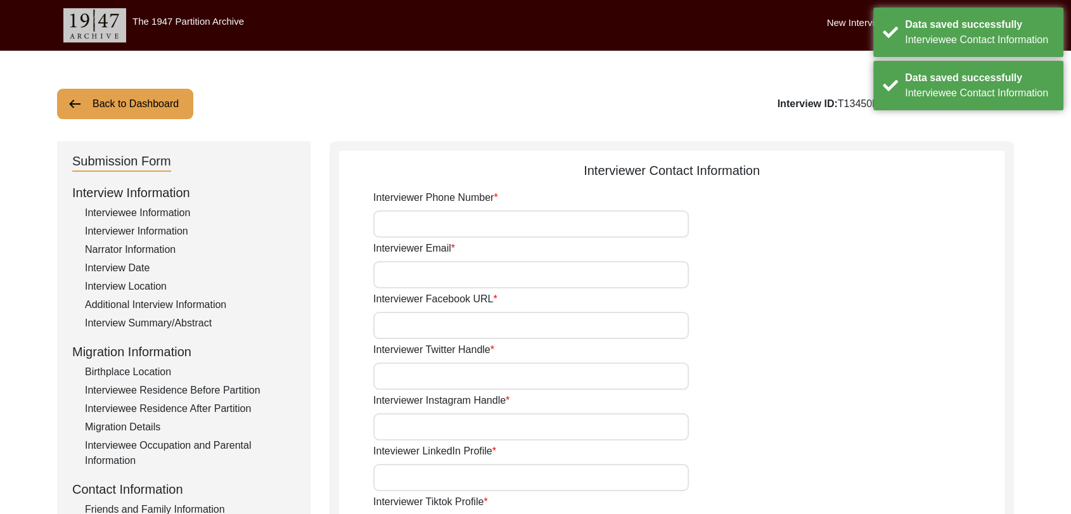
click at [408, 221] on input "Interviewer Phone Number" at bounding box center [531, 223] width 316 height 27
type input "9780788027"
click at [449, 270] on input "Interviewer Email" at bounding box center [531, 274] width 316 height 27
type input "[PERSON_NAME][EMAIL_ADDRESS][PERSON_NAME][DOMAIN_NAME]"
click at [456, 325] on input "Interviewer Facebook URL" at bounding box center [531, 325] width 316 height 27
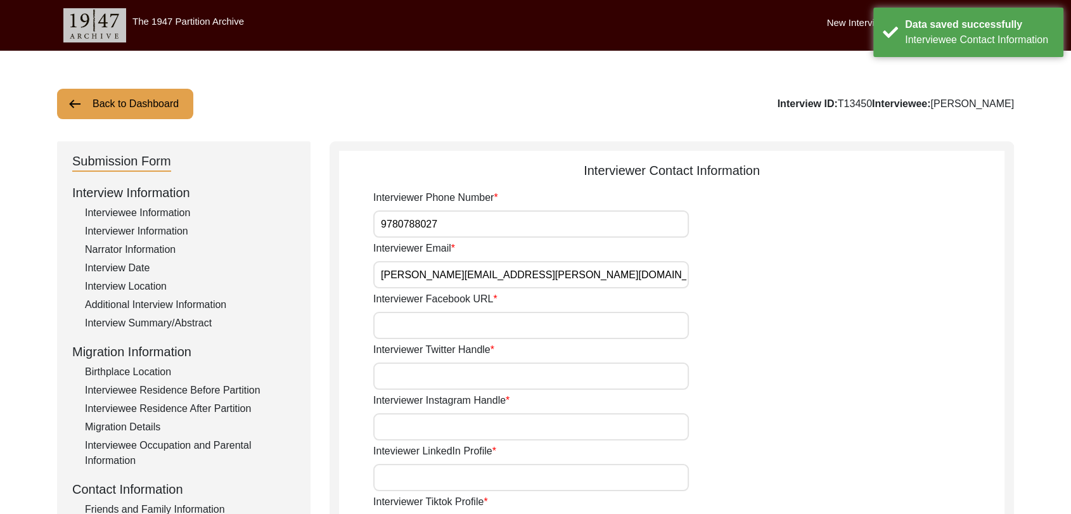
type input "NA"
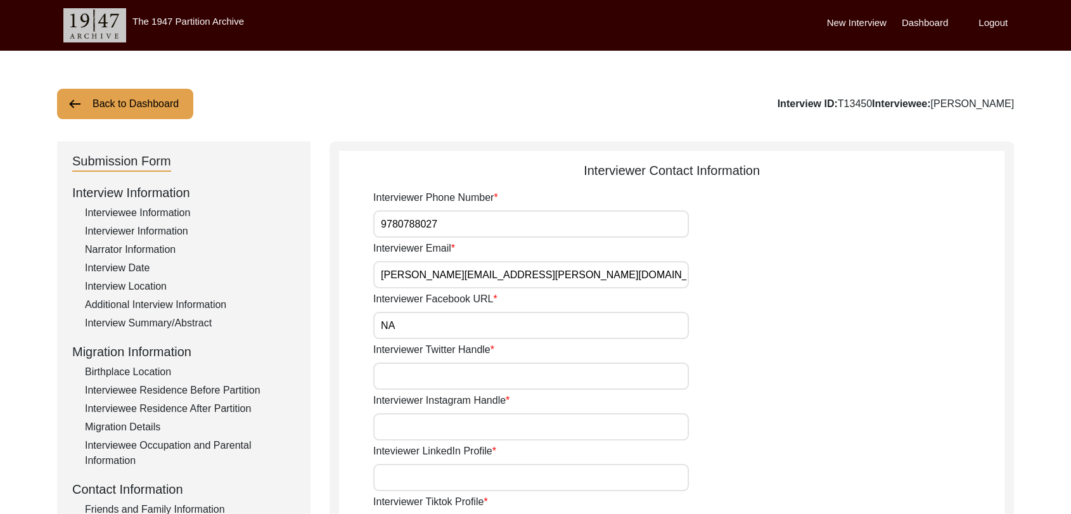
click at [442, 380] on input "Interviewer Twitter Handle" at bounding box center [531, 376] width 316 height 27
type input "NA"
click at [410, 422] on input "Interviewer Instagram Handle" at bounding box center [531, 426] width 316 height 27
type input "NA"
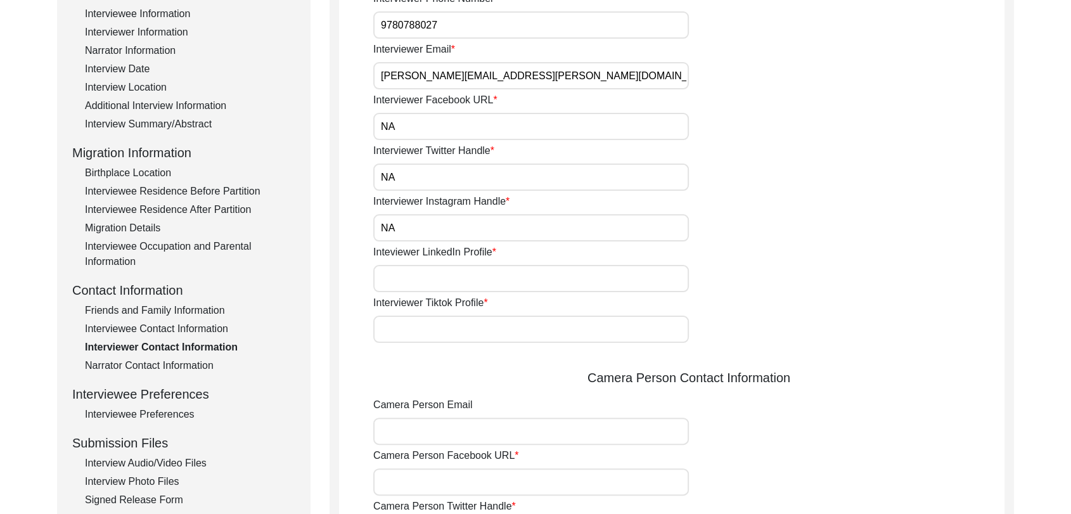
scroll to position [200, 0]
click at [406, 265] on input "Inteviewer LinkedIn Profile" at bounding box center [531, 277] width 316 height 27
type input "NA"
click at [418, 340] on input "Interviewer Tiktok Profile" at bounding box center [531, 328] width 316 height 27
type input "NA"
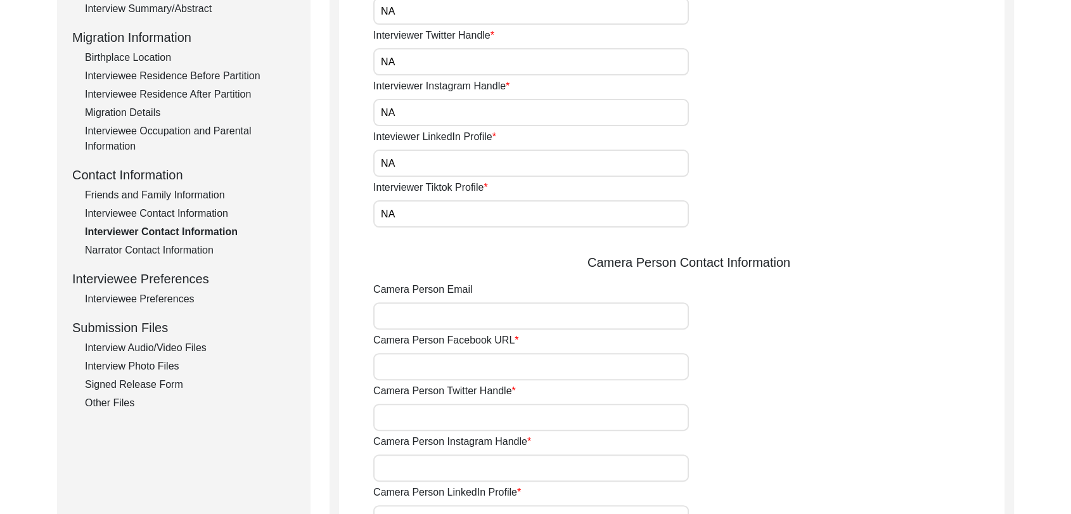
scroll to position [315, 0]
click at [429, 314] on input "Camera Person Email" at bounding box center [531, 315] width 316 height 27
type input "[PERSON_NAME][EMAIL_ADDRESS][PERSON_NAME][DOMAIN_NAME]"
click at [437, 384] on label "Camera Person Twitter Handle" at bounding box center [444, 390] width 143 height 15
click at [437, 403] on input "Camera Person Twitter Handle" at bounding box center [531, 416] width 316 height 27
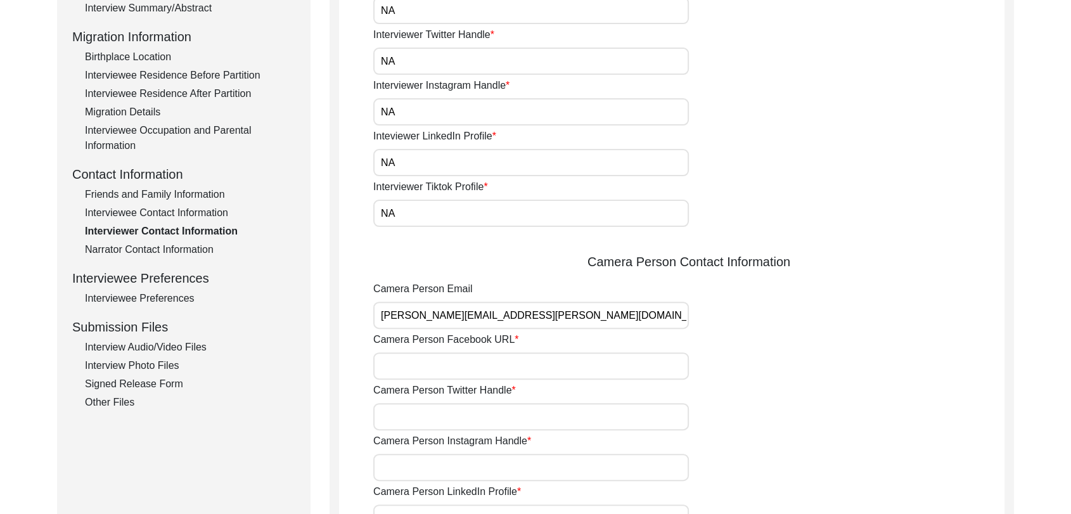
click at [436, 371] on input "Camera Person Facebook URL" at bounding box center [531, 365] width 316 height 27
type input "NA"
click at [429, 411] on input "Camera Person Twitter Handle" at bounding box center [531, 416] width 316 height 27
type input "NA"
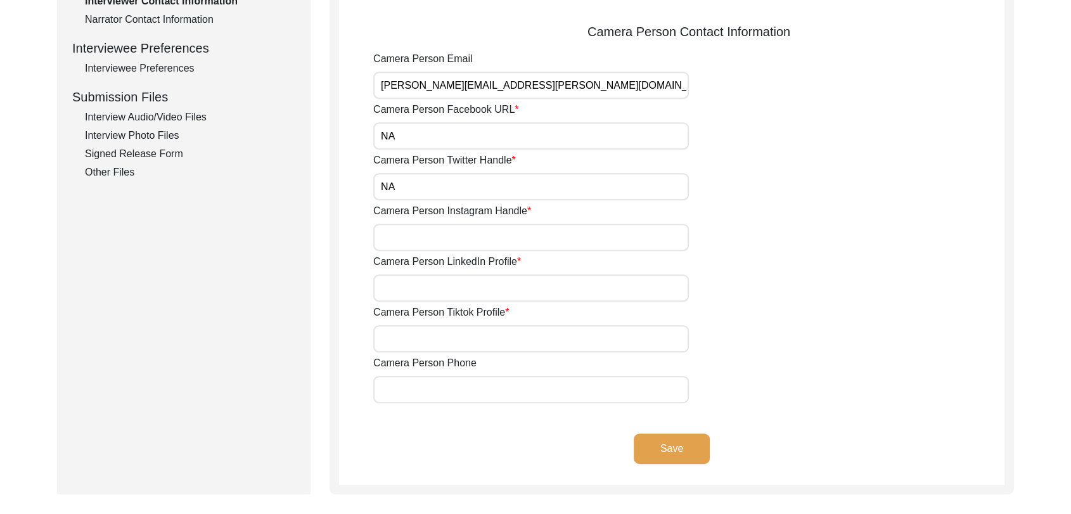
scroll to position [546, 0]
click at [397, 229] on input "Camera Person Instagram Handle" at bounding box center [531, 235] width 316 height 27
type input "NA"
click at [411, 292] on input "Camera Person LinkedIn Profile" at bounding box center [531, 286] width 316 height 27
type input "NA"
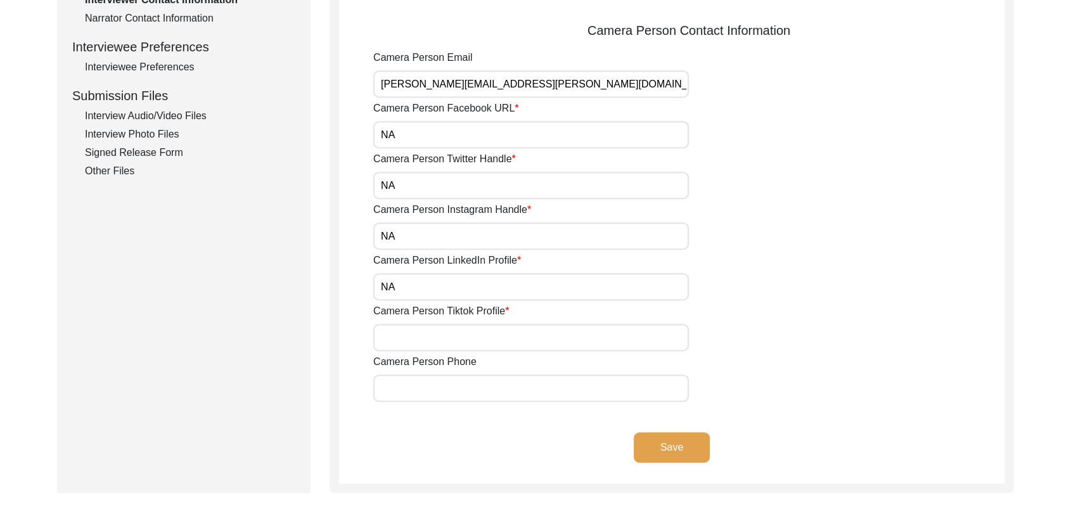
click at [405, 341] on input "Camera Person Tiktok Profile" at bounding box center [531, 337] width 316 height 27
type input "NA"
click at [424, 390] on input "Camera Person Phone" at bounding box center [531, 388] width 316 height 27
type input "9780788027"
click at [671, 444] on button "Save" at bounding box center [672, 447] width 76 height 30
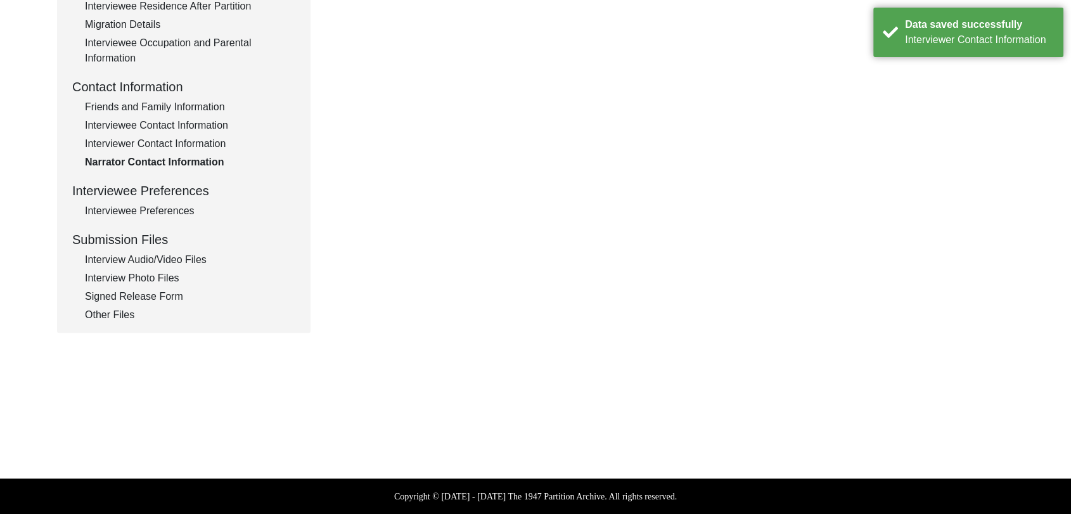
scroll to position [0, 0]
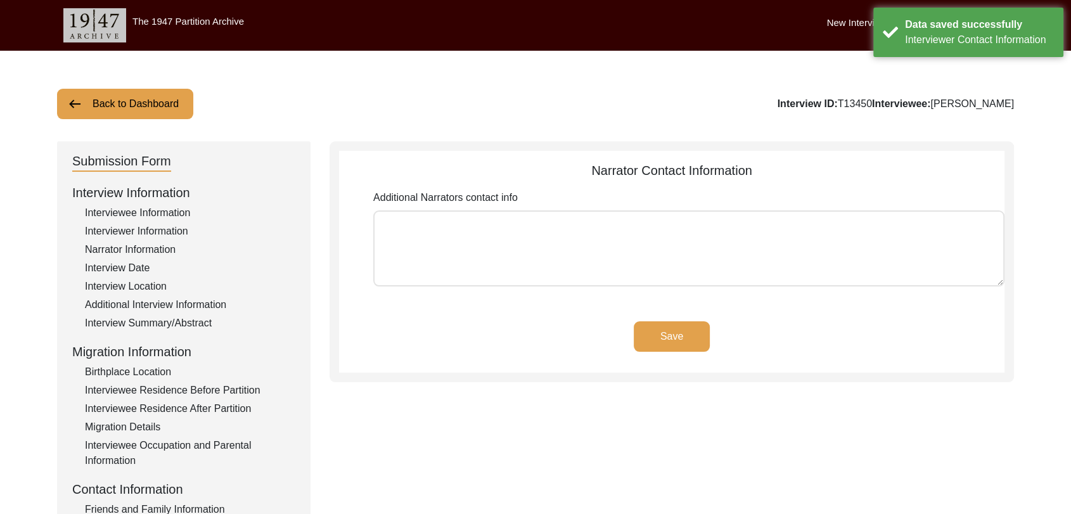
click at [680, 332] on button "Save" at bounding box center [672, 336] width 76 height 30
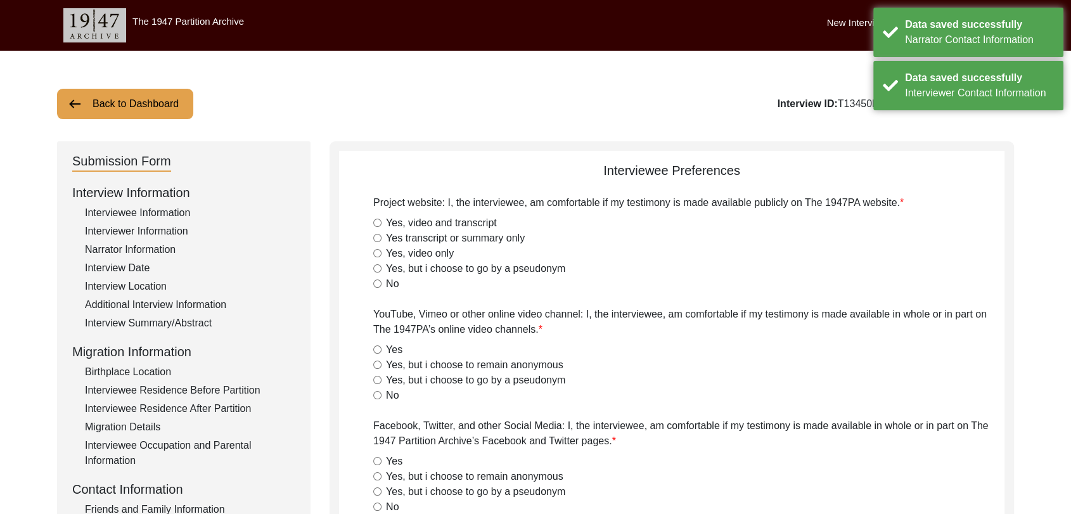
click at [377, 222] on input "Yes, video and transcript" at bounding box center [377, 223] width 8 height 8
radio input "true"
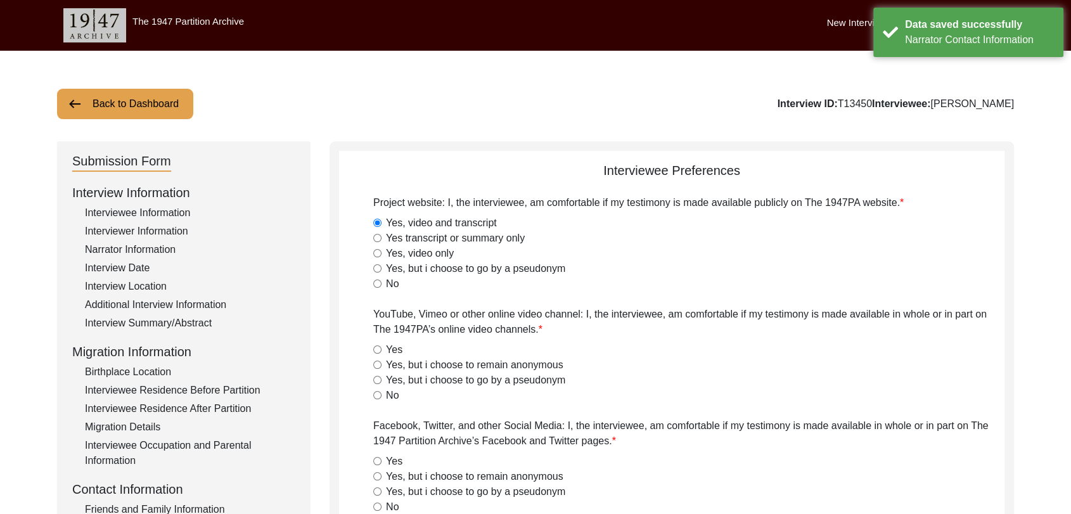
click at [377, 351] on input "Yes" at bounding box center [377, 349] width 8 height 8
radio input "true"
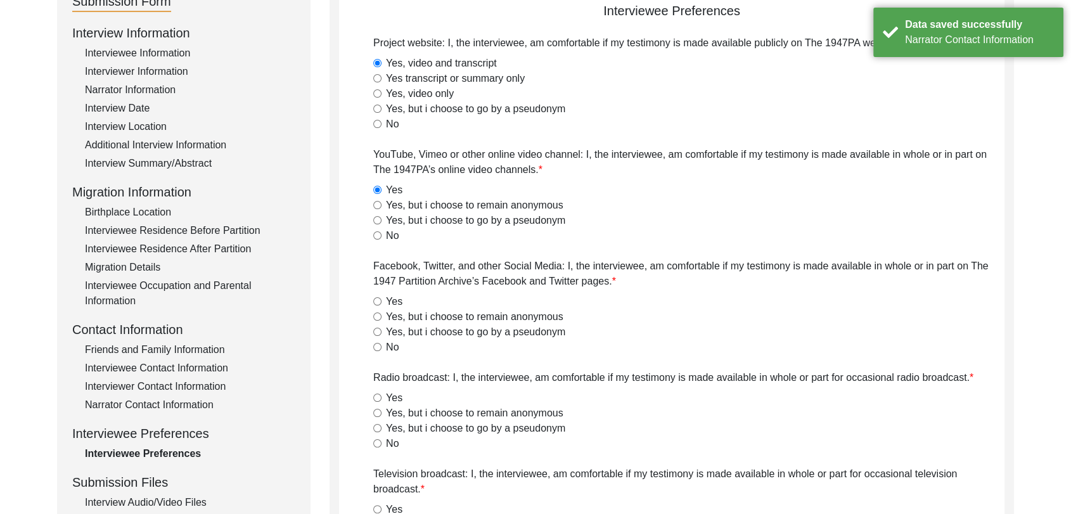
scroll to position [160, 0]
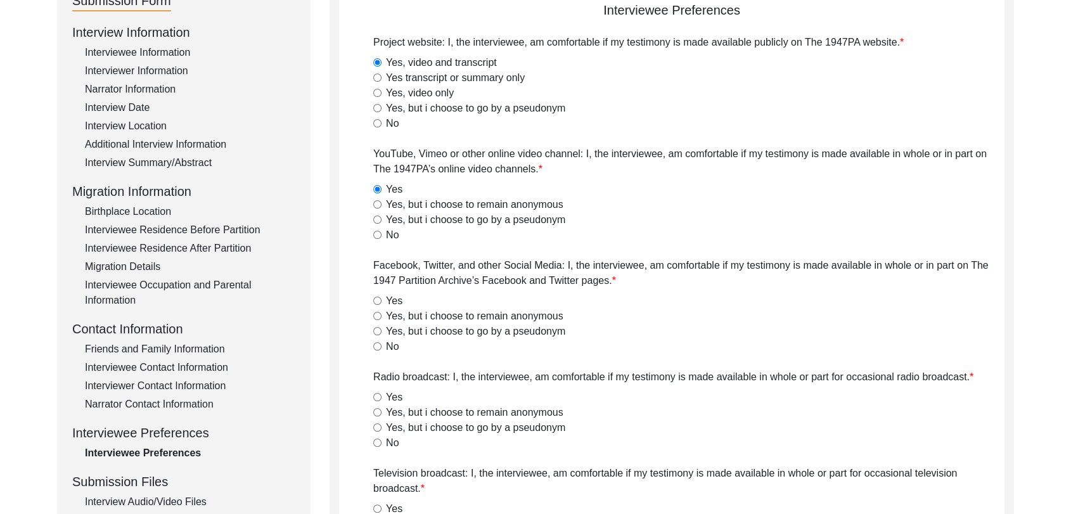
click at [377, 300] on input "Yes" at bounding box center [377, 301] width 8 height 8
radio input "true"
click at [375, 395] on input "Yes" at bounding box center [377, 397] width 8 height 8
radio input "true"
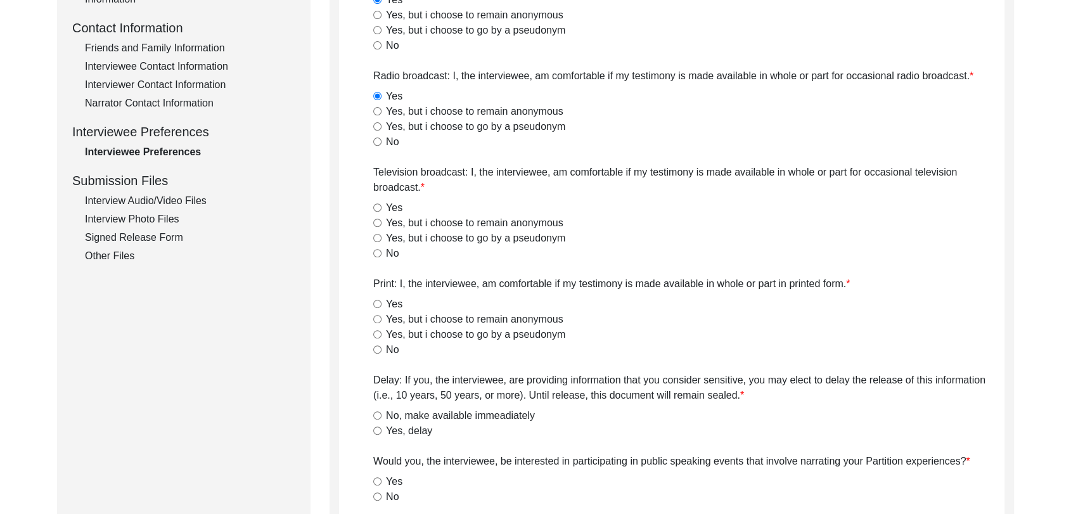
scroll to position [474, 0]
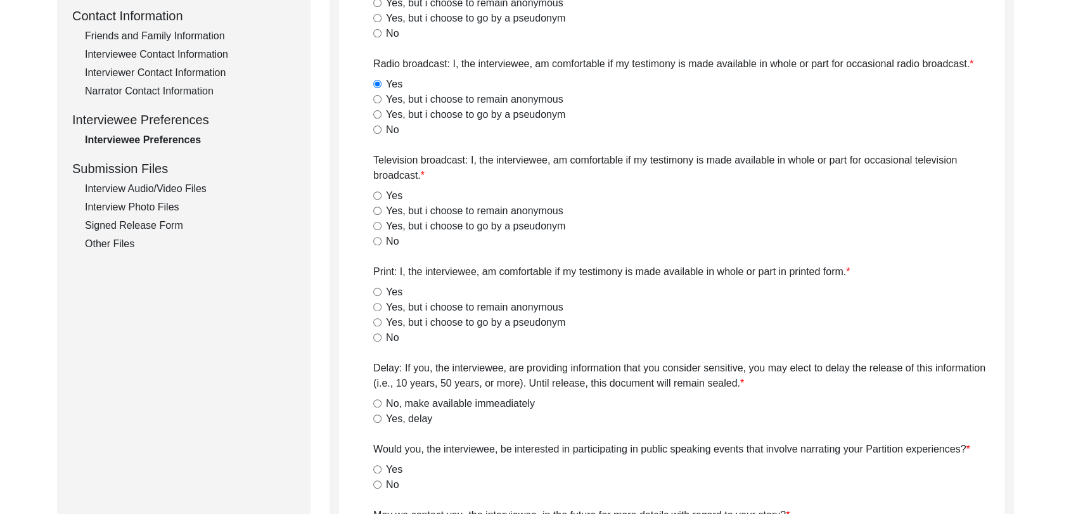
click at [377, 197] on input "Yes" at bounding box center [377, 195] width 8 height 8
radio input "true"
click at [378, 288] on input "Yes" at bounding box center [377, 292] width 8 height 8
radio input "true"
click at [379, 404] on input "No, make available immeadiately" at bounding box center [377, 403] width 8 height 8
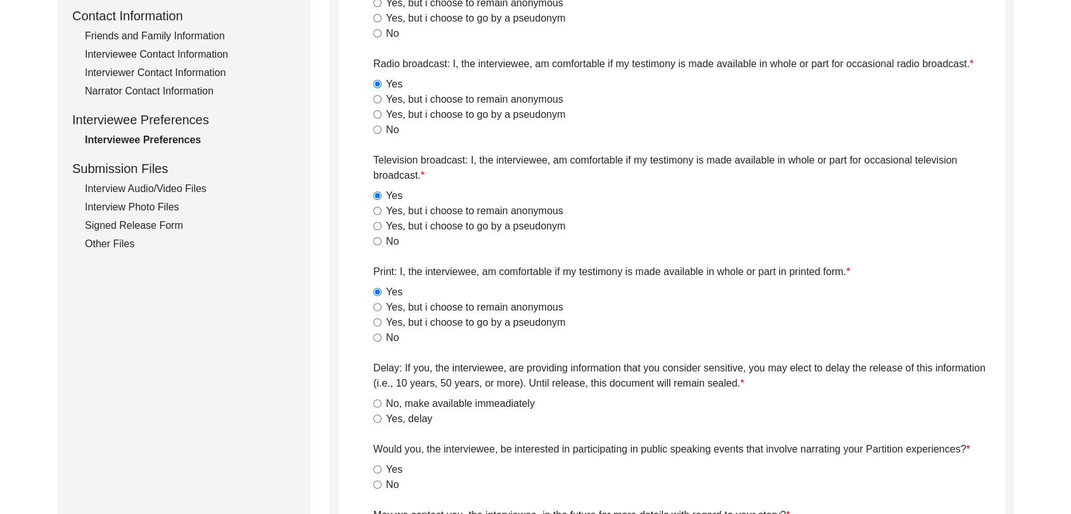
radio input "true"
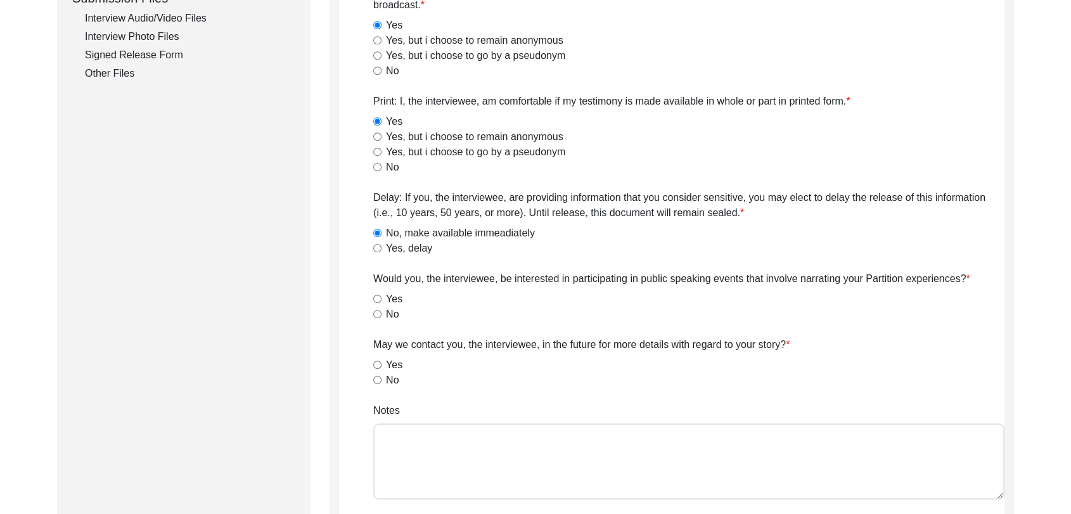
scroll to position [647, 0]
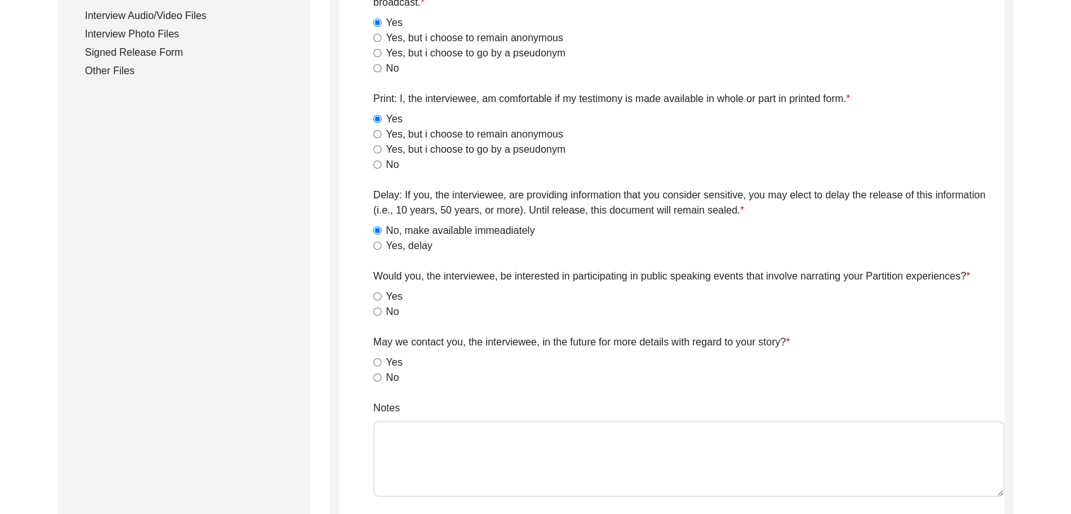
click at [378, 294] on input "Yes" at bounding box center [377, 296] width 8 height 8
radio input "true"
click at [377, 365] on input "Yes" at bounding box center [377, 362] width 8 height 8
radio input "true"
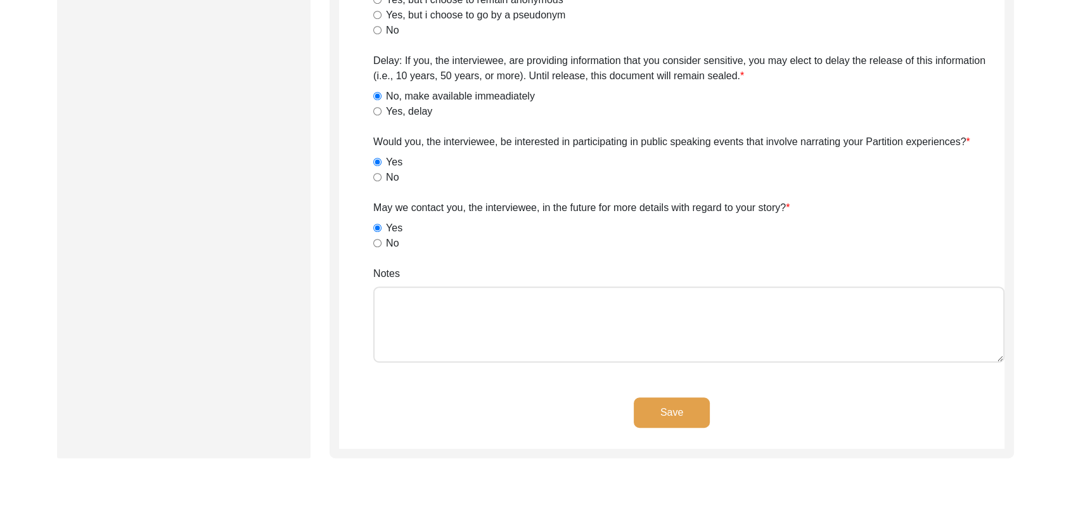
click at [664, 399] on button "Save" at bounding box center [672, 412] width 76 height 30
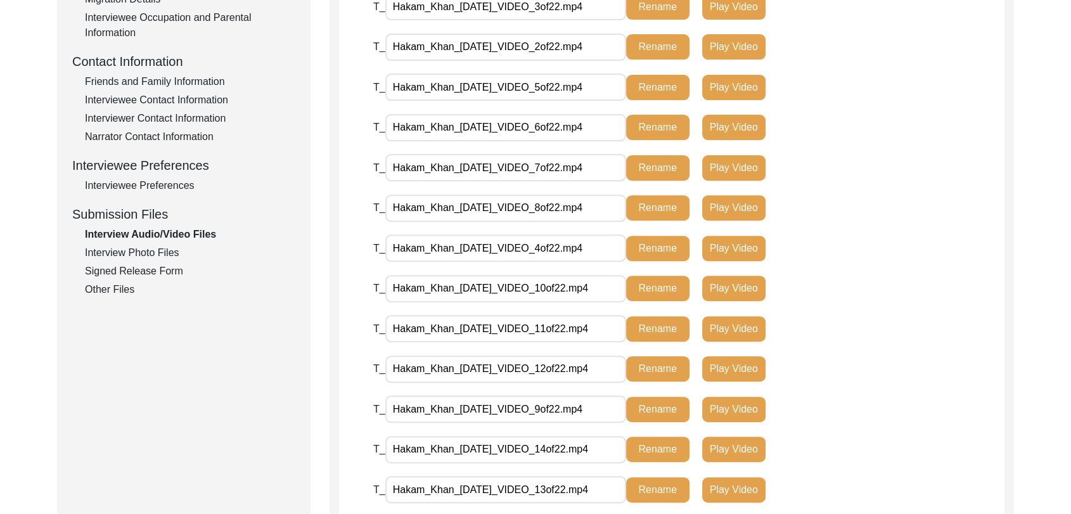
scroll to position [427, 0]
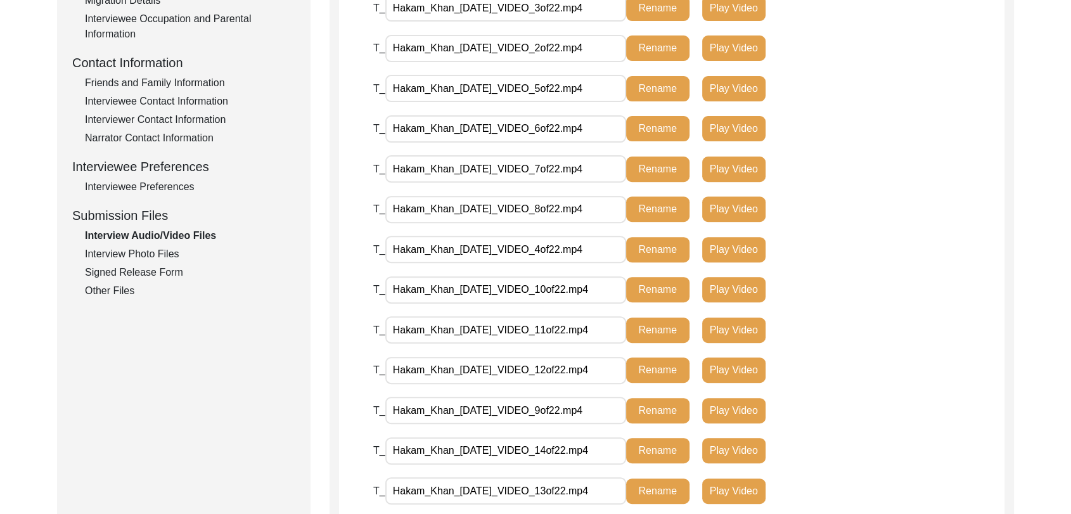
click at [168, 256] on div "Interview Photo Files" at bounding box center [190, 254] width 210 height 15
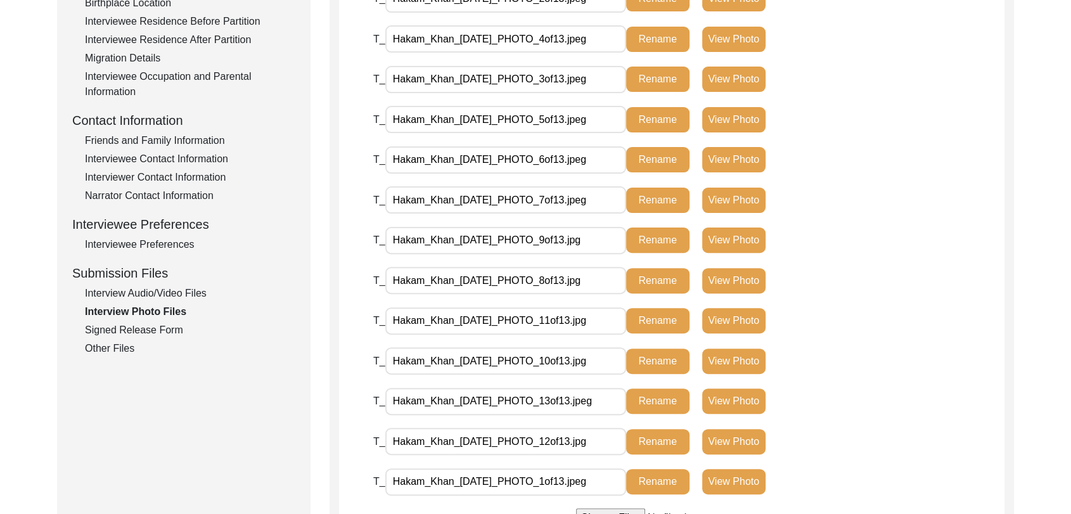
scroll to position [368, 0]
click at [723, 483] on button "View Photo" at bounding box center [733, 482] width 63 height 25
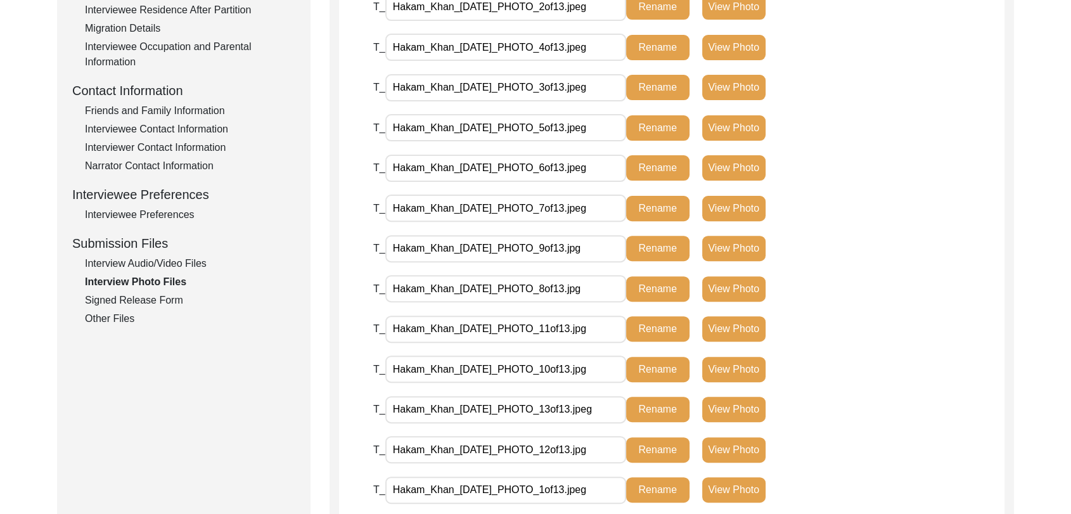
scroll to position [399, 0]
click at [730, 19] on button "View Photo" at bounding box center [733, 6] width 63 height 25
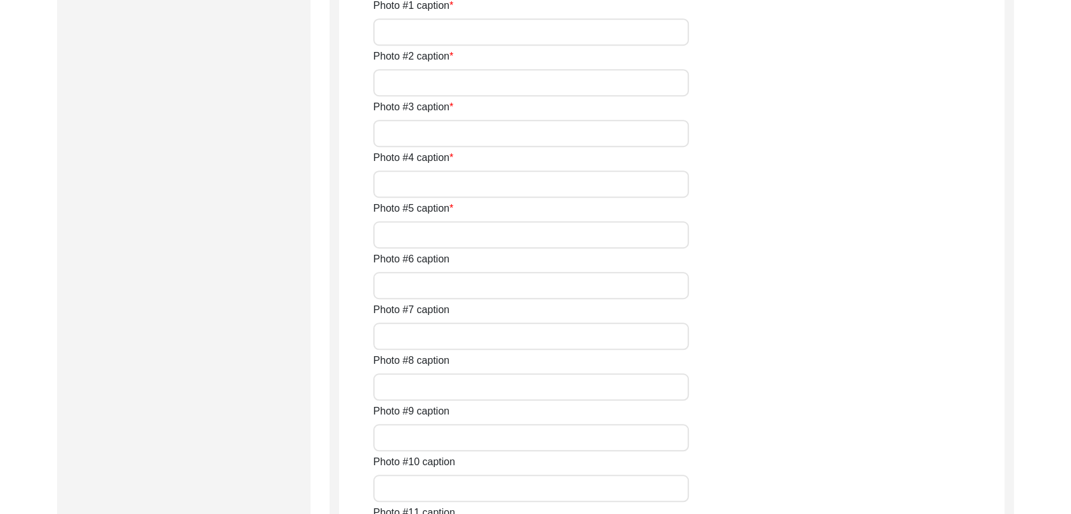
scroll to position [938, 0]
click at [430, 44] on input "Photo #1 caption" at bounding box center [531, 30] width 316 height 27
type input "A close pic of Interviewee"
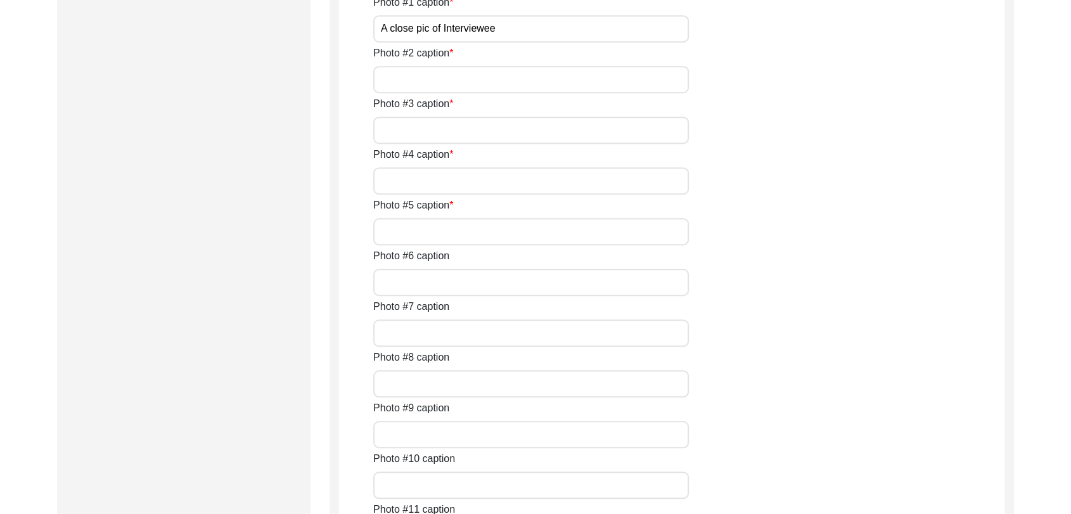
scroll to position [946, 0]
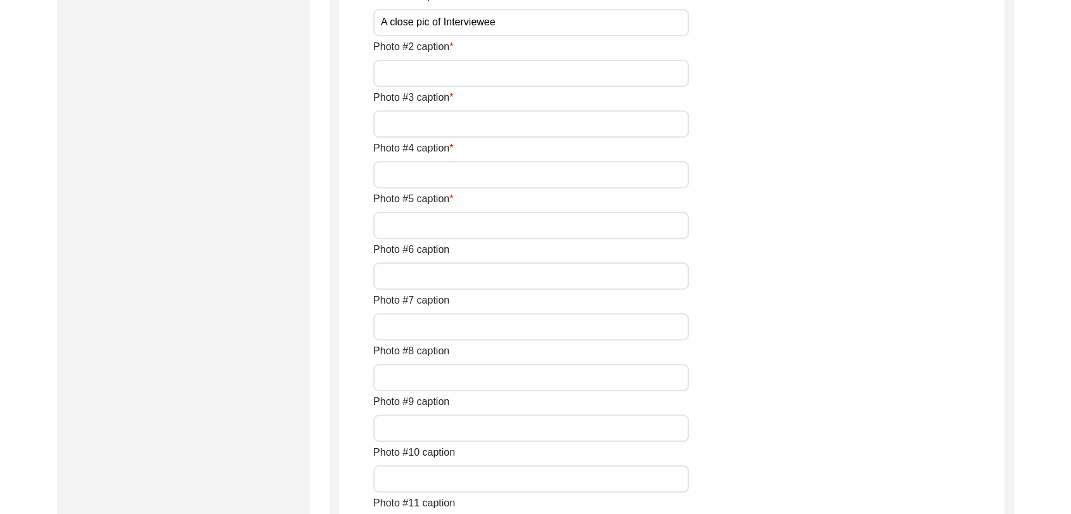
click at [436, 87] on input "Photo #2 caption" at bounding box center [531, 73] width 316 height 27
type input "pic of interviewee with interviewer"
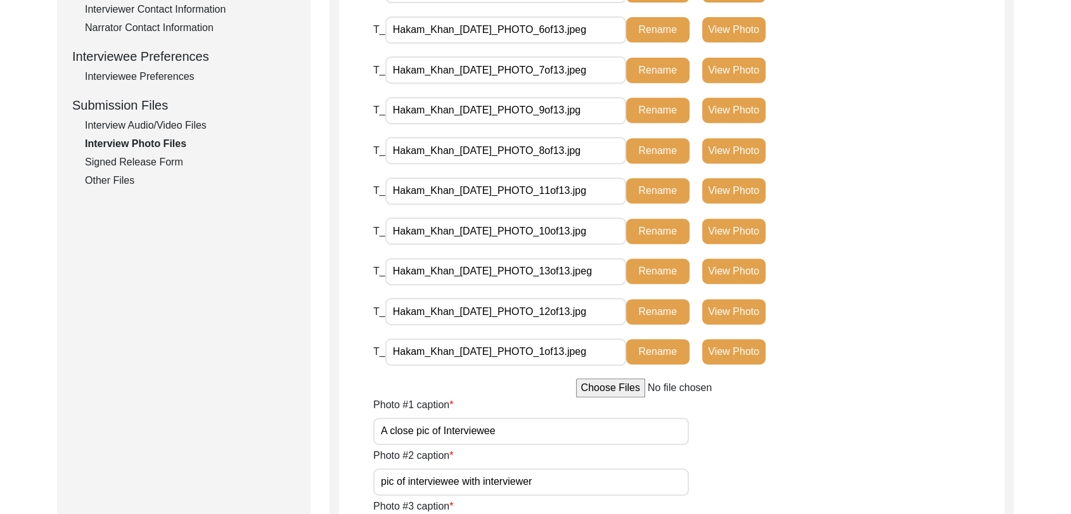
scroll to position [536, 0]
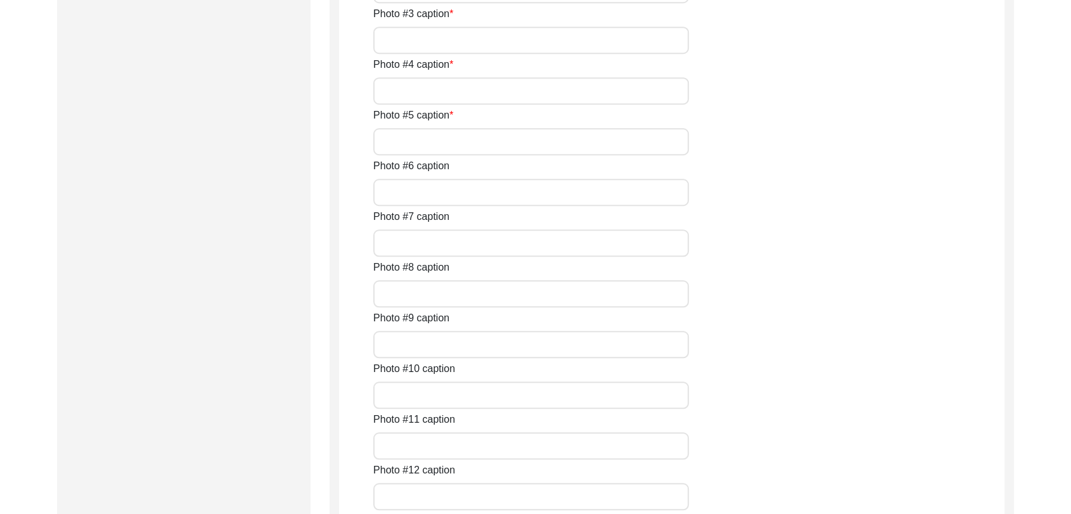
scroll to position [1031, 0]
drag, startPoint x: 512, startPoint y: 333, endPoint x: 503, endPoint y: 322, distance: 14.5
click at [503, 322] on div "Photo #1 caption A close pic of Interviewee Photo #2 caption pic of interviewee…" at bounding box center [688, 309] width 631 height 811
click at [503, 53] on input "Photo #3 caption" at bounding box center [531, 38] width 316 height 27
type input "conversation between interviewer and interviewee"
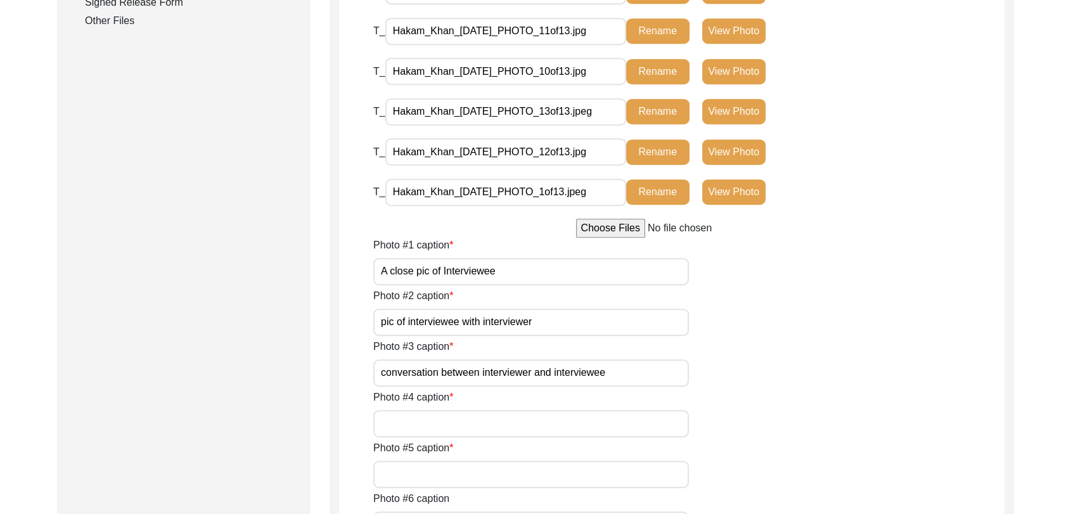
scroll to position [622, 0]
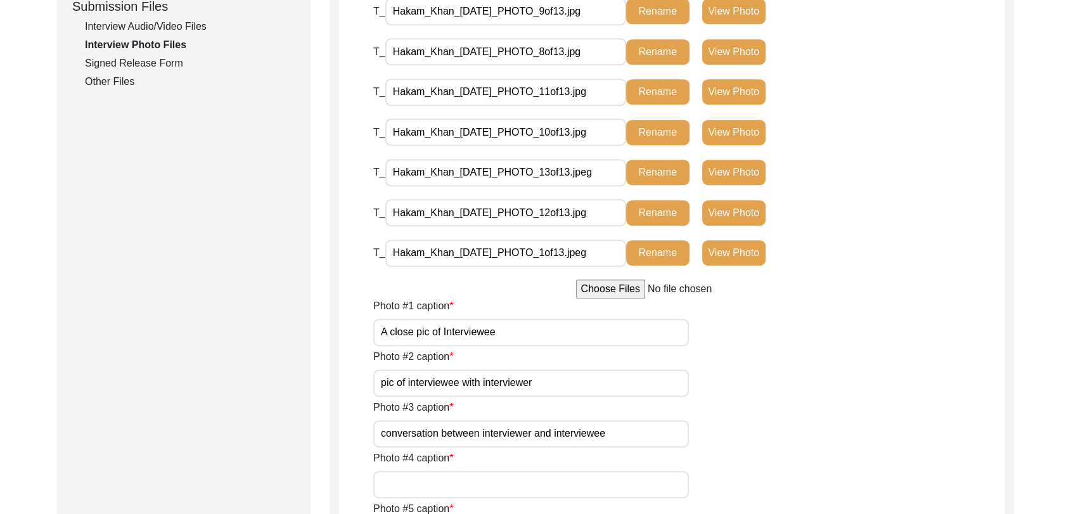
scroll to position [611, 0]
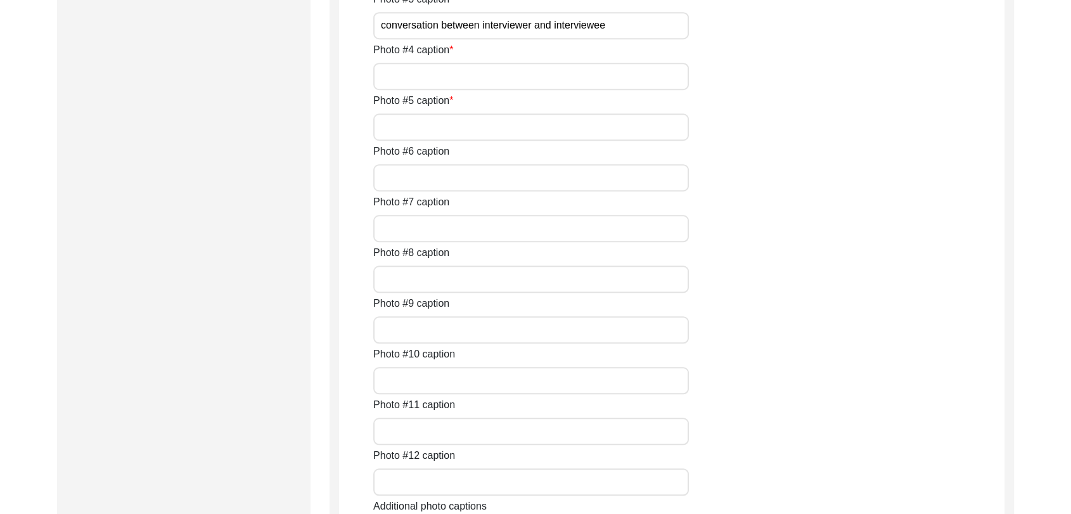
scroll to position [1054, 0]
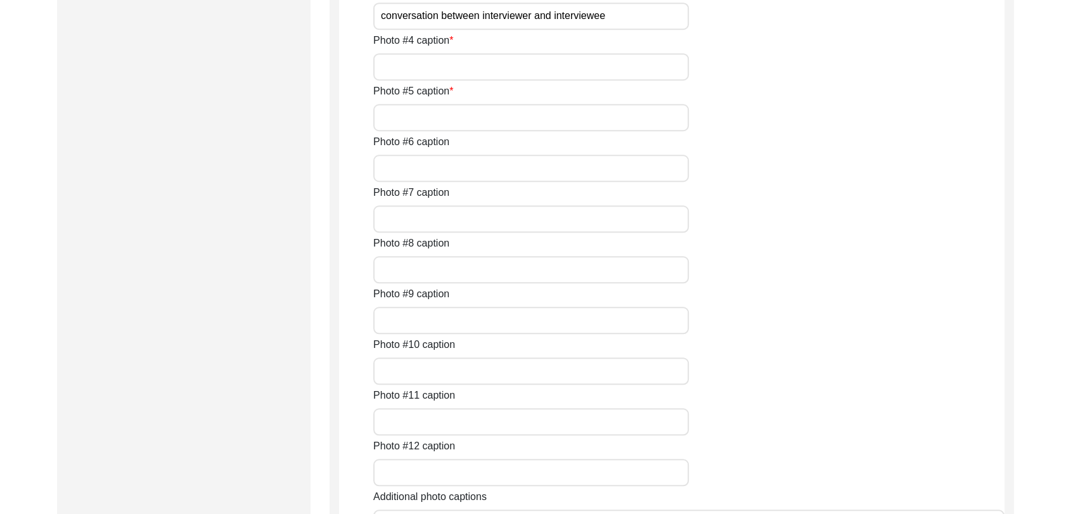
click at [444, 81] on input "Photo #4 caption" at bounding box center [531, 66] width 316 height 27
type input "Conversation between Interviewer and interviewee"
click at [422, 131] on input "Photo #5 caption" at bounding box center [531, 117] width 316 height 27
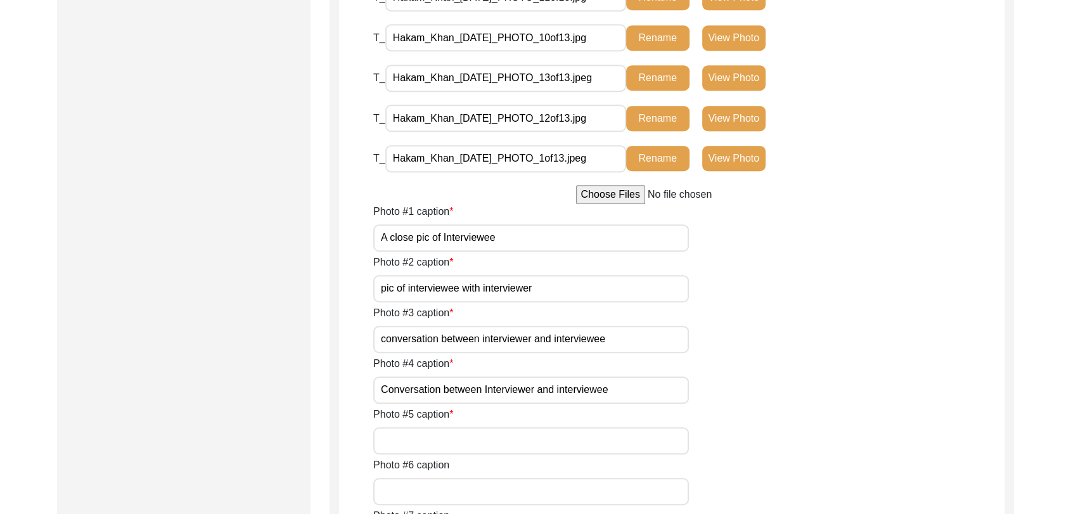
scroll to position [712, 0]
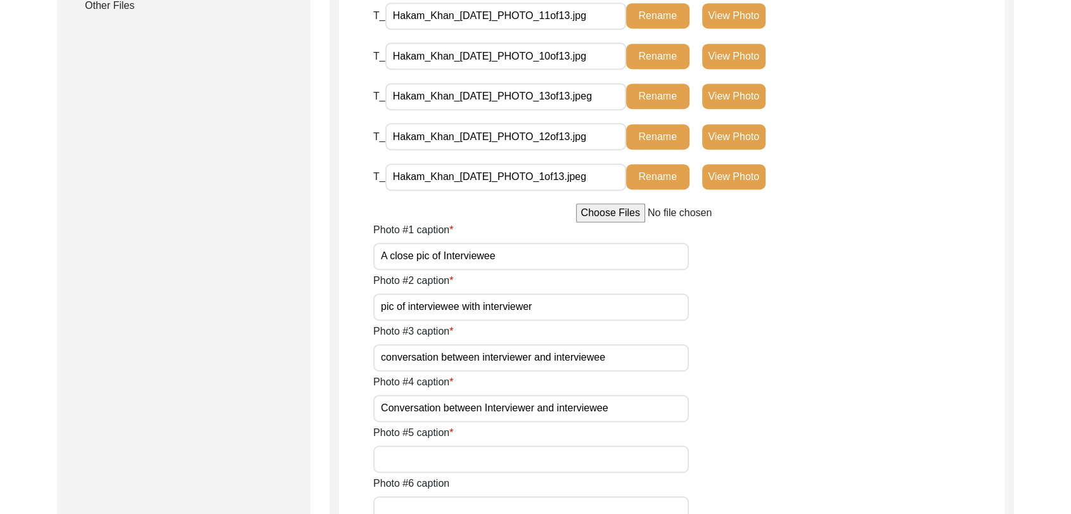
click at [664, 102] on button "Rename" at bounding box center [657, 96] width 63 height 25
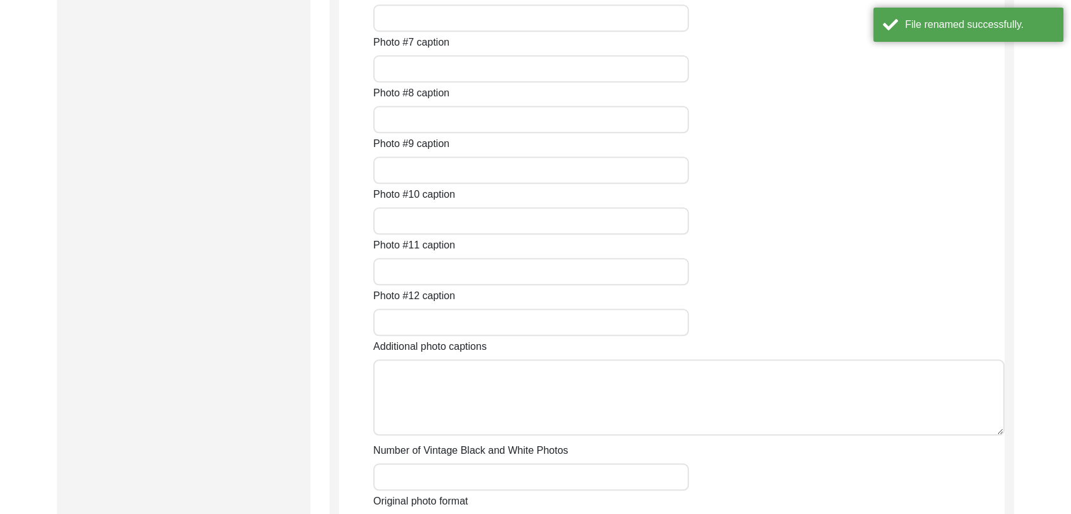
scroll to position [1211, 0]
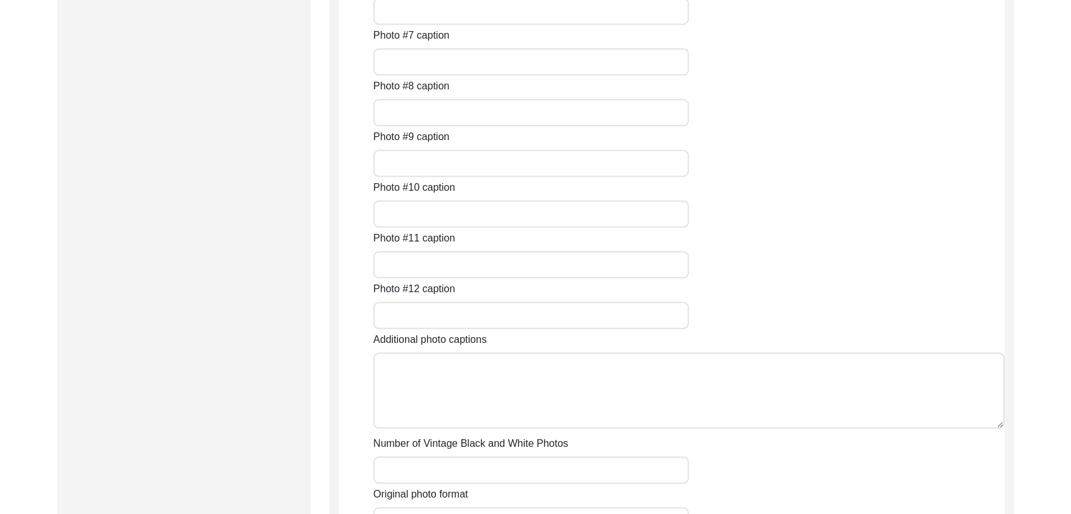
type input "conversation between interviewer and interviewee"
click at [446, 25] on input "Photo #6 caption" at bounding box center [531, 10] width 316 height 27
type input "conversation between interviewer and interviewee"
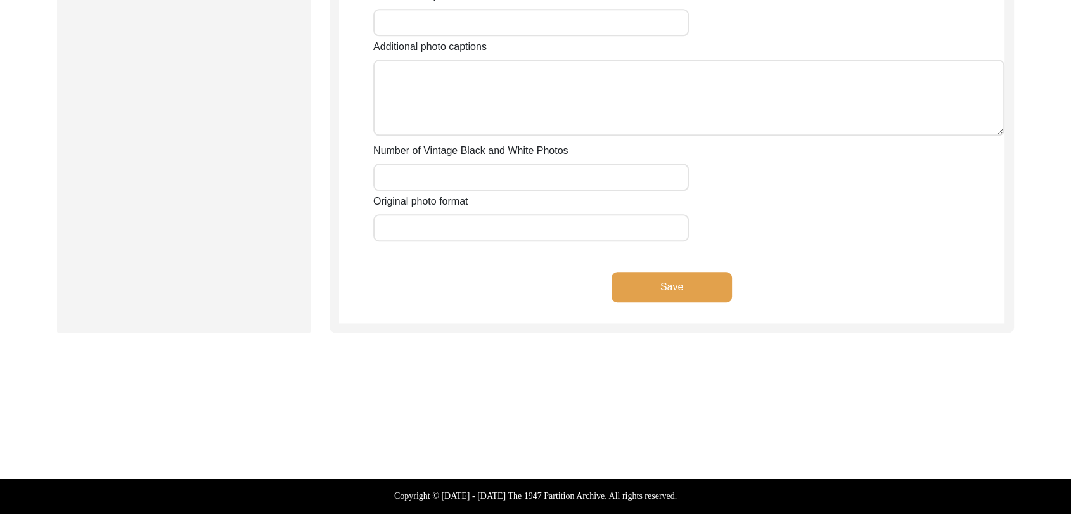
scroll to position [1783, 0]
click at [652, 292] on button "Save" at bounding box center [672, 287] width 120 height 30
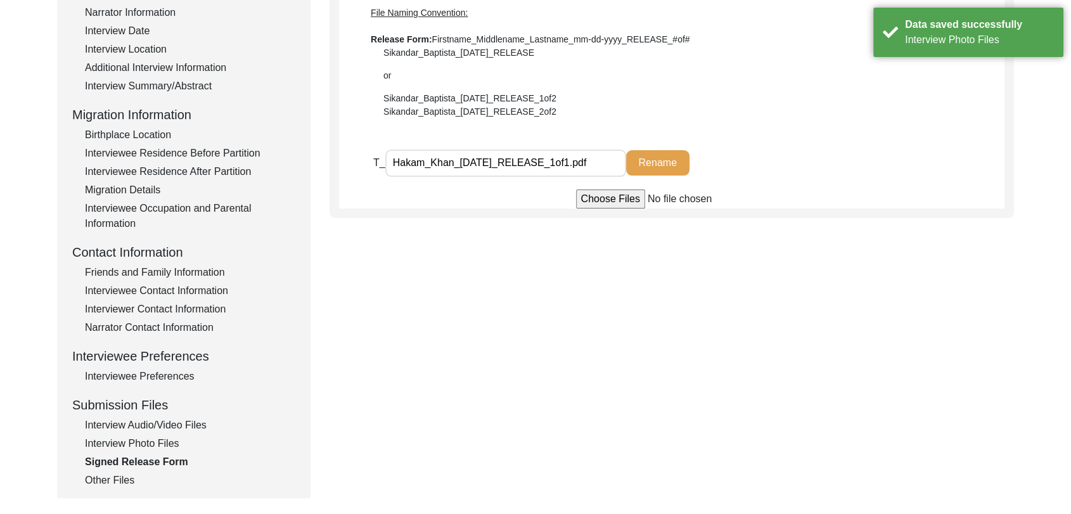
scroll to position [241, 0]
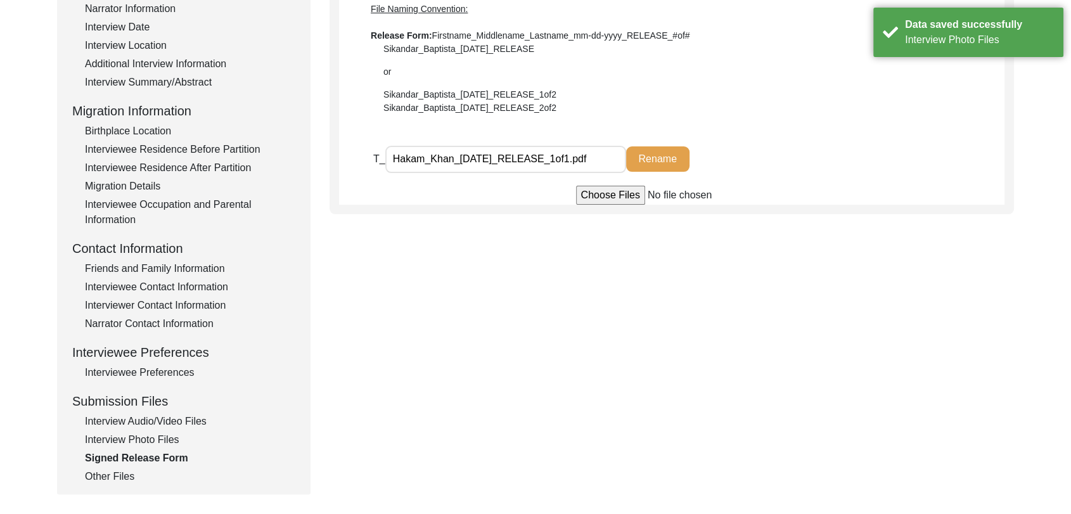
click at [105, 474] on div "Other Files" at bounding box center [190, 476] width 210 height 15
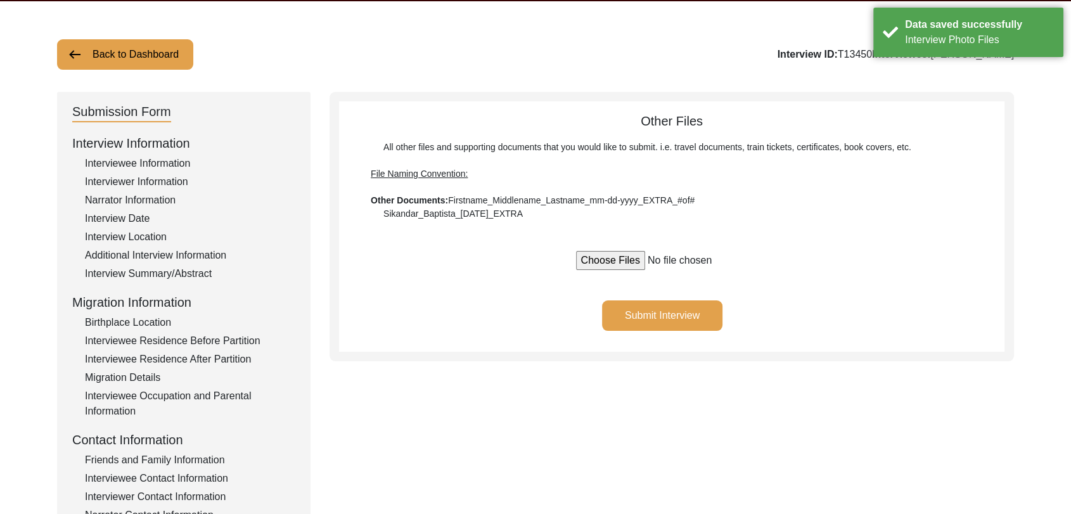
scroll to position [0, 0]
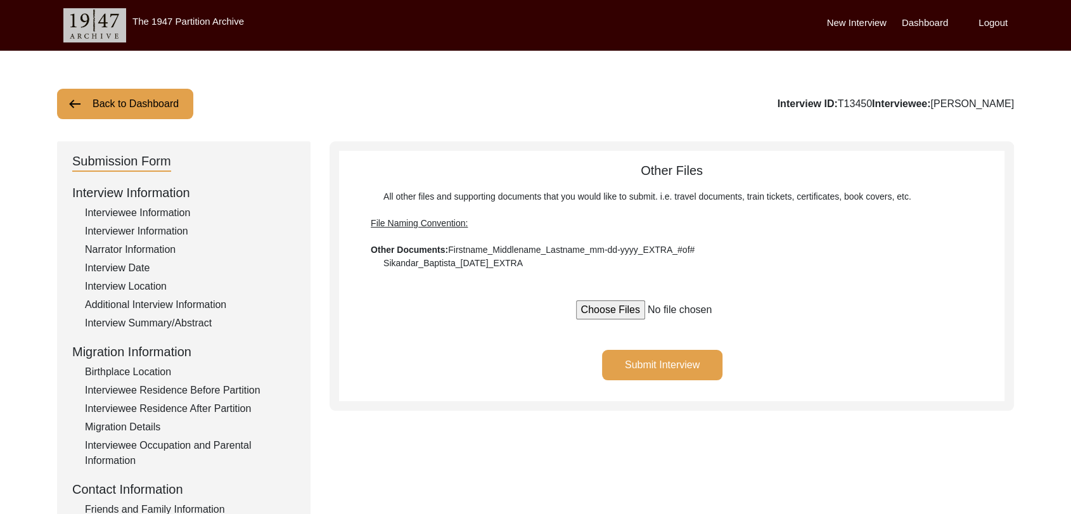
click at [647, 363] on button "Submit Interview" at bounding box center [662, 365] width 120 height 30
click at [931, 19] on label "Dashboard" at bounding box center [925, 23] width 46 height 15
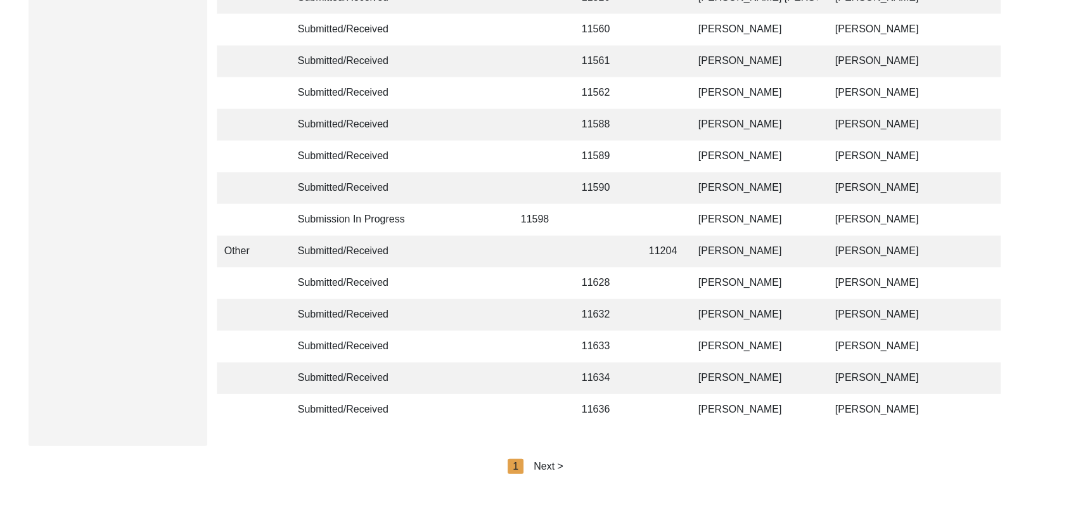
scroll to position [3020, 0]
